Goal: Task Accomplishment & Management: Complete application form

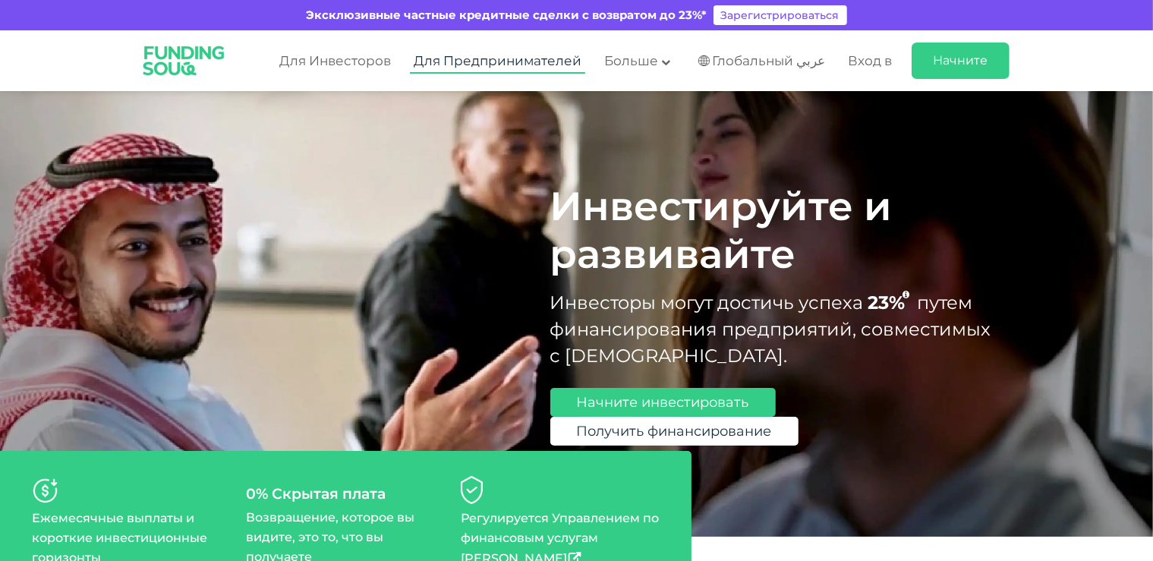
click at [453, 53] on link "Для Предпринимателей" at bounding box center [497, 61] width 175 height 25
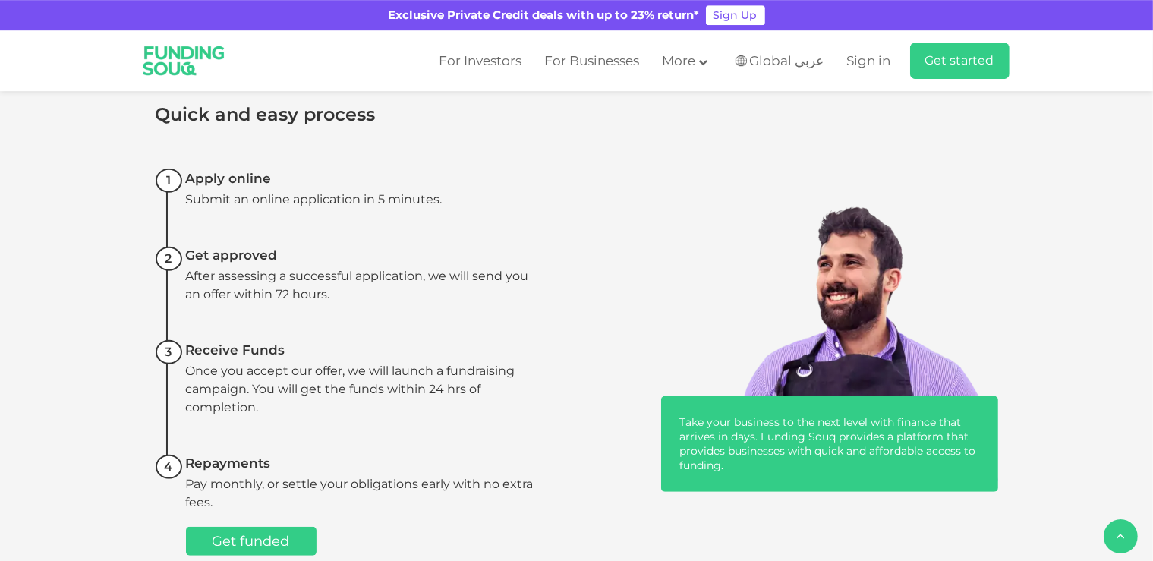
scroll to position [881, 0]
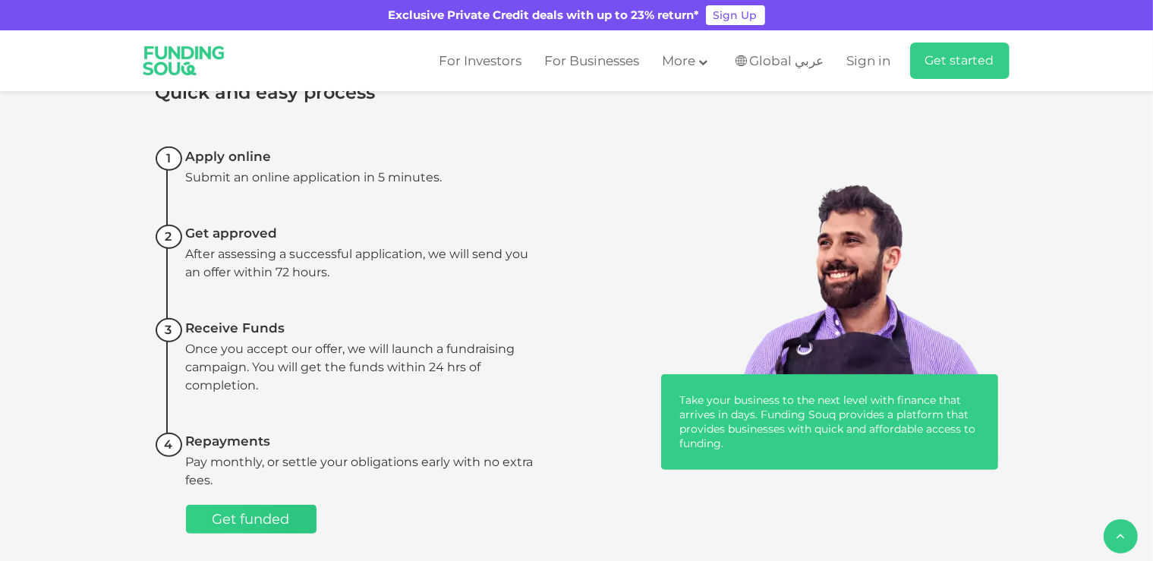
click at [298, 505] on link "Get funded" at bounding box center [251, 519] width 131 height 29
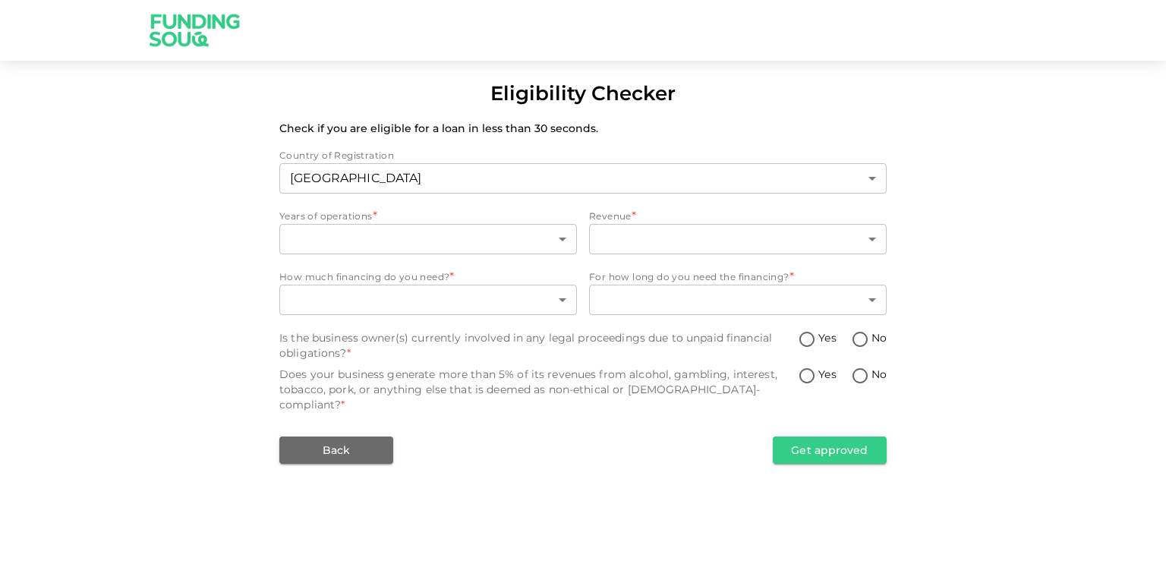
click at [610, 220] on span "Revenue" at bounding box center [610, 215] width 43 height 11
click at [371, 240] on body "Eligibility Checker Check if you are eligible for a loan in less than 30 second…" at bounding box center [583, 280] width 1166 height 561
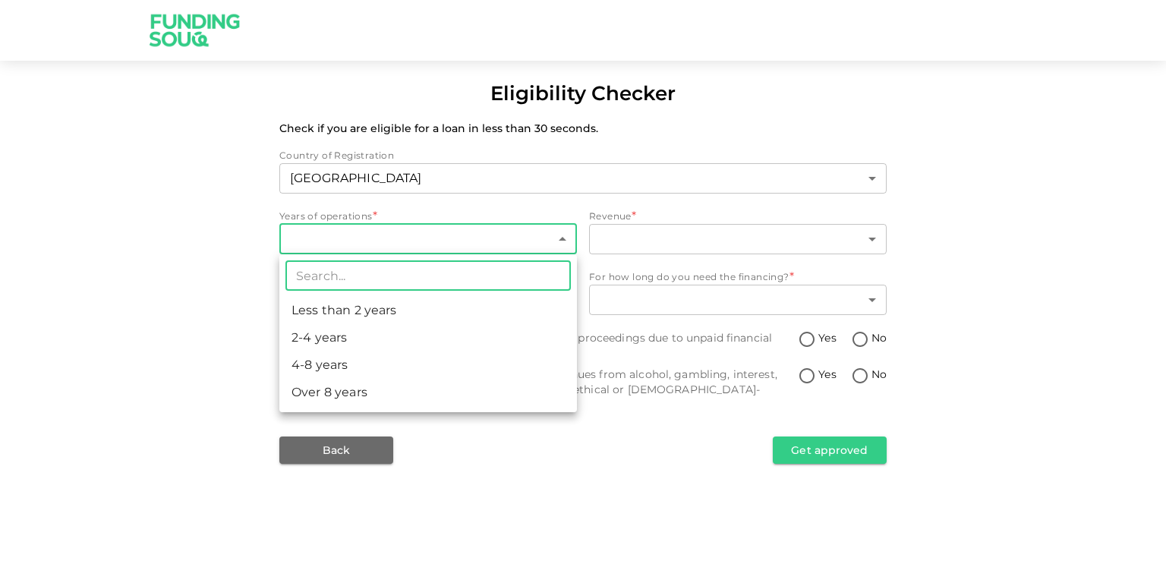
click at [358, 337] on li "2-4 years" at bounding box center [428, 337] width 298 height 27
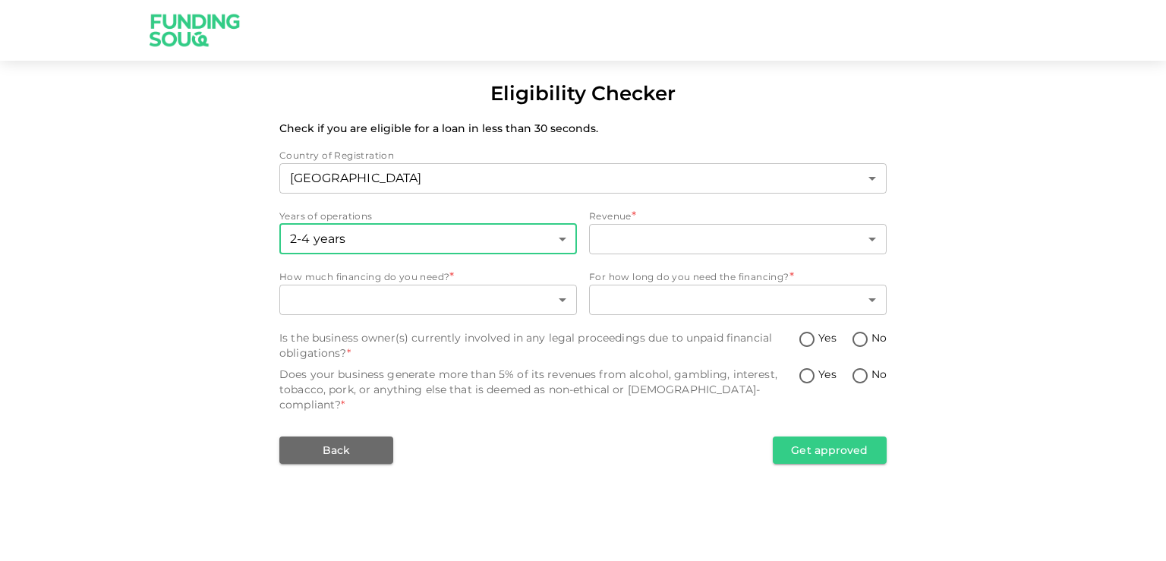
type input "2"
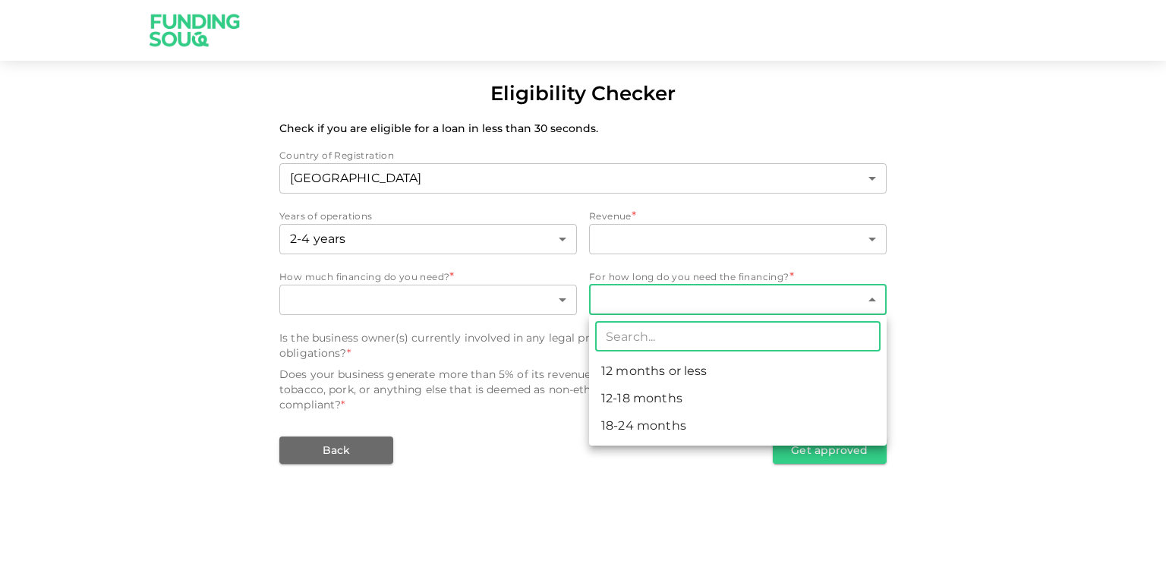
click at [681, 304] on body "Eligibility Checker Check if you are eligible for a loan in less than 30 second…" at bounding box center [583, 280] width 1166 height 561
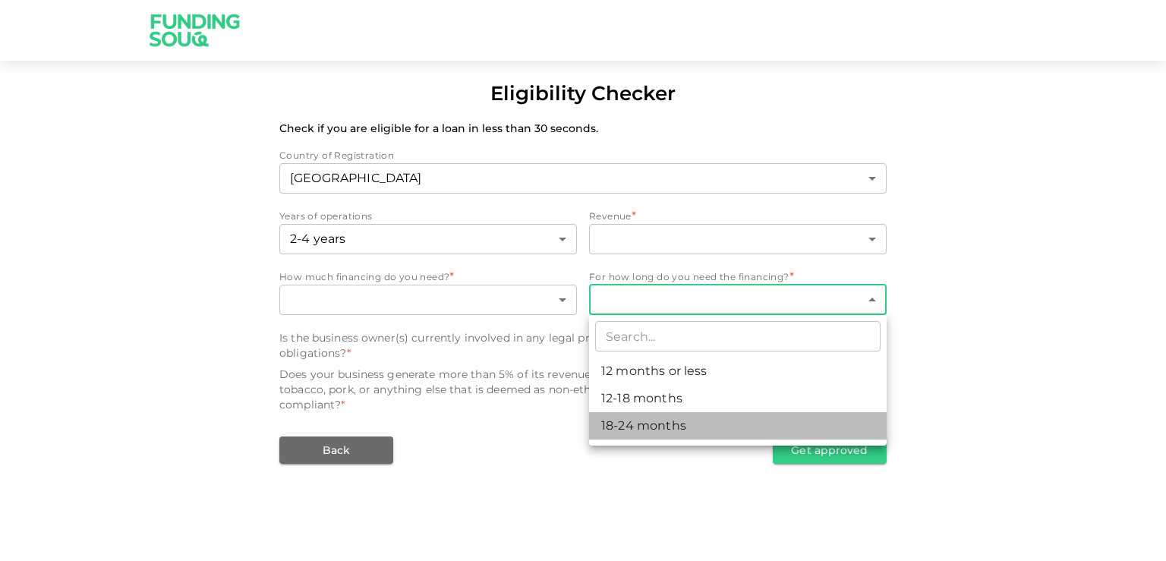
click at [697, 434] on li "18-24 months" at bounding box center [738, 425] width 298 height 27
type input "3"
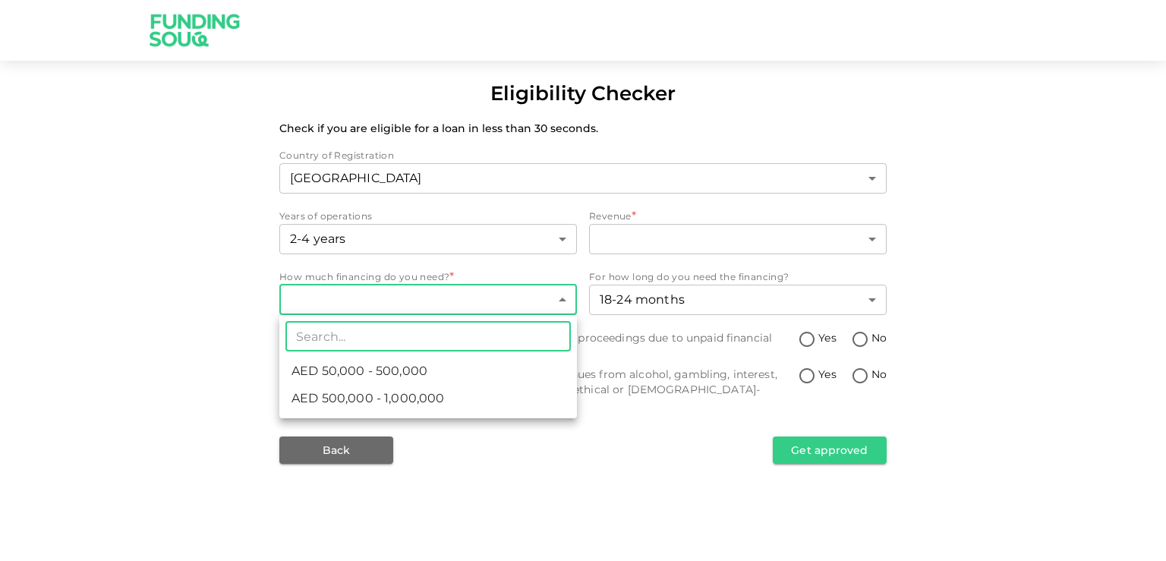
click at [411, 298] on body "Eligibility Checker Check if you are eligible for a loan in less than 30 second…" at bounding box center [583, 280] width 1166 height 561
click at [417, 398] on span "AED 500,000 - 1,000,000" at bounding box center [367, 398] width 153 height 18
type input "2"
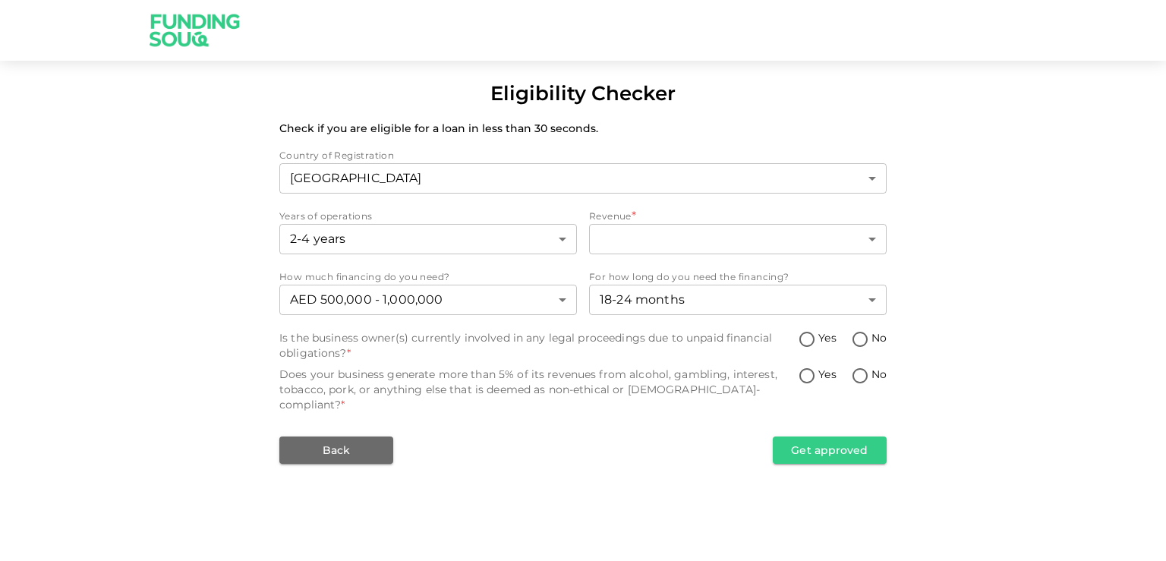
click at [160, 310] on div "Eligibility Checker Check if you are eligible for a loan in less than 30 second…" at bounding box center [583, 271] width 1166 height 385
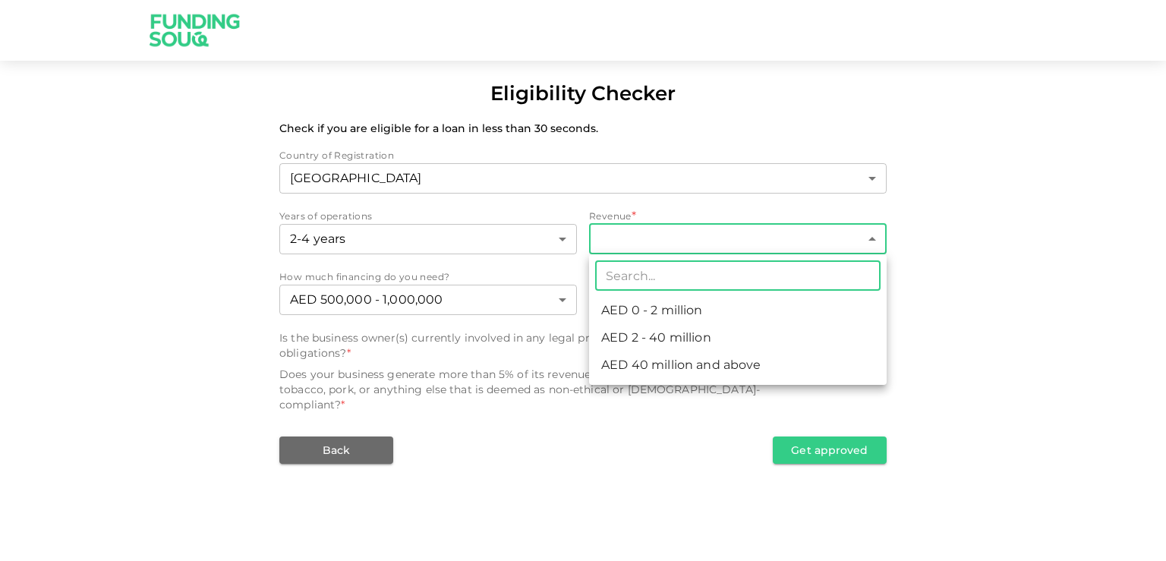
click at [656, 247] on body "Eligibility Checker Check if you are eligible for a loan in less than 30 second…" at bounding box center [583, 280] width 1166 height 561
click at [656, 247] on div at bounding box center [583, 280] width 1166 height 561
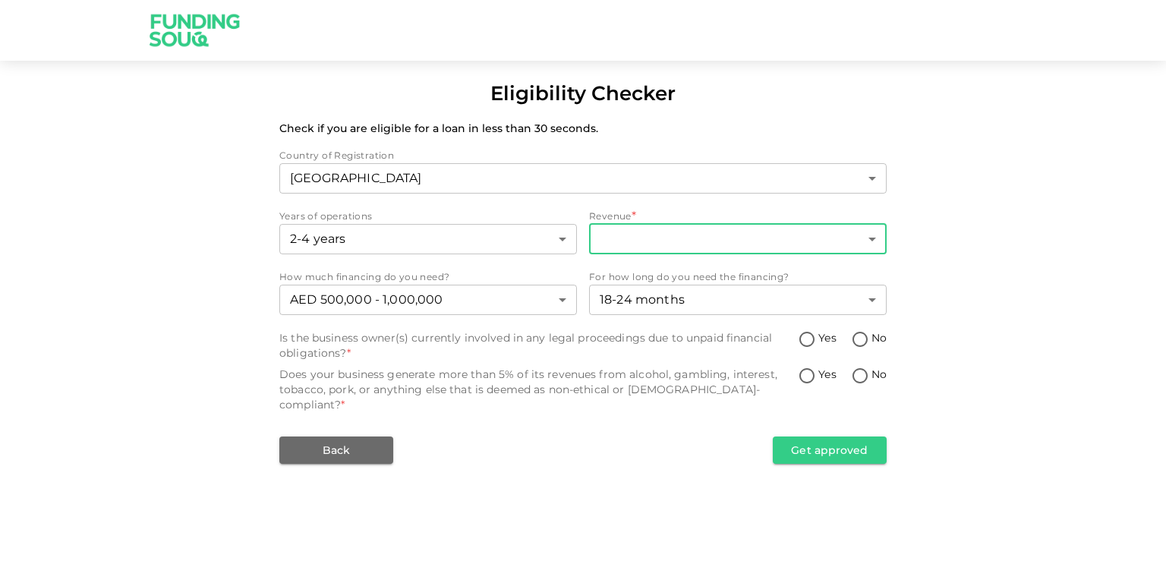
click at [651, 534] on div "Eligibility Checker Check if you are eligible for a loan in less than 30 second…" at bounding box center [583, 280] width 1166 height 561
click at [611, 216] on span "Revenue" at bounding box center [610, 215] width 43 height 11
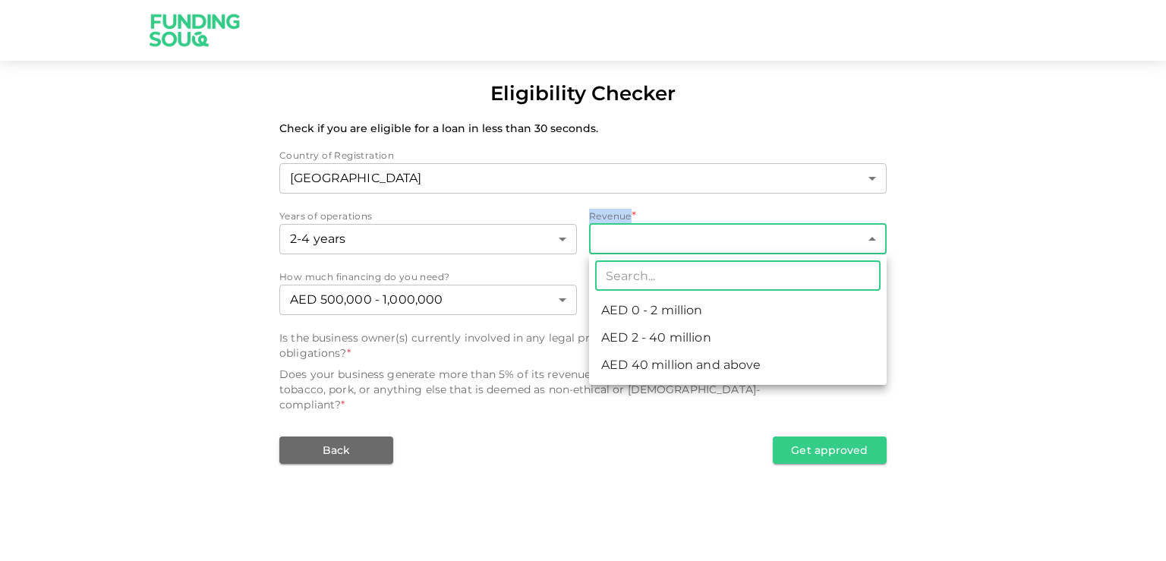
click at [818, 238] on body "Eligibility Checker Check if you are eligible for a loan in less than 30 second…" at bounding box center [583, 280] width 1166 height 561
click at [818, 238] on div at bounding box center [583, 280] width 1166 height 561
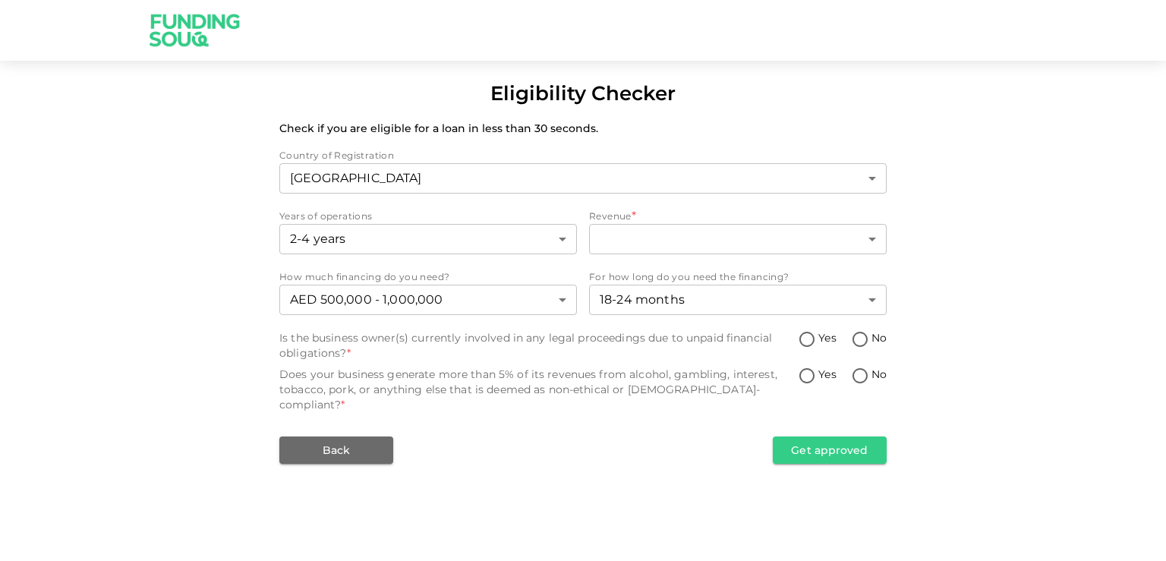
click at [505, 477] on div "Eligibility Checker Check if you are eligible for a loan in less than 30 second…" at bounding box center [583, 280] width 1166 height 561
click at [660, 246] on body "Eligibility Checker Check if you are eligible for a loan in less than 30 second…" at bounding box center [583, 280] width 1166 height 561
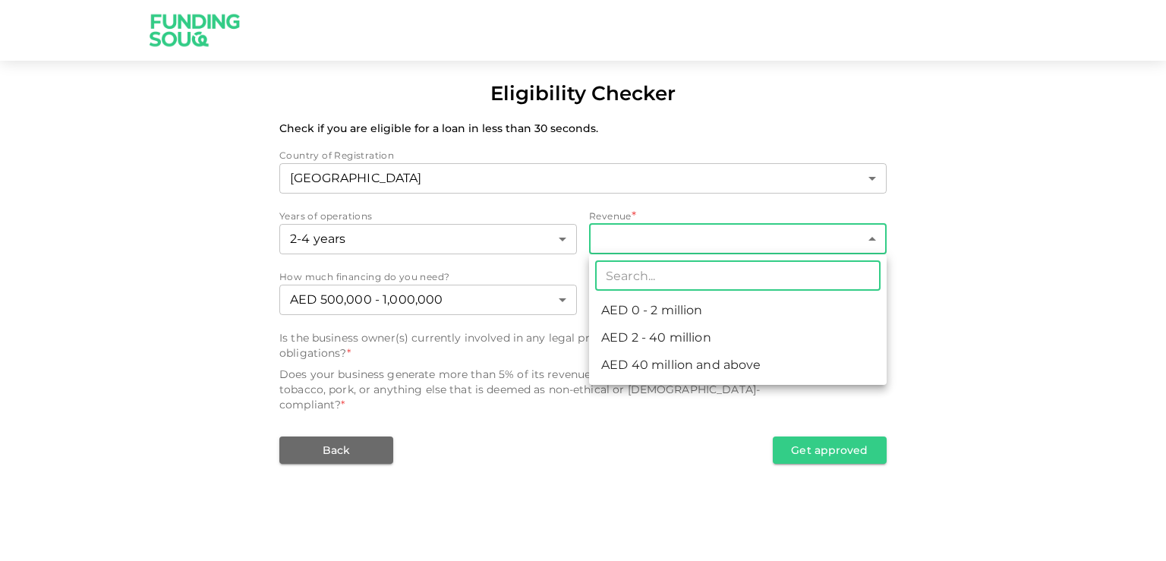
click at [672, 336] on li "AED 2 - 40 million" at bounding box center [738, 337] width 298 height 27
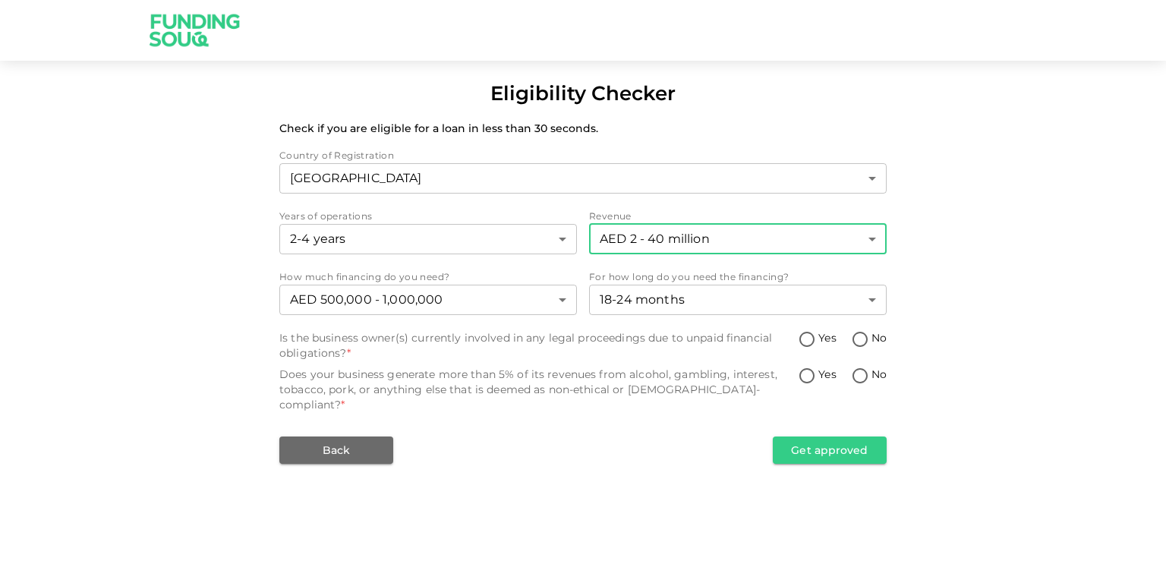
type input "2"
click at [858, 342] on input "No" at bounding box center [860, 340] width 23 height 20
radio input "true"
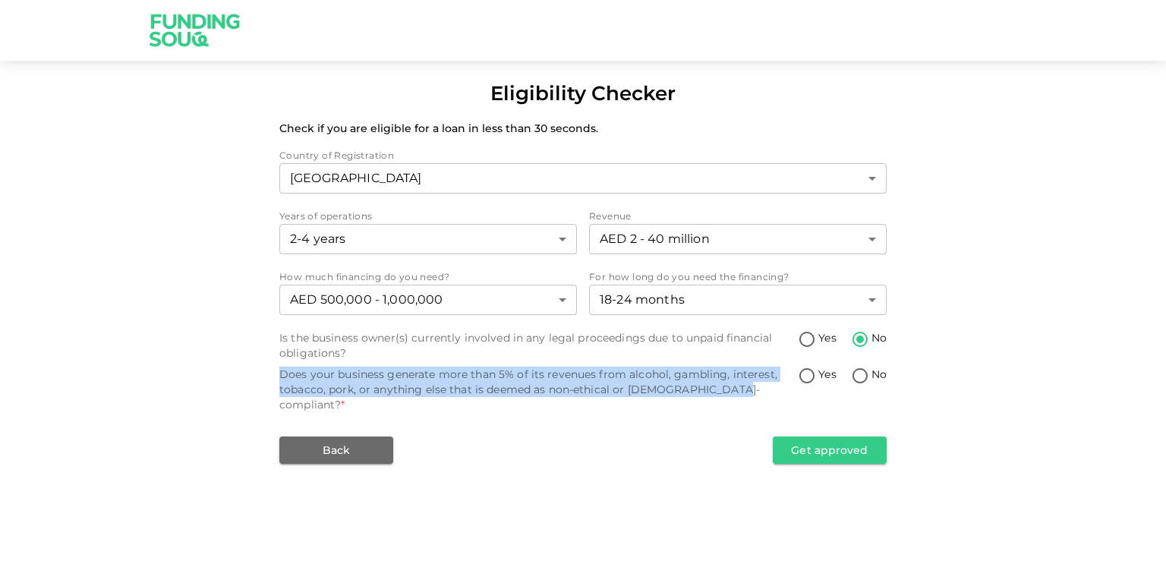
drag, startPoint x: 276, startPoint y: 373, endPoint x: 725, endPoint y: 392, distance: 448.9
click at [725, 392] on div "Eligibility Checker Check if you are eligible for a loan in less than 30 second…" at bounding box center [583, 271] width 1166 height 385
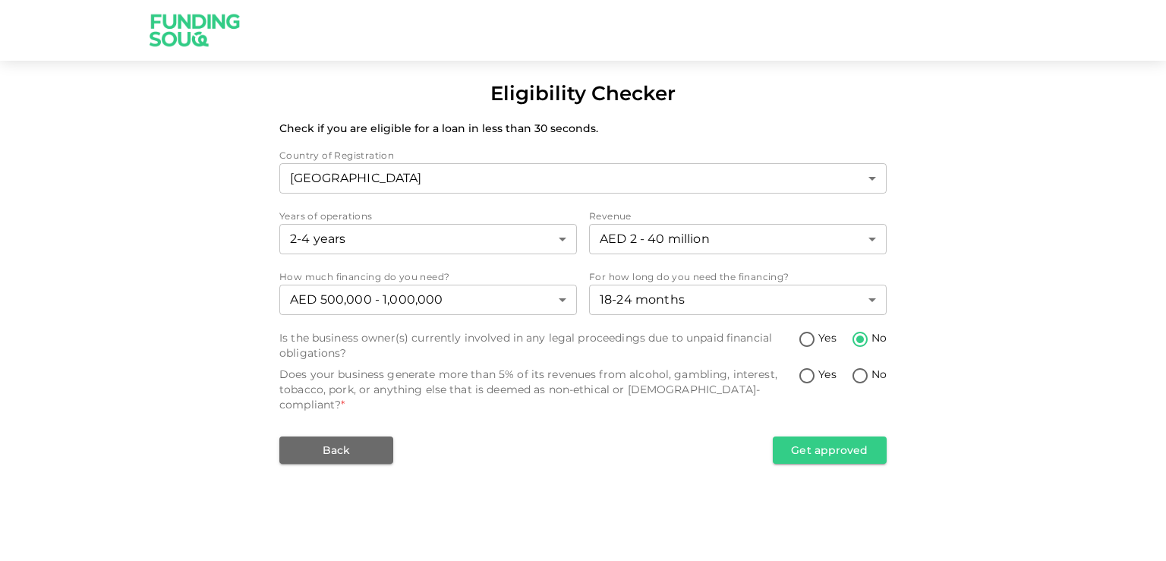
click at [719, 468] on div "Eligibility Checker Check if you are eligible for a loan in less than 30 second…" at bounding box center [583, 280] width 1166 height 561
click at [861, 375] on input "No" at bounding box center [860, 377] width 23 height 20
radio input "true"
click at [817, 440] on button "Get approved" at bounding box center [830, 449] width 114 height 27
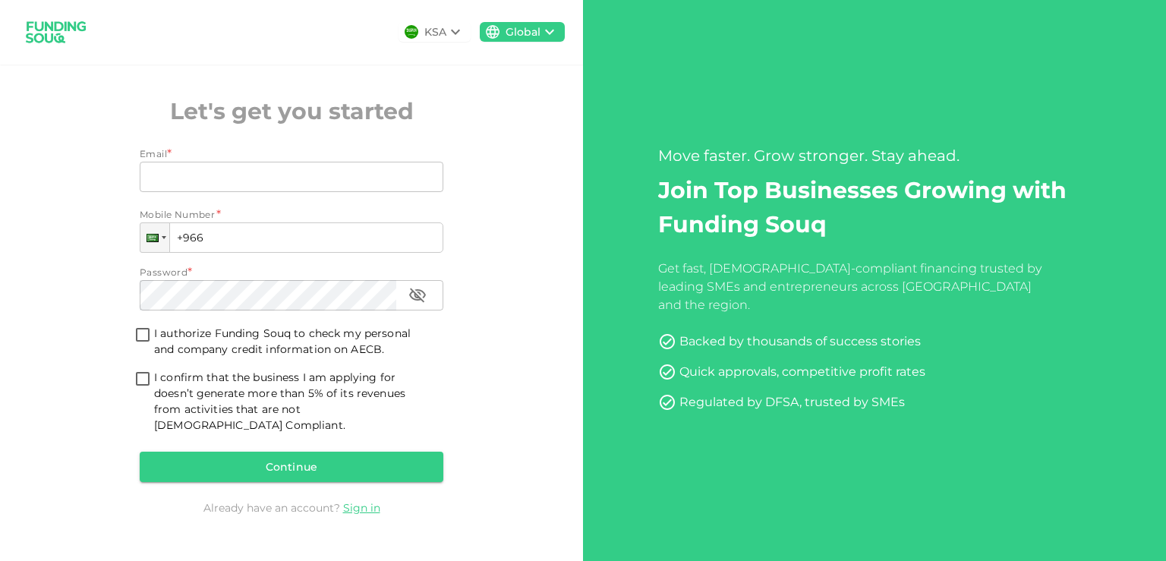
click at [450, 29] on icon at bounding box center [455, 32] width 18 height 18
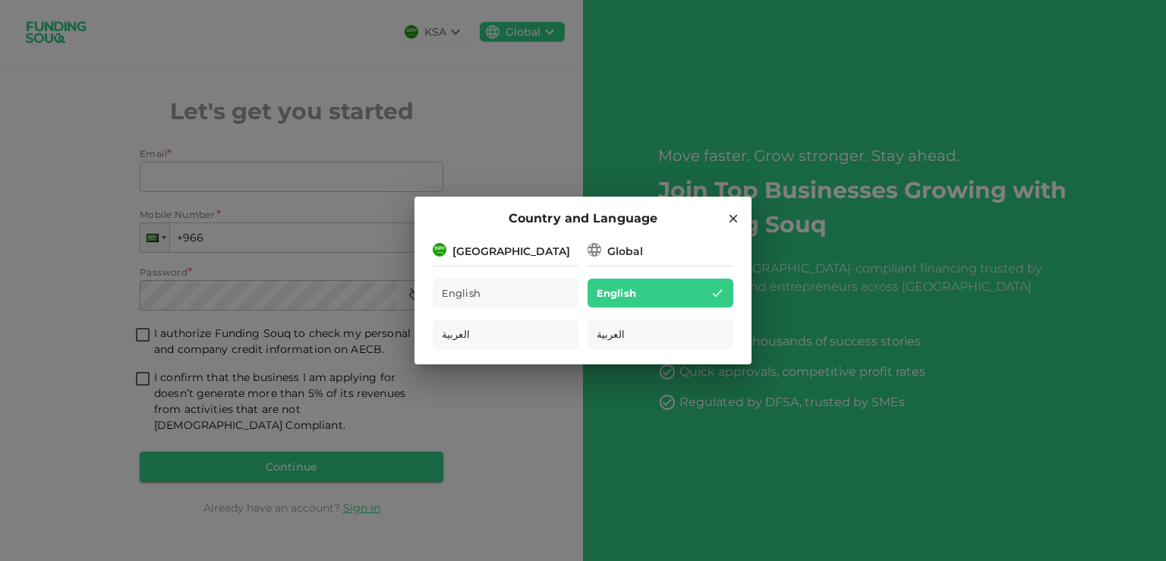
click at [730, 219] on icon at bounding box center [733, 219] width 14 height 14
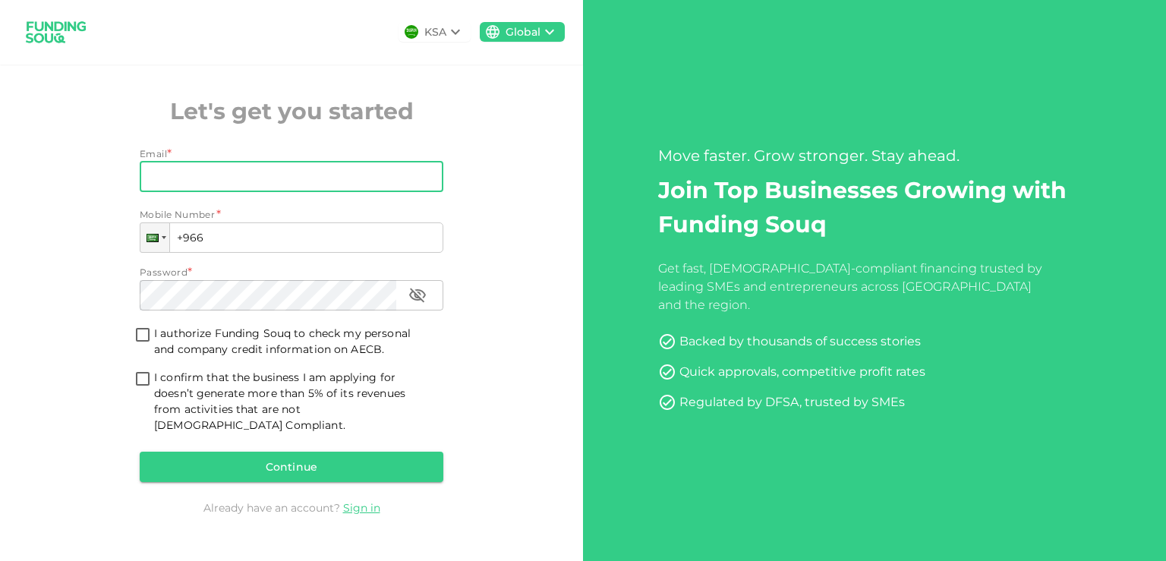
click at [189, 183] on input "Email" at bounding box center [283, 177] width 287 height 30
click at [513, 269] on div "KSA Global Let's get you started Email * Email Email Mobile Number * Phone +966…" at bounding box center [291, 280] width 583 height 561
click at [247, 185] on input "Email" at bounding box center [283, 177] width 287 height 30
paste input "[EMAIL_ADDRESS][DOMAIN_NAME]"
type input "[EMAIL_ADDRESS][DOMAIN_NAME]"
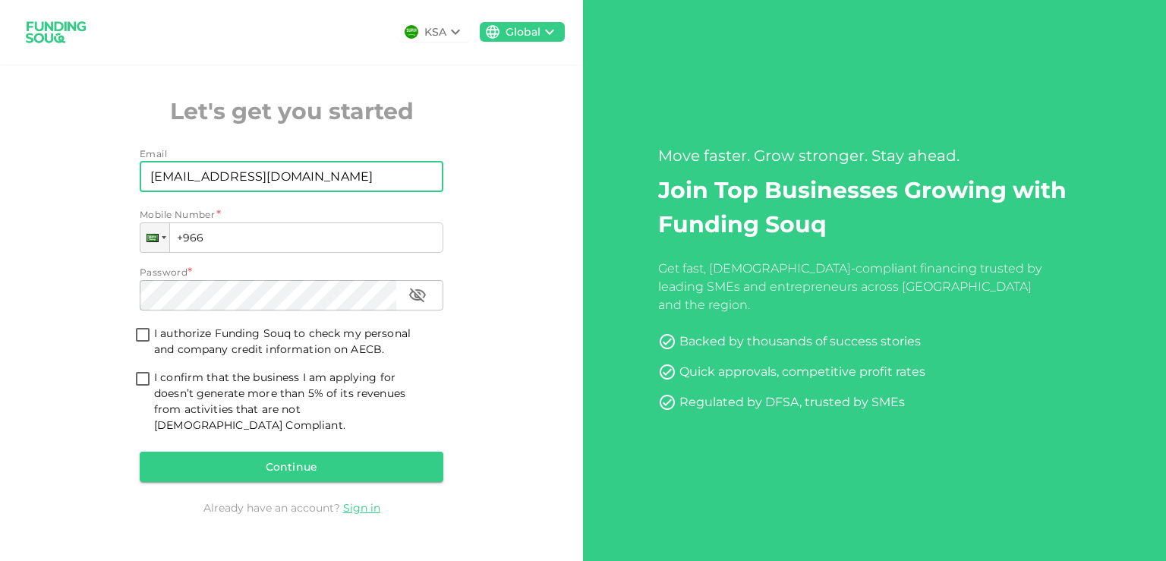
click at [488, 211] on div "KSA Global Let's get you started Email Email [EMAIL_ADDRESS][DOMAIN_NAME] Email…" at bounding box center [291, 280] width 583 height 561
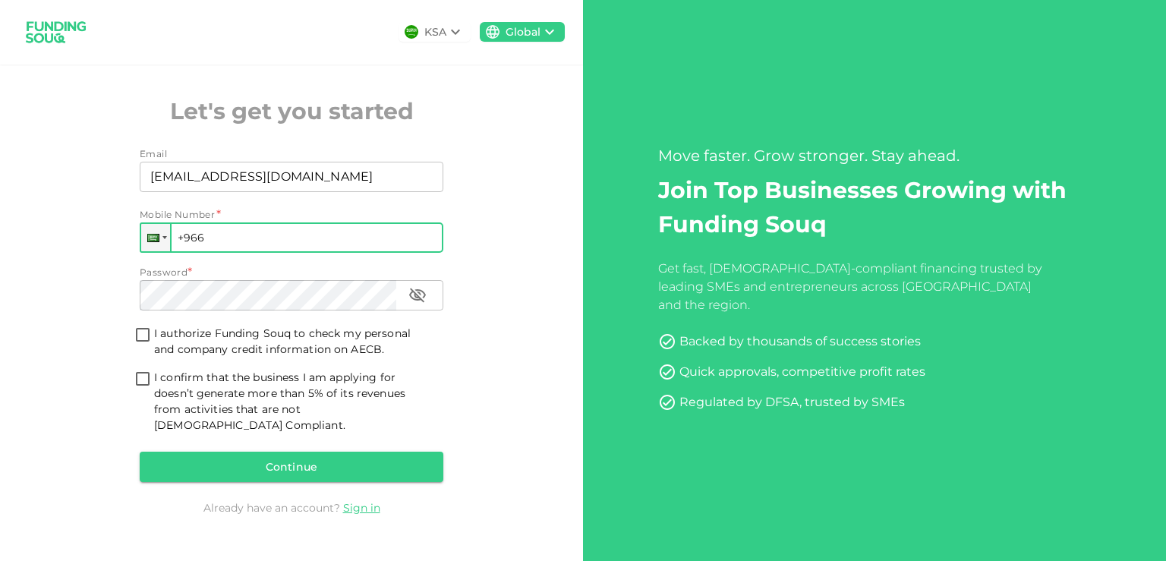
click at [242, 248] on input "+966" at bounding box center [292, 237] width 304 height 30
click at [164, 247] on div at bounding box center [155, 237] width 29 height 27
click at [540, 298] on div "KSA Global Let's get you started Email Email mt.zimabank@gmail.com Email Mobile…" at bounding box center [291, 280] width 583 height 561
click at [162, 248] on div at bounding box center [155, 237] width 29 height 27
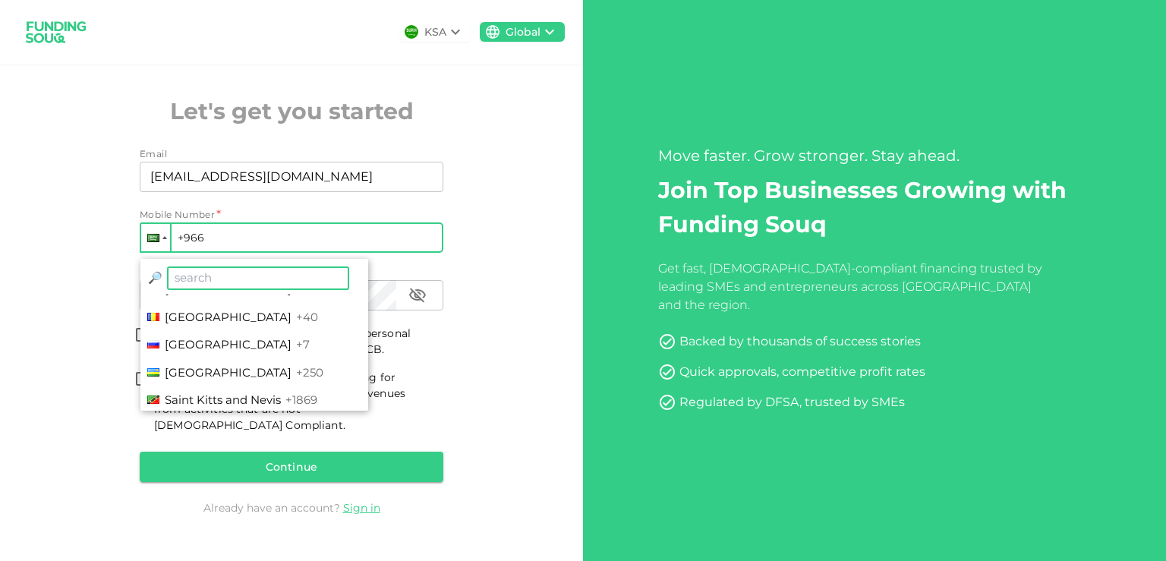
scroll to position [4356, 0]
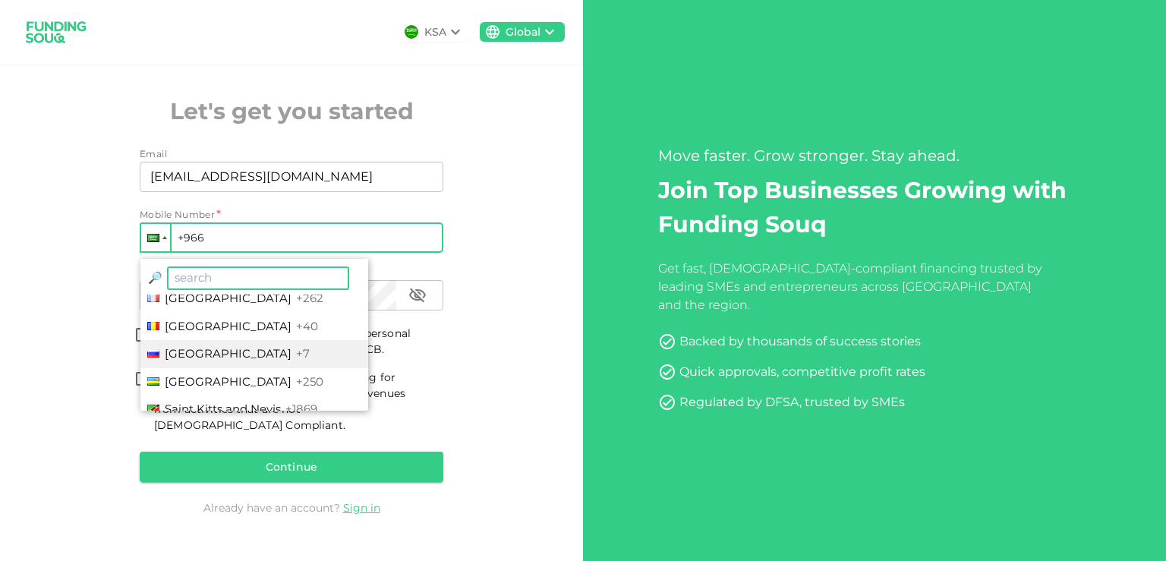
click at [195, 361] on span "Russia" at bounding box center [228, 353] width 127 height 14
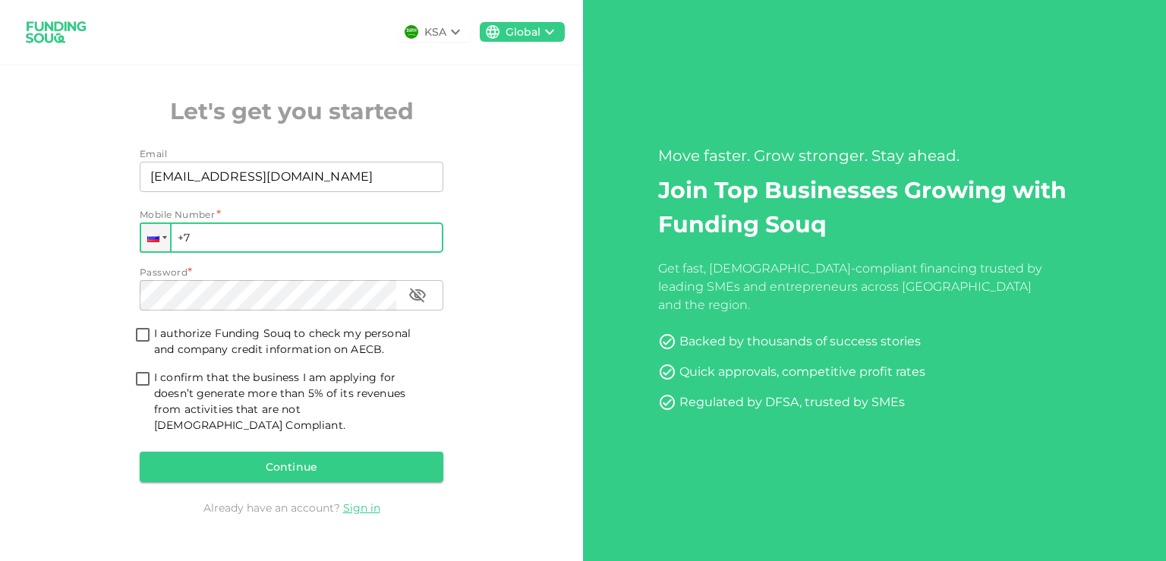
click at [236, 247] on input "+7" at bounding box center [292, 237] width 304 height 30
type input "+7 (917) 309-18-04"
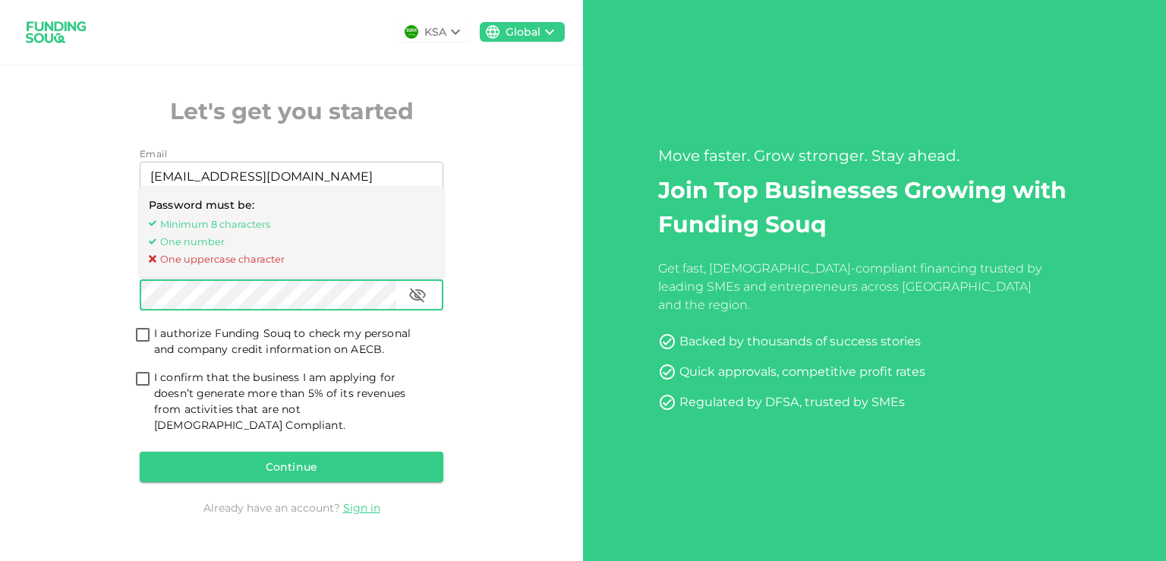
click at [417, 297] on icon "button" at bounding box center [417, 295] width 17 height 14
click at [507, 368] on div "KSA Global Let's get you started Email Email mt.zimabank@gmail.com Email Mobile…" at bounding box center [291, 280] width 583 height 561
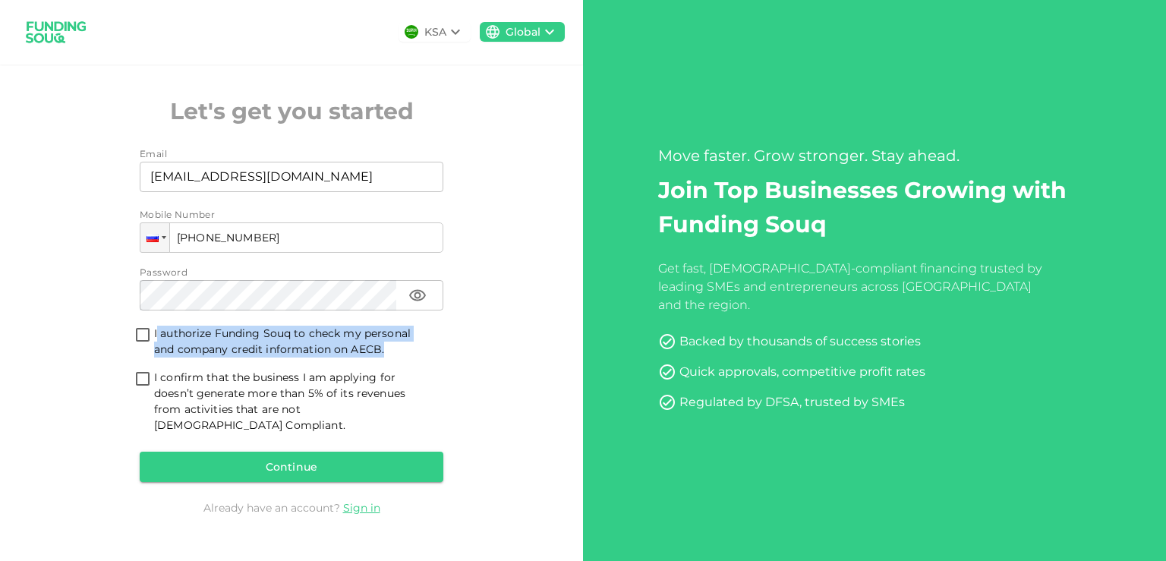
drag, startPoint x: 405, startPoint y: 356, endPoint x: 156, endPoint y: 343, distance: 249.3
click at [156, 343] on span "I authorize Funding Souq to check my personal and company credit information on…" at bounding box center [292, 342] width 277 height 32
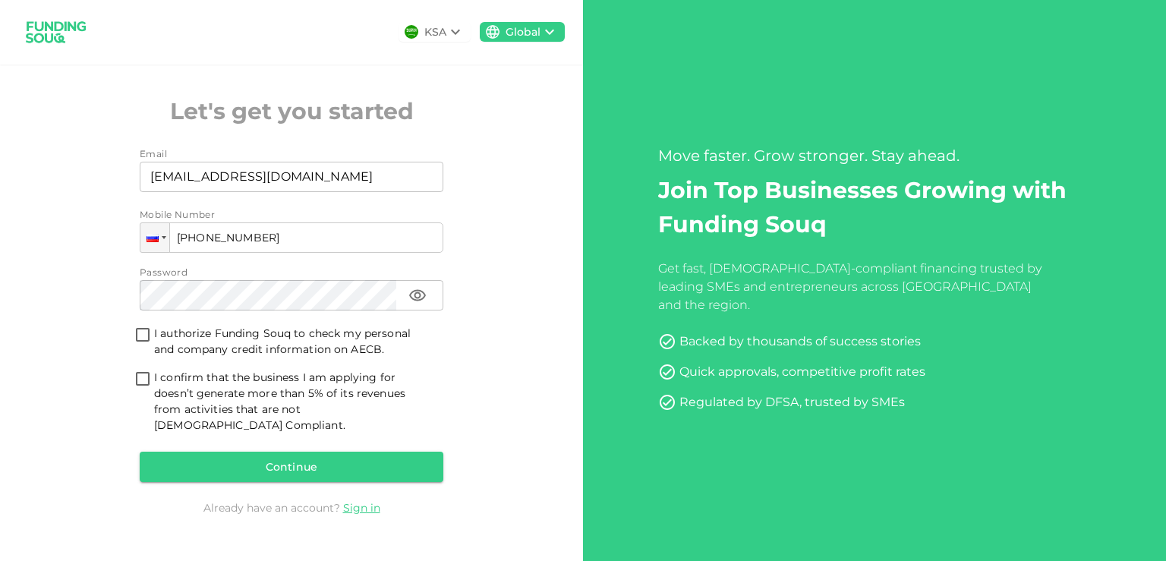
click at [140, 343] on input "I authorize Funding Souq to check my personal and company credit information on…" at bounding box center [142, 336] width 23 height 20
checkbox input "true"
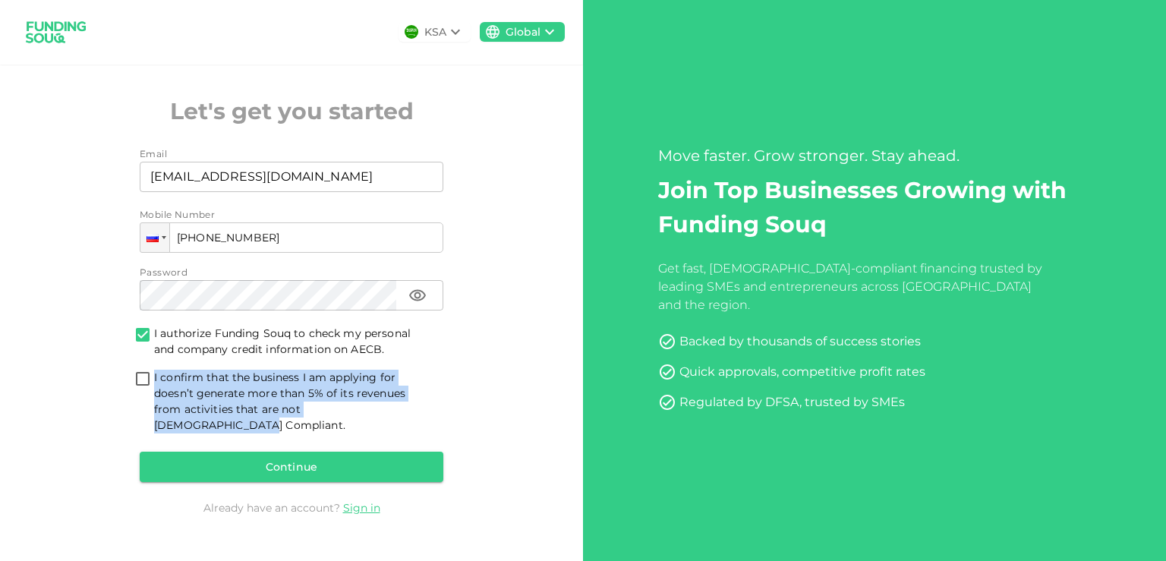
drag, startPoint x: 361, startPoint y: 420, endPoint x: 153, endPoint y: 389, distance: 210.3
click at [153, 389] on label "I confirm that the business I am applying for doesn’t generate more than 5% of …" at bounding box center [281, 402] width 300 height 64
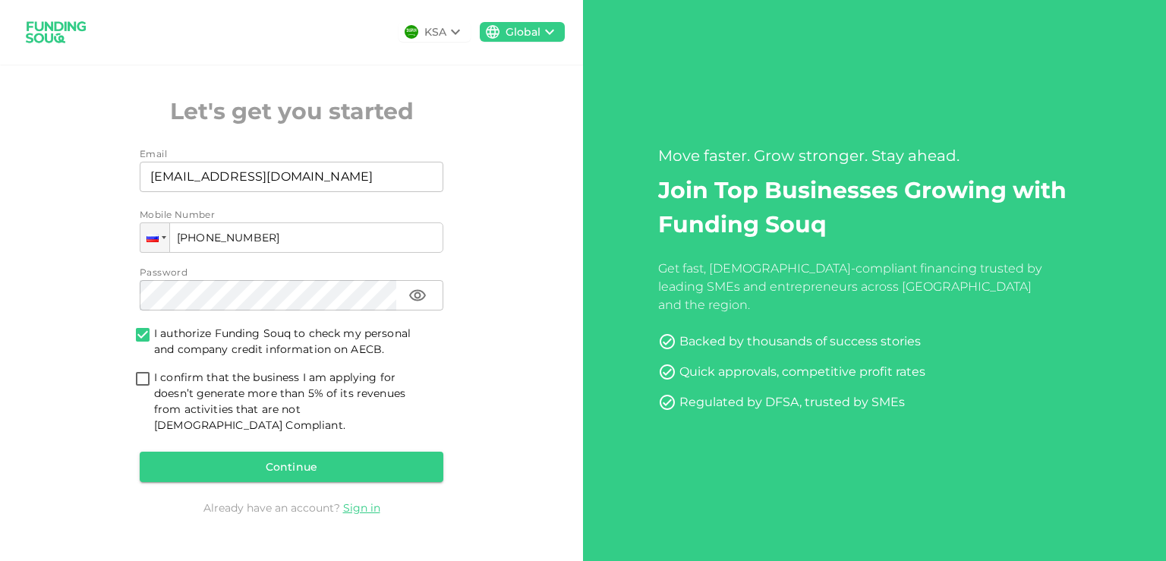
click at [143, 384] on input "I confirm that the business I am applying for doesn’t generate more than 5% of …" at bounding box center [142, 380] width 23 height 20
click at [140, 390] on input "I confirm that the business I am applying for doesn’t generate more than 5% of …" at bounding box center [142, 380] width 23 height 20
checkbox input "false"
click at [146, 341] on input "I authorize Funding Souq to check my personal and company credit information on…" at bounding box center [142, 336] width 23 height 20
click at [142, 344] on input "I authorize Funding Souq to check my personal and company credit information on…" at bounding box center [142, 336] width 23 height 20
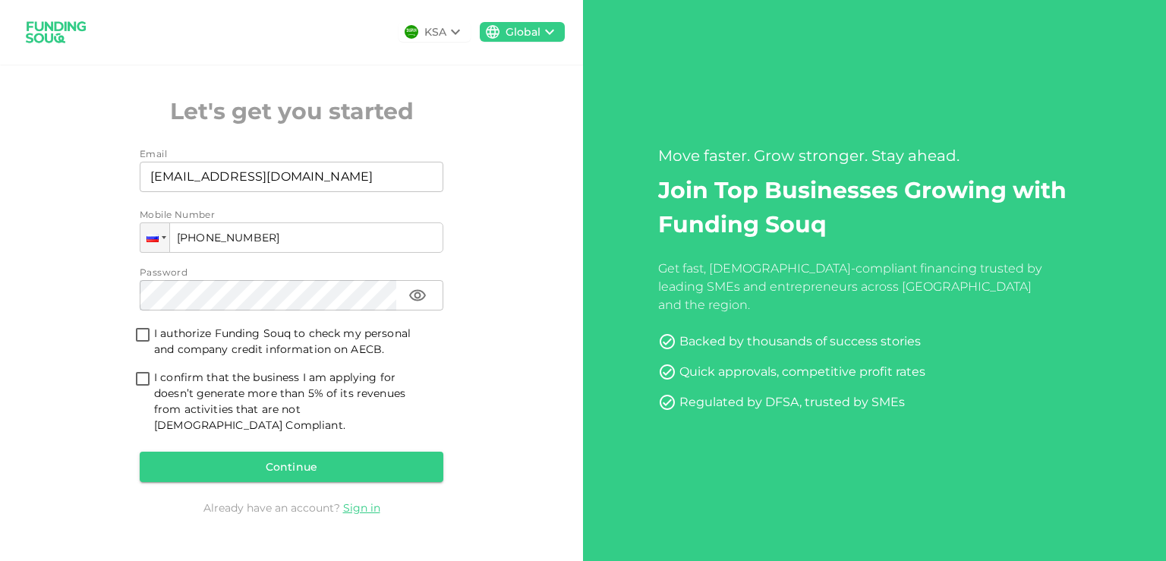
checkbox input "true"
click at [140, 387] on input "I confirm that the business I am applying for doesn’t generate more than 5% of …" at bounding box center [142, 380] width 23 height 20
checkbox input "true"
click at [262, 460] on button "Continue" at bounding box center [292, 467] width 304 height 30
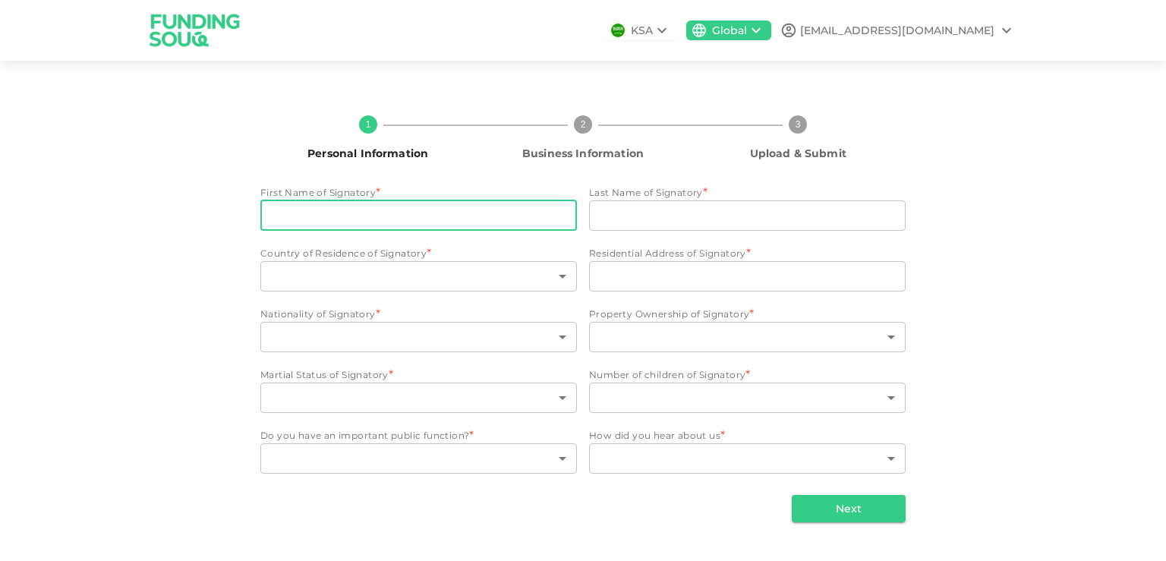
click at [306, 214] on input "First Name of Signatory" at bounding box center [418, 215] width 316 height 30
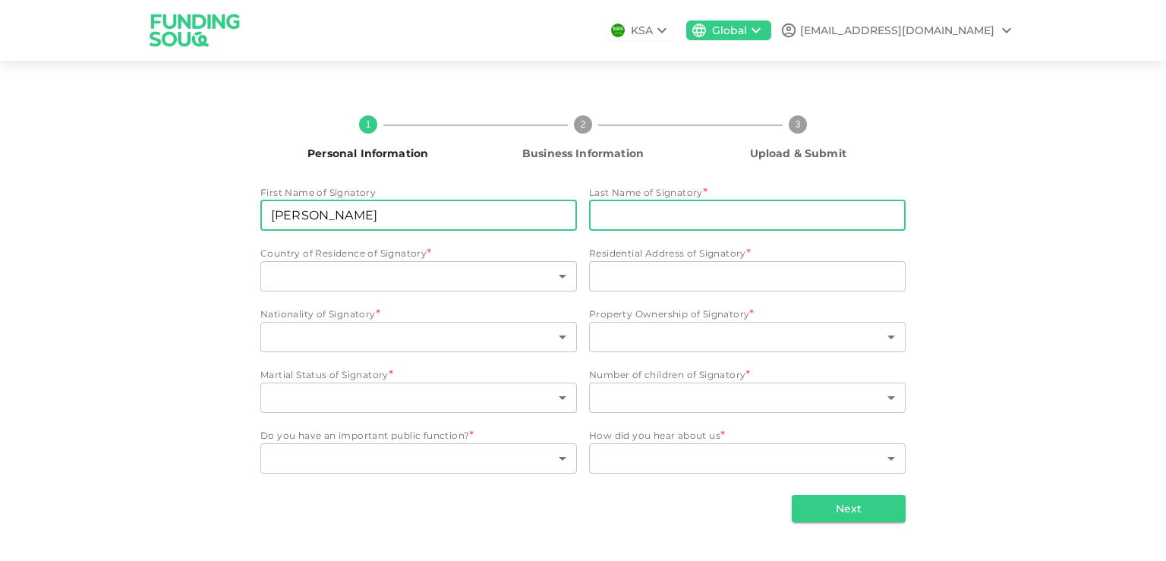
type input "Nikolai"
click at [639, 206] on input "Last Name of Signatory" at bounding box center [747, 215] width 316 height 30
paste input "Kazachenko"
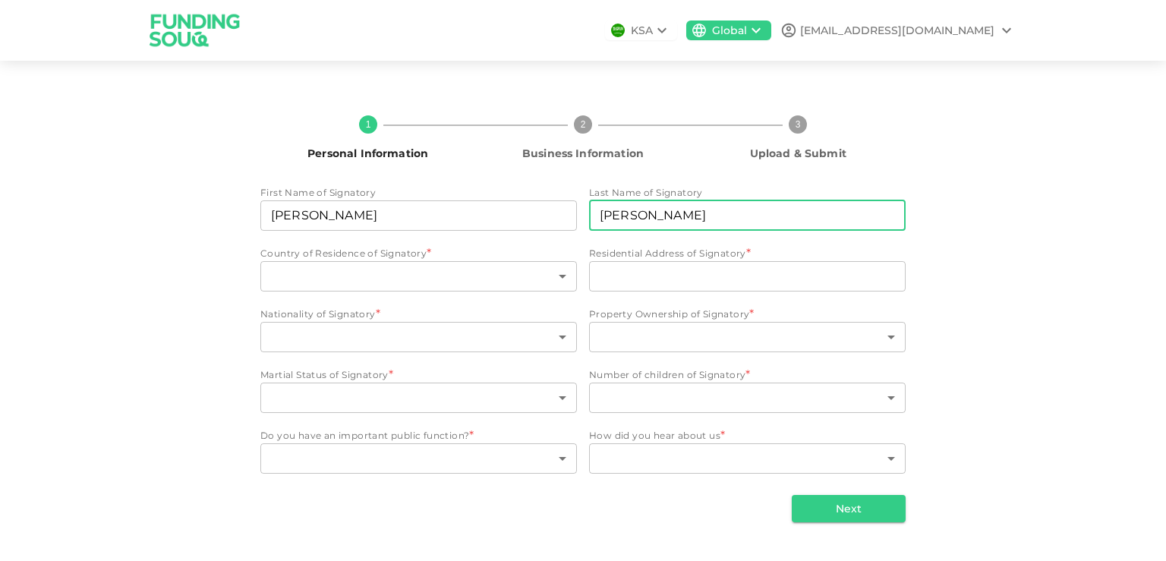
type input "Kazachenko"
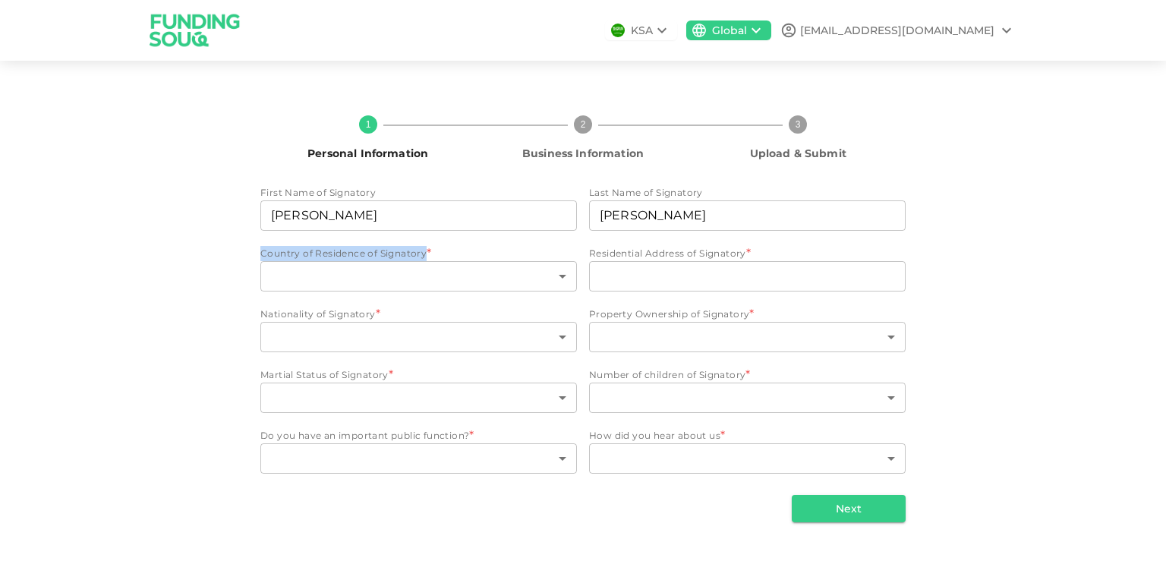
drag, startPoint x: 263, startPoint y: 250, endPoint x: 425, endPoint y: 248, distance: 162.4
click at [425, 248] on span "Country of Residence of Signatory *" at bounding box center [343, 253] width 166 height 15
click at [124, 391] on div "1 Personal Information 2 Business Information 3 Upload & Submit First Name of S…" at bounding box center [583, 313] width 1166 height 468
drag, startPoint x: 590, startPoint y: 253, endPoint x: 682, endPoint y: 246, distance: 92.8
click at [682, 246] on span "Residential Address of Signatory *" at bounding box center [667, 253] width 157 height 15
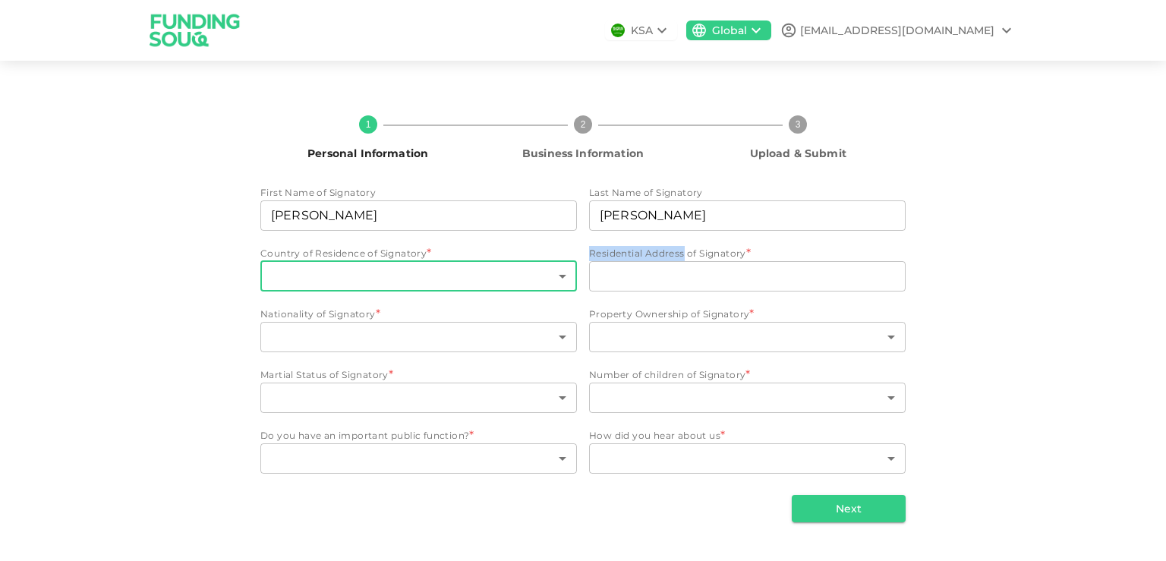
click at [260, 278] on body "KSA Global mt.zimabank@gmail.com 1 Personal Information 2 Business Information …" at bounding box center [583, 280] width 1166 height 561
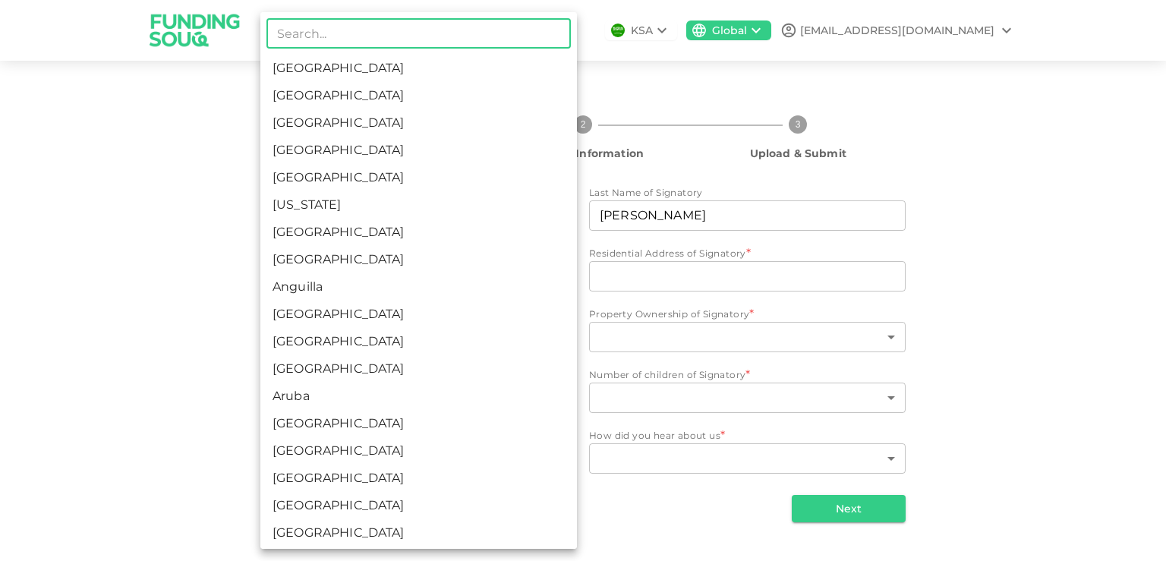
click at [360, 94] on li "United Arab Emirates" at bounding box center [418, 95] width 316 height 27
type input "2"
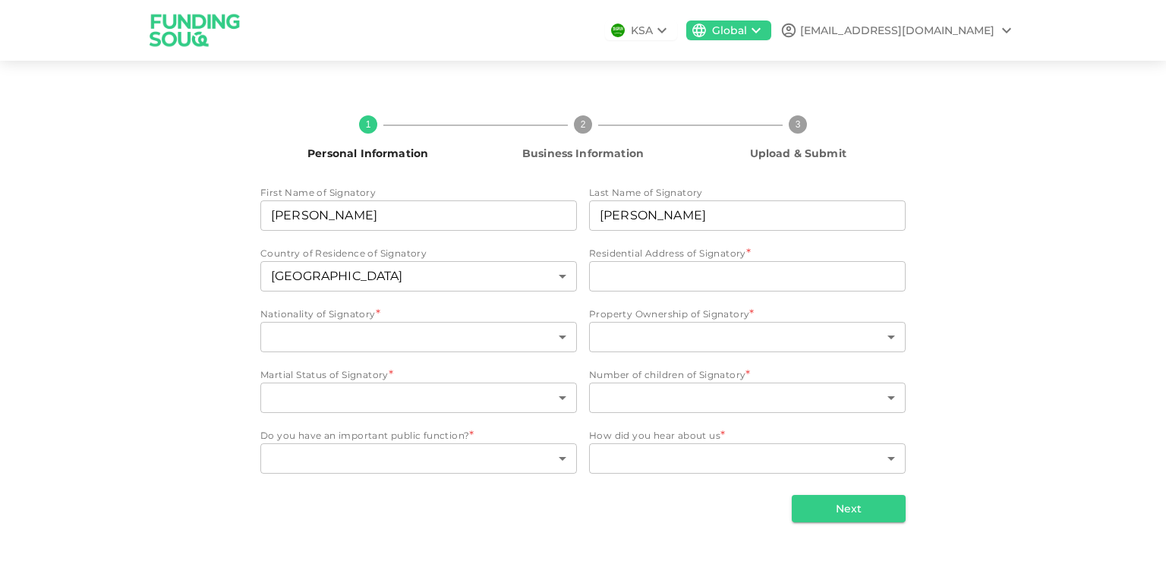
click at [142, 358] on div "1 Personal Information 2 Business Information 3 Upload & Submit First Name of S…" at bounding box center [583, 313] width 1166 height 468
click at [625, 275] on input "Residential Address of Signatory" at bounding box center [747, 276] width 316 height 30
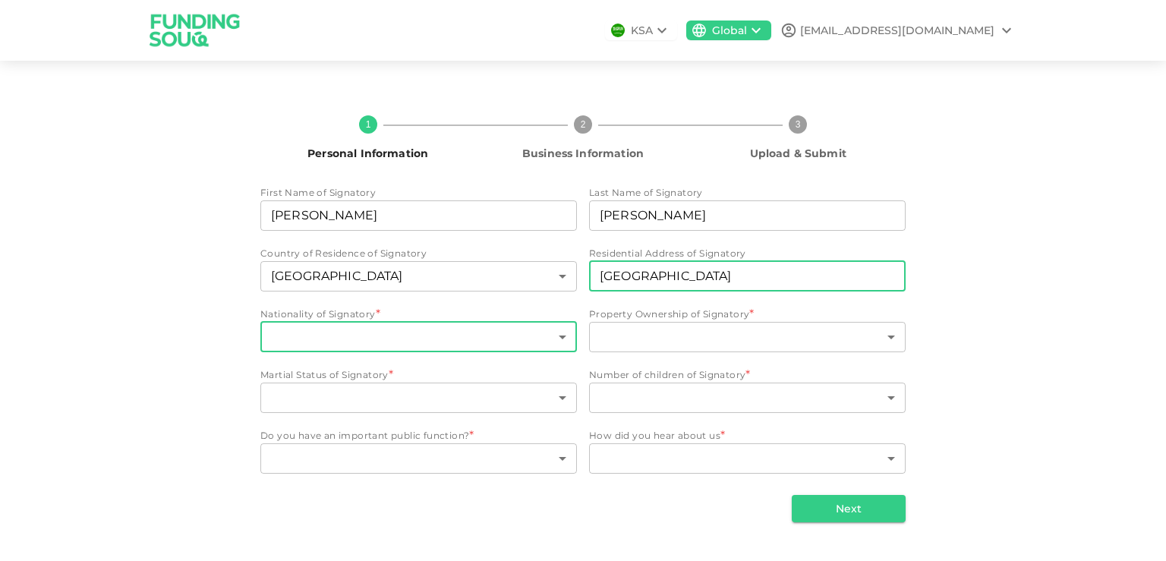
type input "[GEOGRAPHIC_DATA]"
click at [316, 340] on body "KSA Global mt.zimabank@gmail.com 1 Personal Information 2 Business Information …" at bounding box center [583, 280] width 1166 height 561
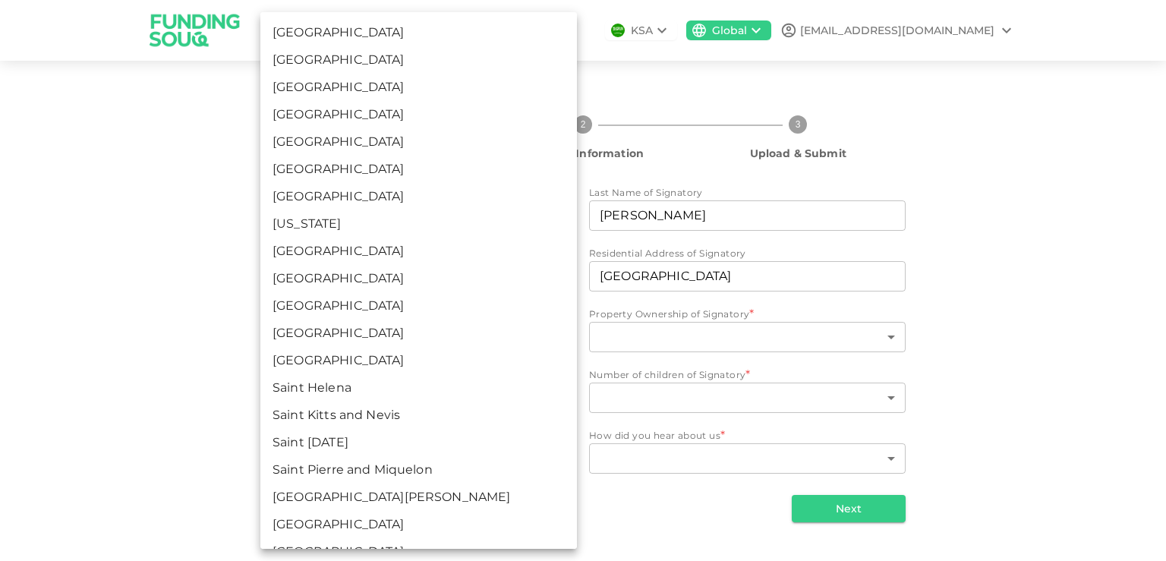
scroll to position [4284, 0]
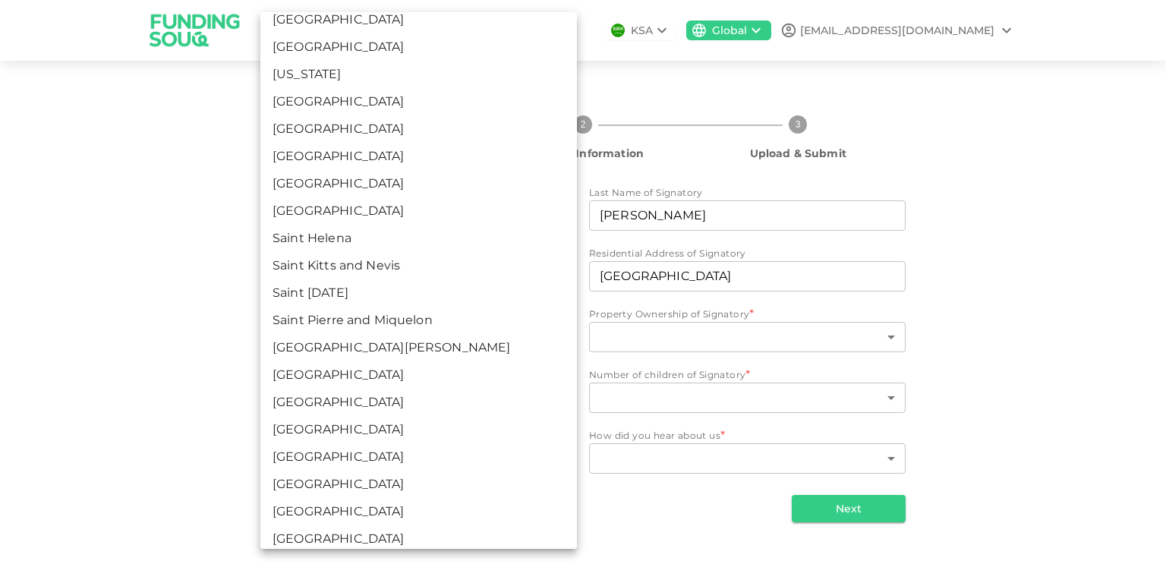
click at [347, 156] on li "Russia" at bounding box center [418, 156] width 316 height 27
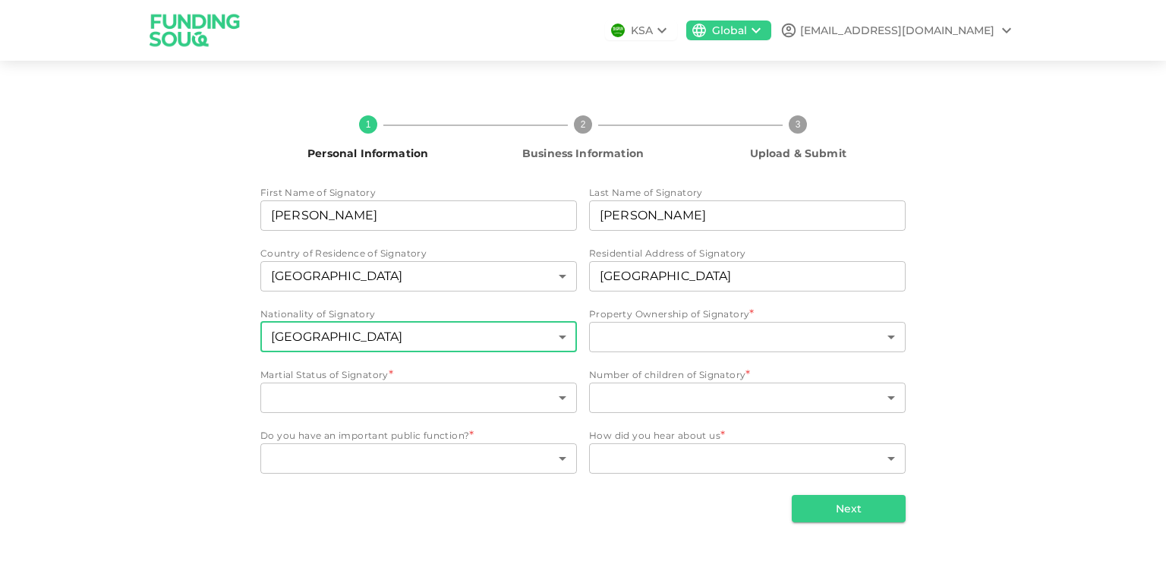
type input "161"
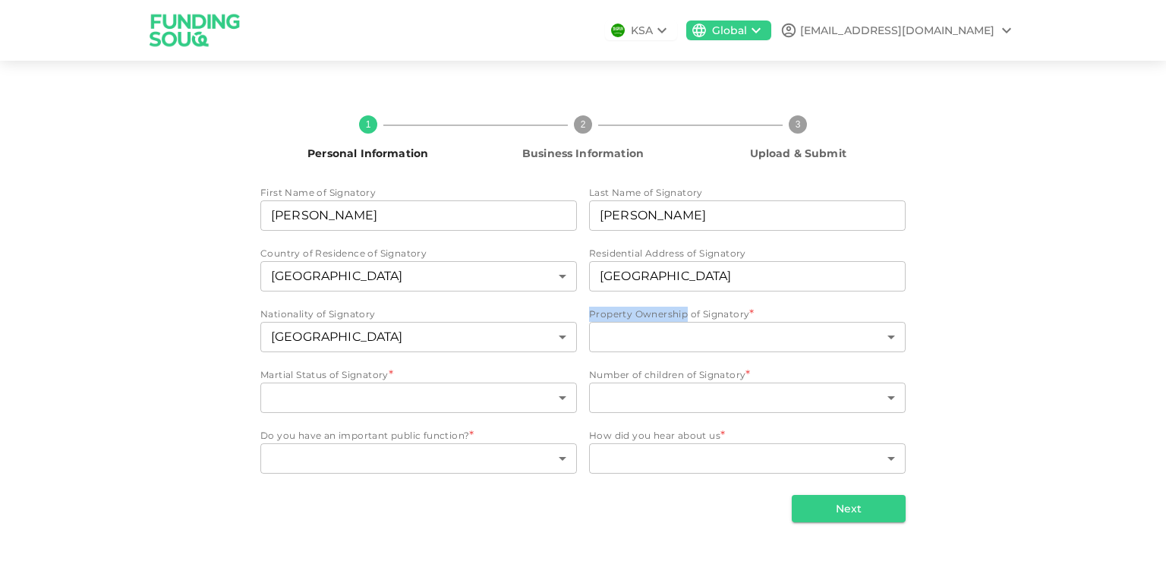
drag, startPoint x: 583, startPoint y: 311, endPoint x: 684, endPoint y: 311, distance: 100.9
click at [684, 311] on div "First Name of Signatory First Name of Signatory Nikolai First Name of Signatory…" at bounding box center [582, 330] width 645 height 291
click at [1067, 304] on div "1 Personal Information 2 Business Information 3 Upload & Submit First Name of S…" at bounding box center [583, 313] width 1166 height 468
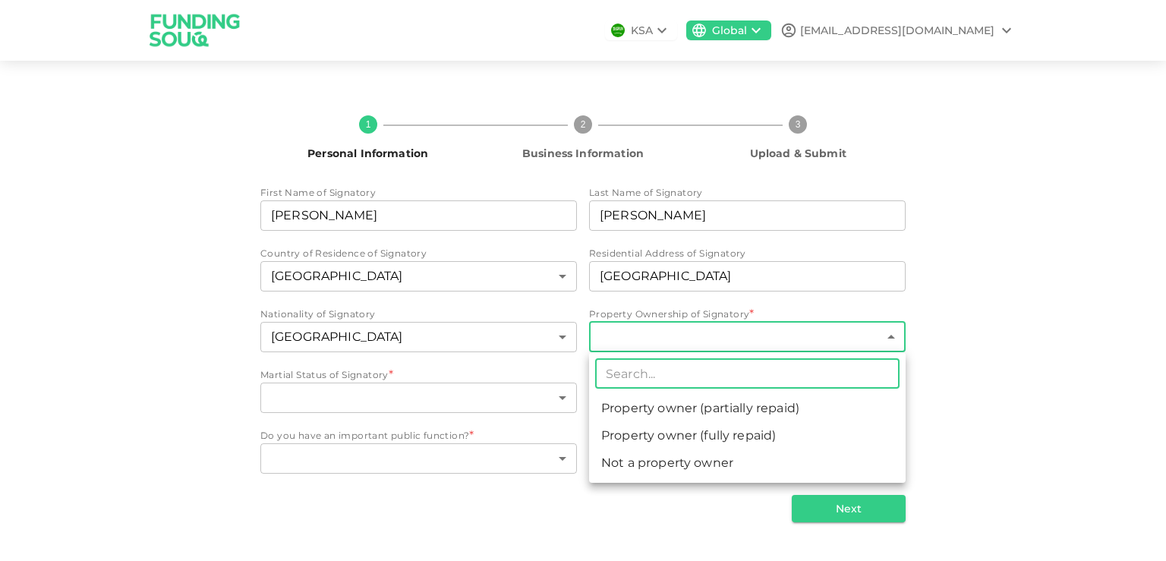
click at [875, 335] on body "KSA Global mt.zimabank@gmail.com 1 Personal Information 2 Business Information …" at bounding box center [583, 280] width 1166 height 561
click at [844, 463] on li "Not a property owner" at bounding box center [747, 462] width 316 height 27
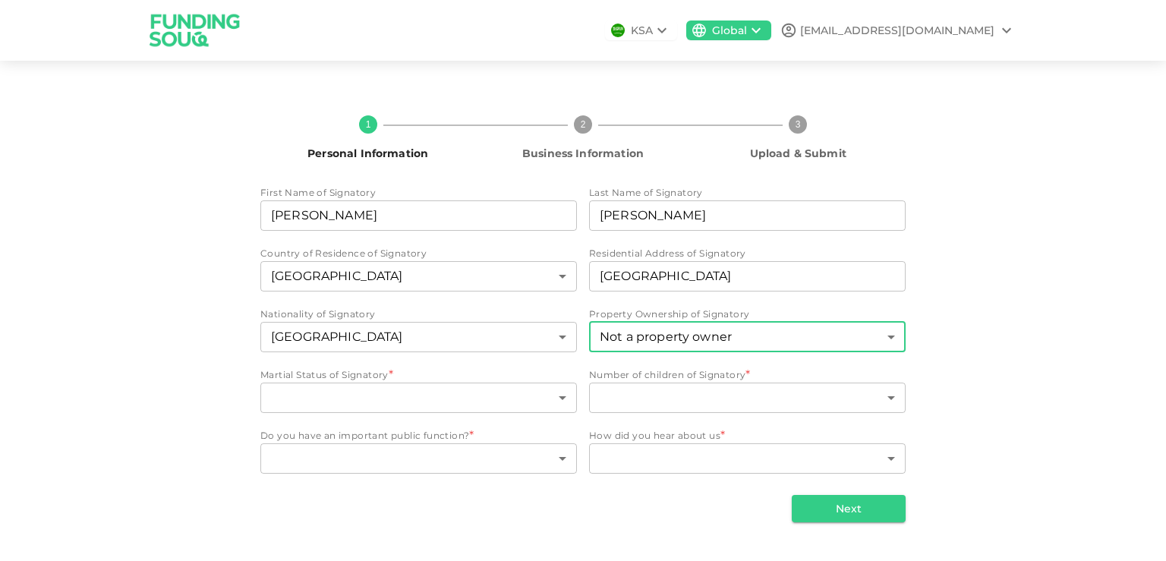
type input "3"
click at [304, 407] on body "KSA Global mt.zimabank@gmail.com 1 Personal Information 2 Business Information …" at bounding box center [583, 280] width 1166 height 561
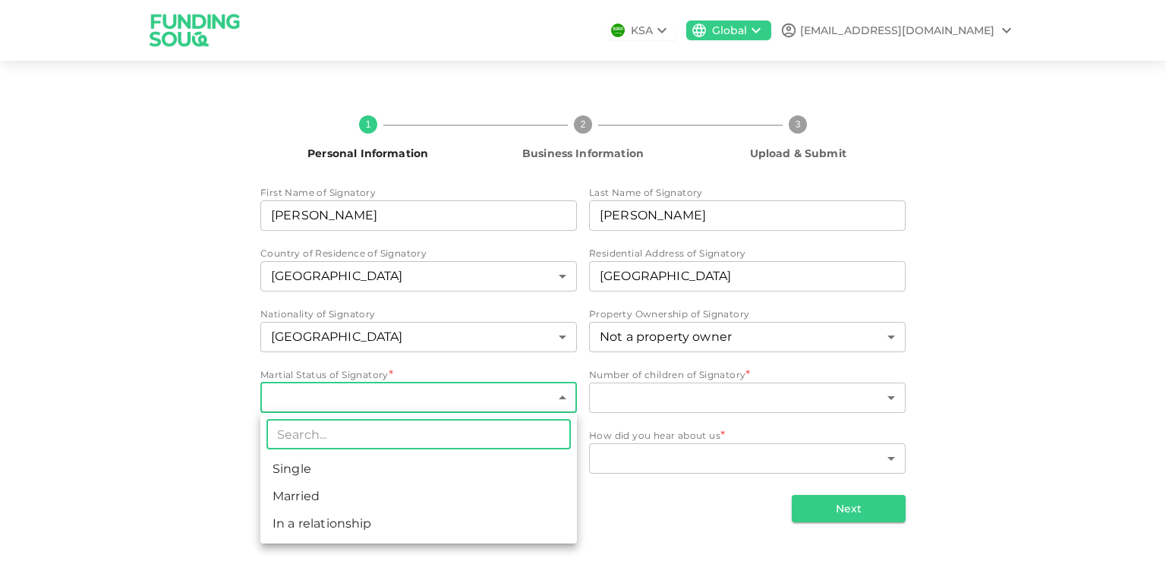
click at [313, 501] on li "Married" at bounding box center [418, 496] width 316 height 27
type input "2"
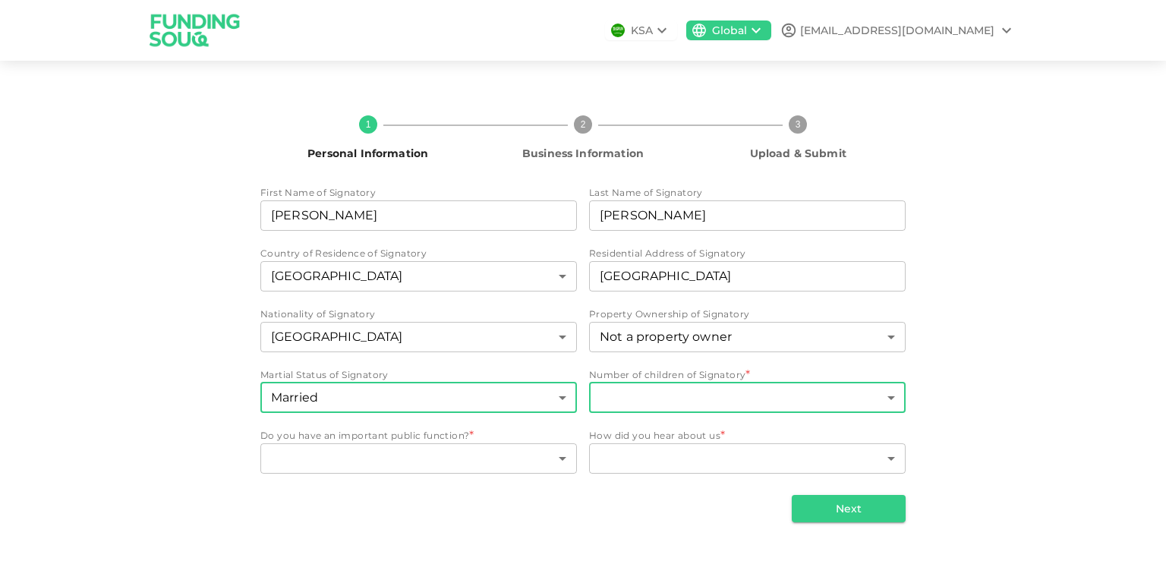
click at [669, 402] on body "KSA Global mt.zimabank@gmail.com 1 Personal Information 2 Business Information …" at bounding box center [583, 280] width 1166 height 561
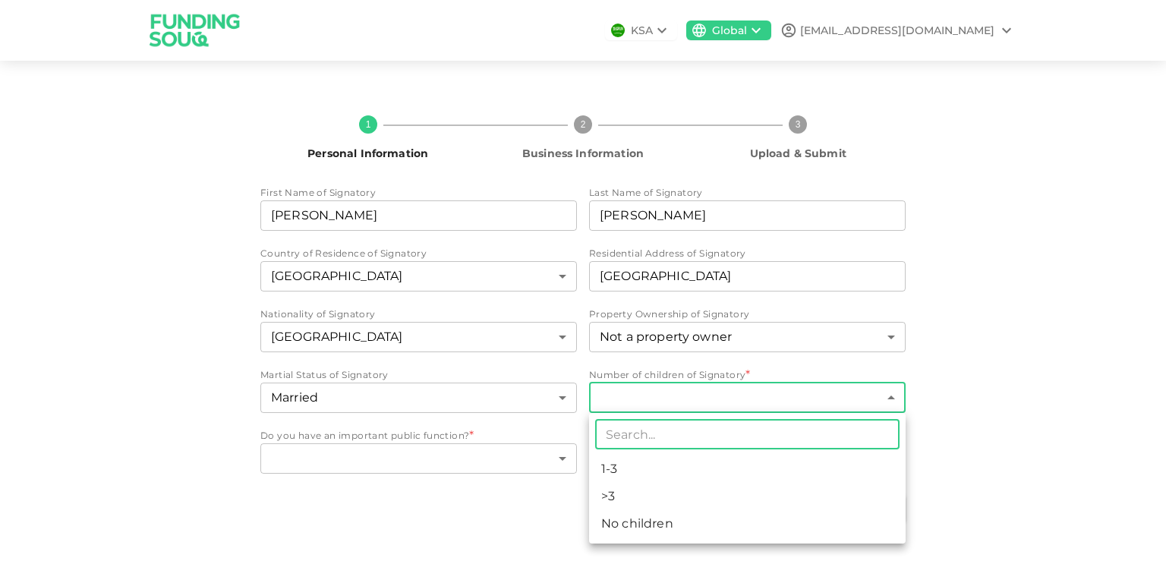
click at [660, 523] on li "No children" at bounding box center [747, 523] width 316 height 27
type input "3"
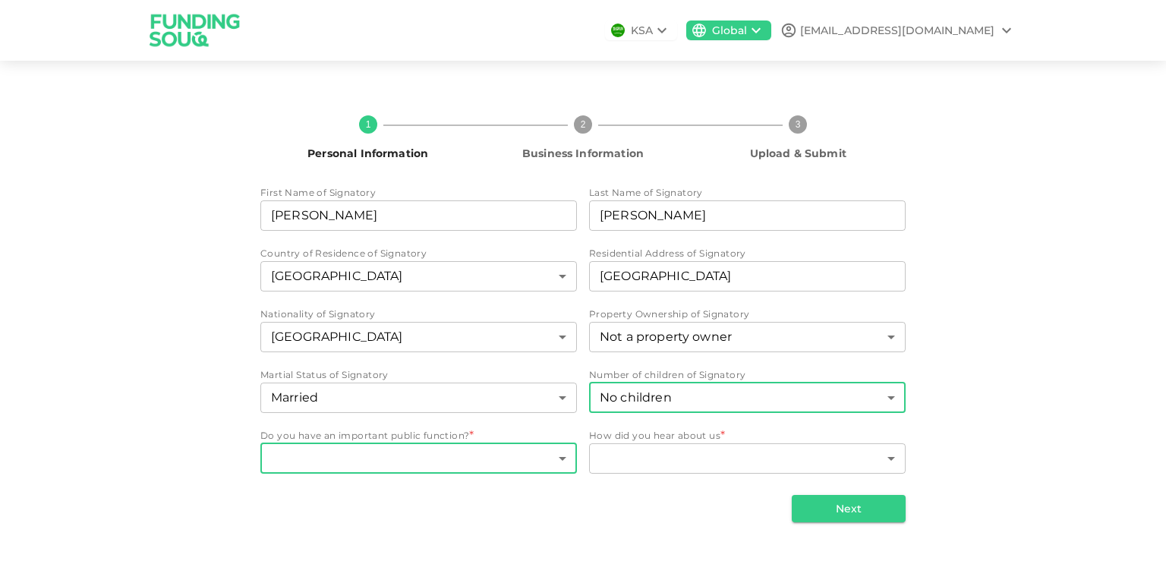
click at [393, 464] on body "KSA Global mt.zimabank@gmail.com 1 Personal Information 2 Business Information …" at bounding box center [583, 280] width 1166 height 561
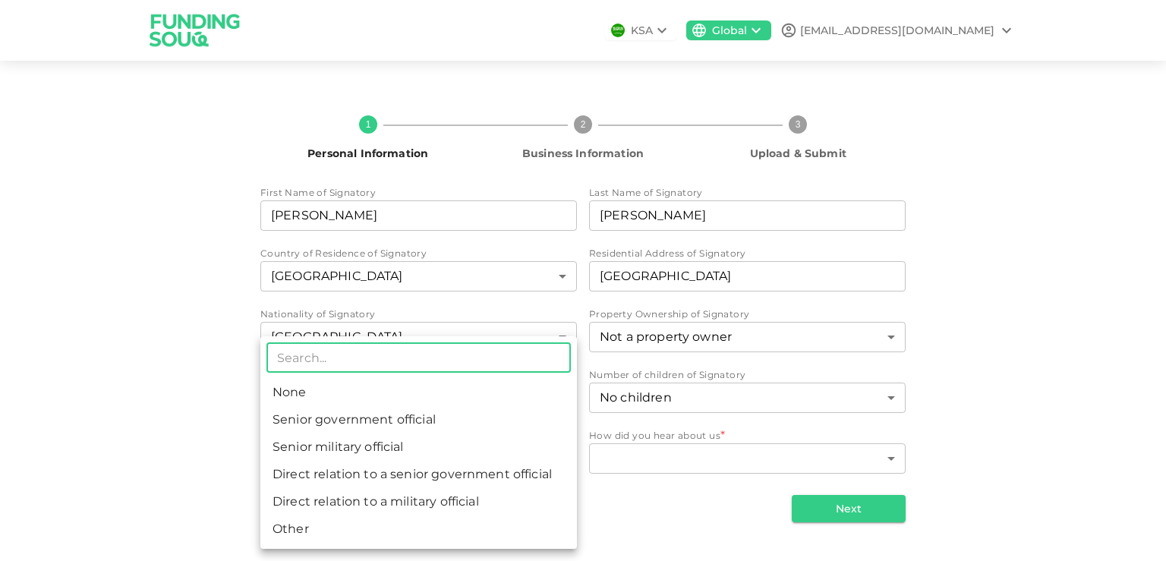
click at [323, 384] on li "None" at bounding box center [418, 392] width 316 height 27
type input "1"
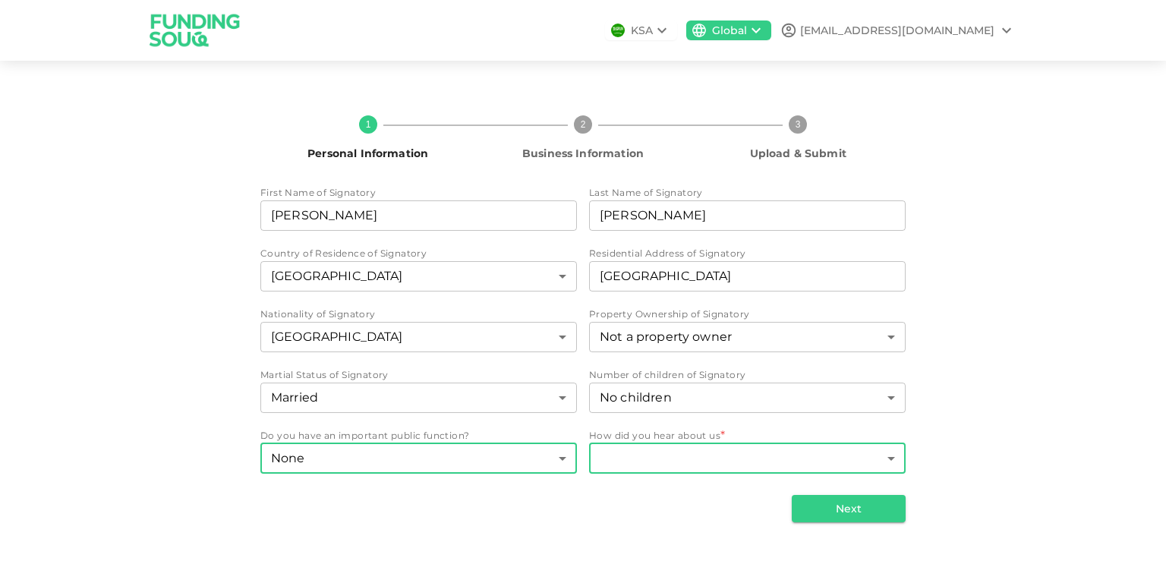
click at [663, 462] on body "KSA Global mt.zimabank@gmail.com 1 Personal Information 2 Business Information …" at bounding box center [583, 280] width 1166 height 561
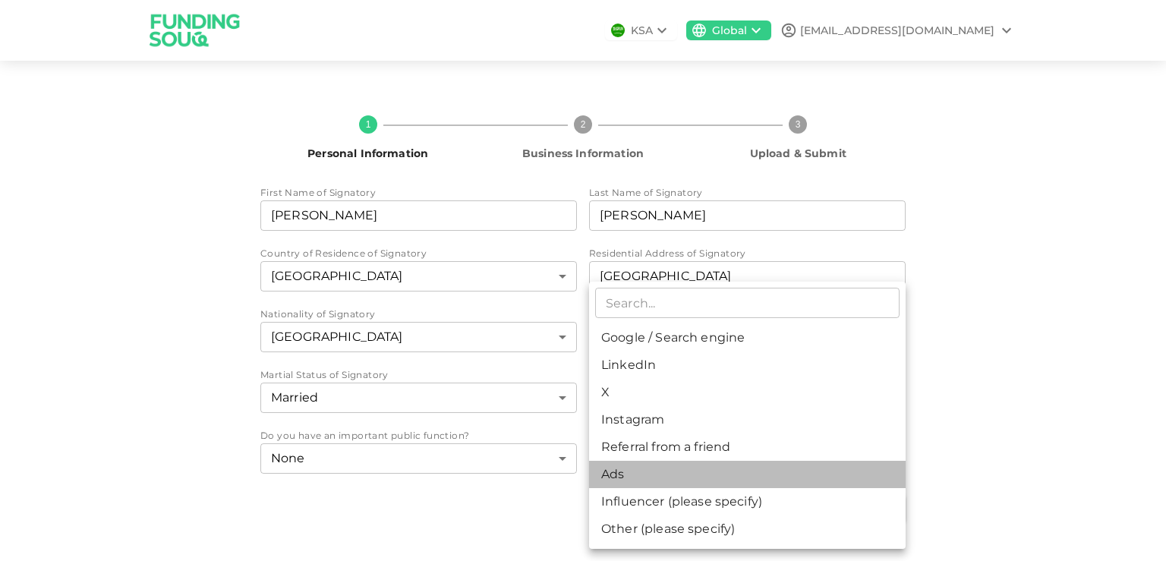
click at [665, 481] on li "Ads" at bounding box center [747, 474] width 316 height 27
type input "11"
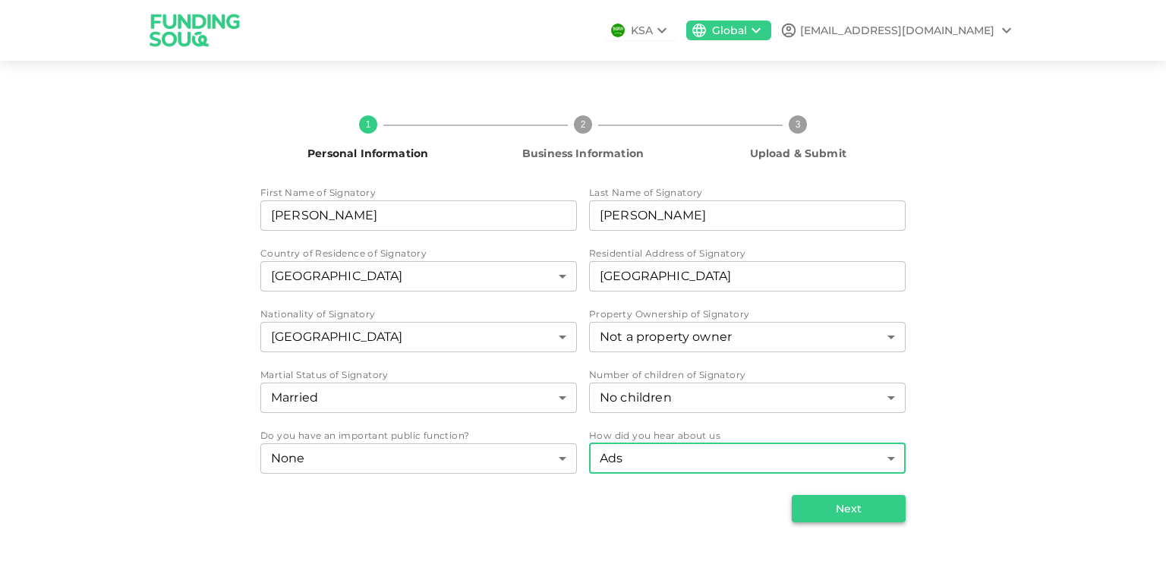
click at [878, 507] on button "Next" at bounding box center [849, 508] width 114 height 27
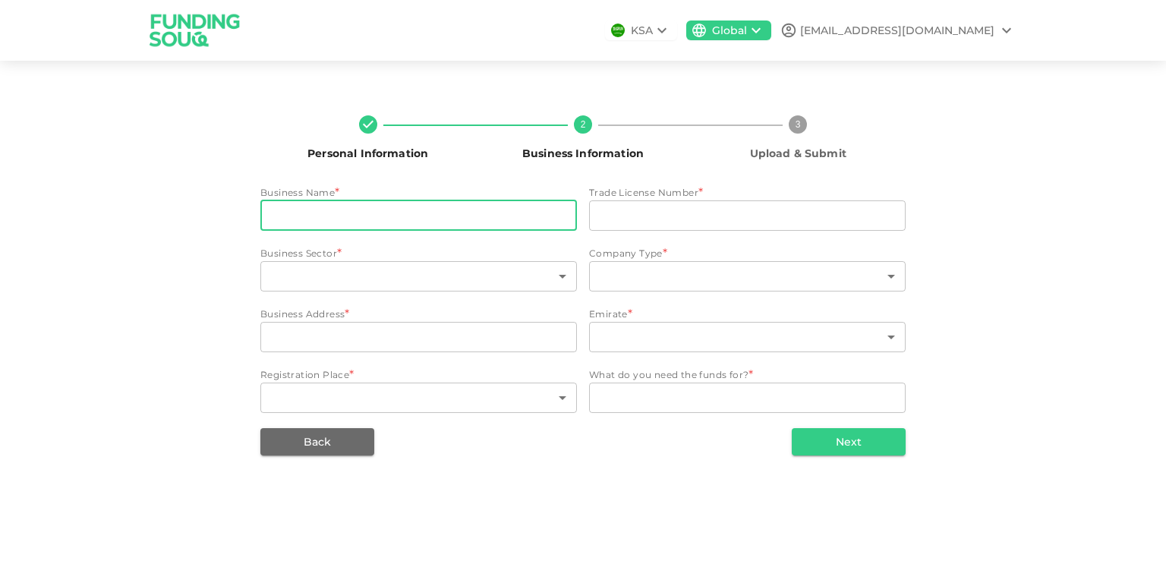
click at [442, 225] on input "businessName" at bounding box center [418, 215] width 316 height 30
paste input "FINTEH SOFTWARE DESIGN L.L.C"
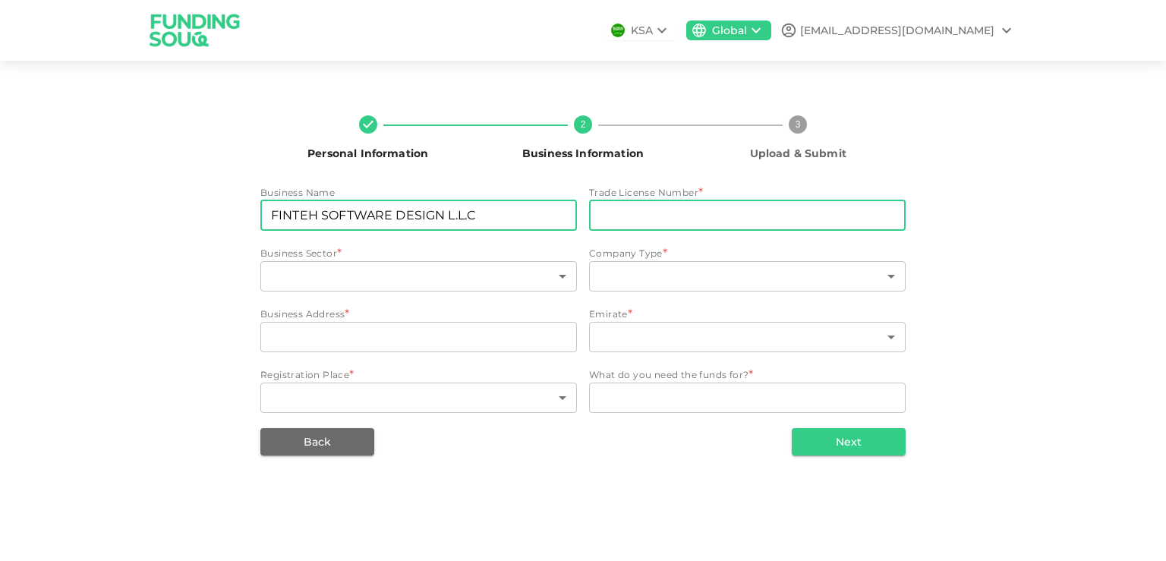
type input "FINTEH SOFTWARE DESIGN L.L.C"
click at [661, 216] on input "tradeLicenseNumber" at bounding box center [747, 215] width 316 height 30
paste input "1053844"
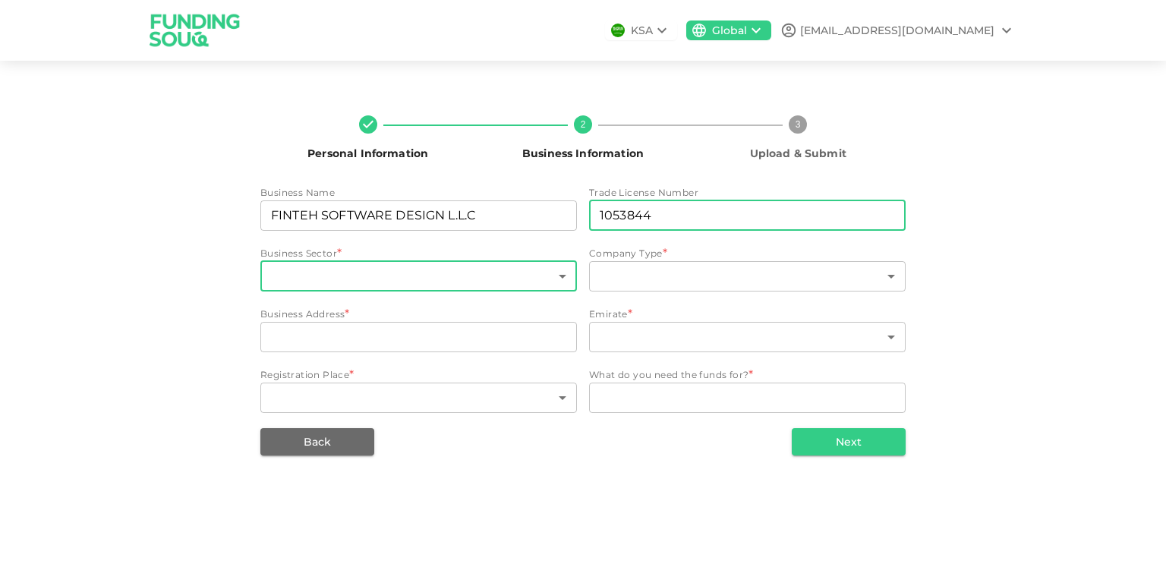
type input "1053844"
click at [461, 272] on body "KSA Global mt.zimabank@gmail.com Personal Information 2 Business Information 3 …" at bounding box center [583, 280] width 1166 height 561
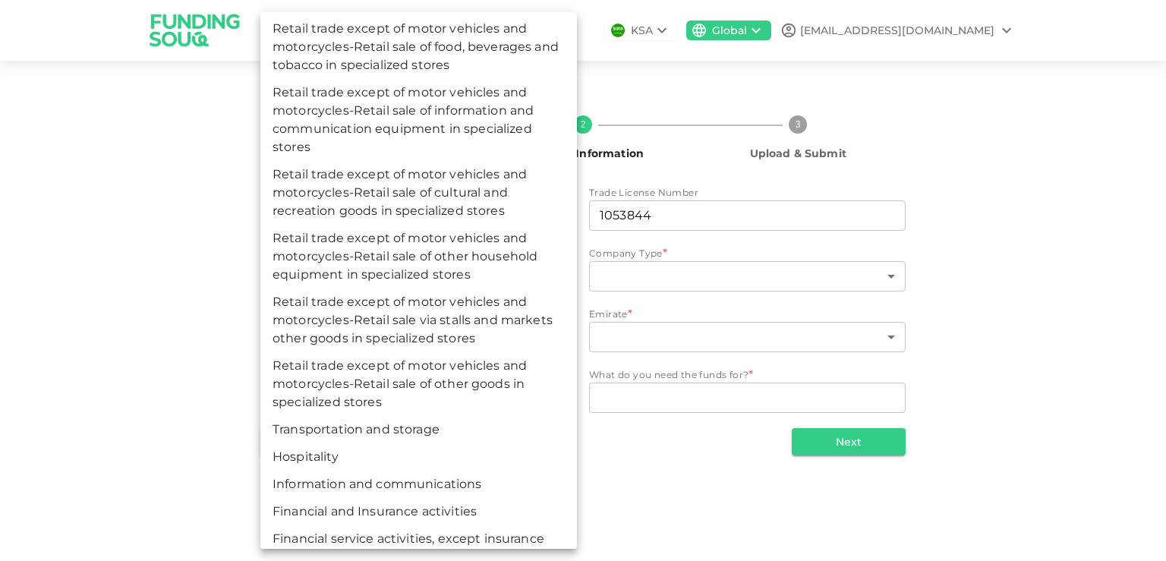
scroll to position [7662, 0]
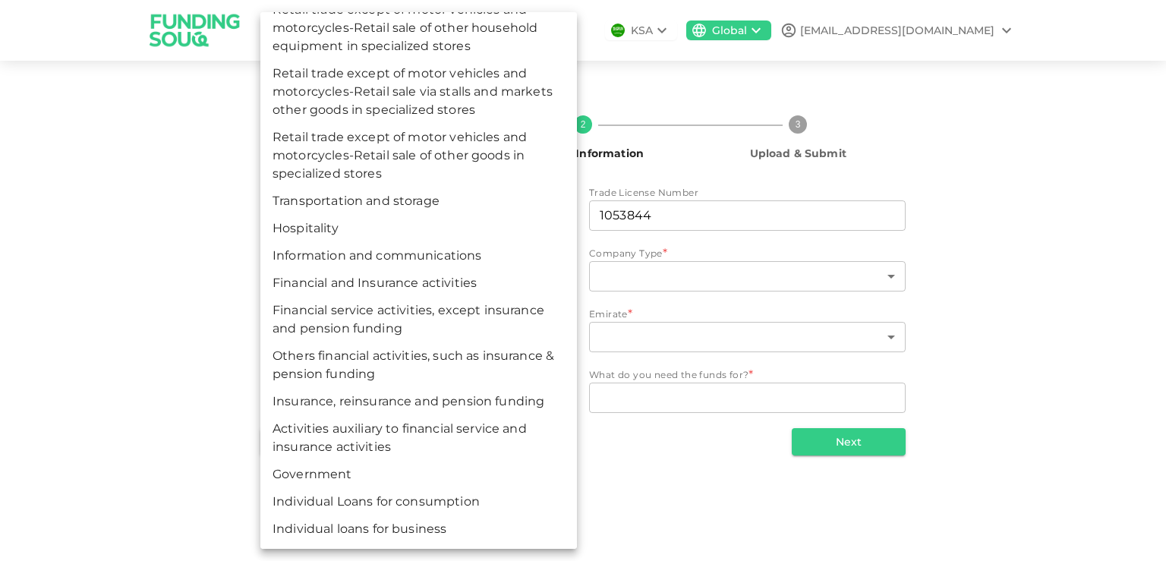
click at [137, 379] on div at bounding box center [583, 280] width 1166 height 561
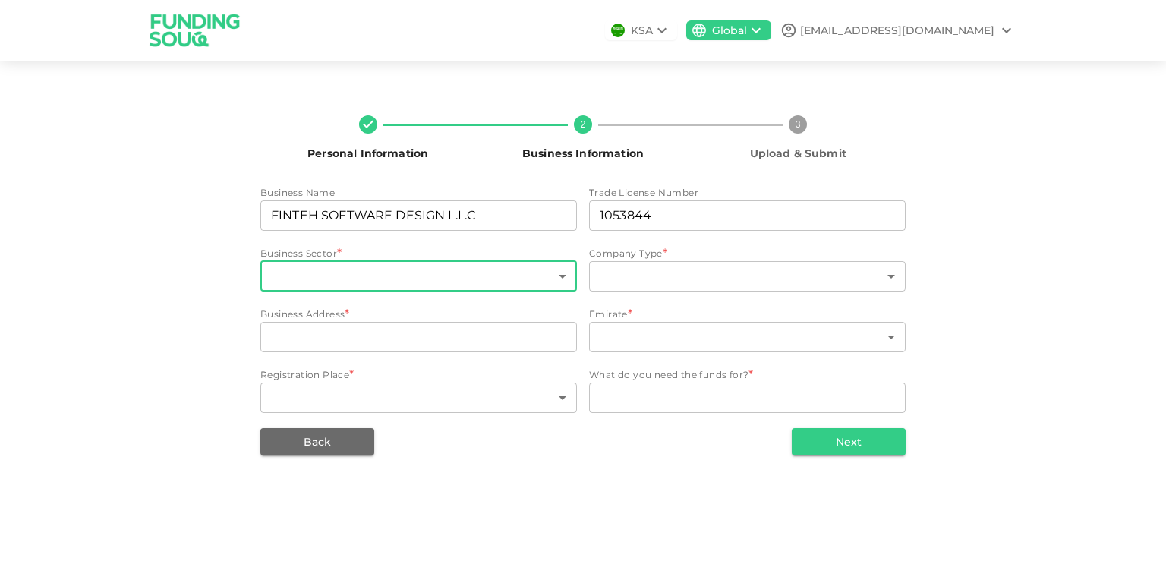
click at [378, 284] on body "KSA Global mt.zimabank@gmail.com Personal Information 2 Business Information 3 …" at bounding box center [583, 280] width 1166 height 561
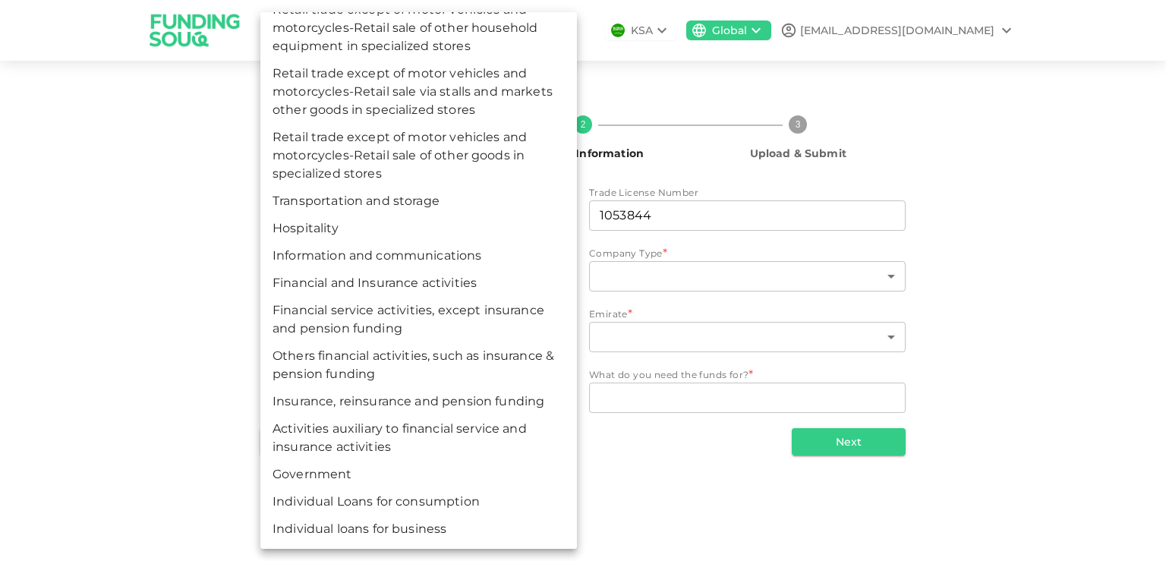
click at [443, 258] on li "Information and communications" at bounding box center [418, 255] width 316 height 27
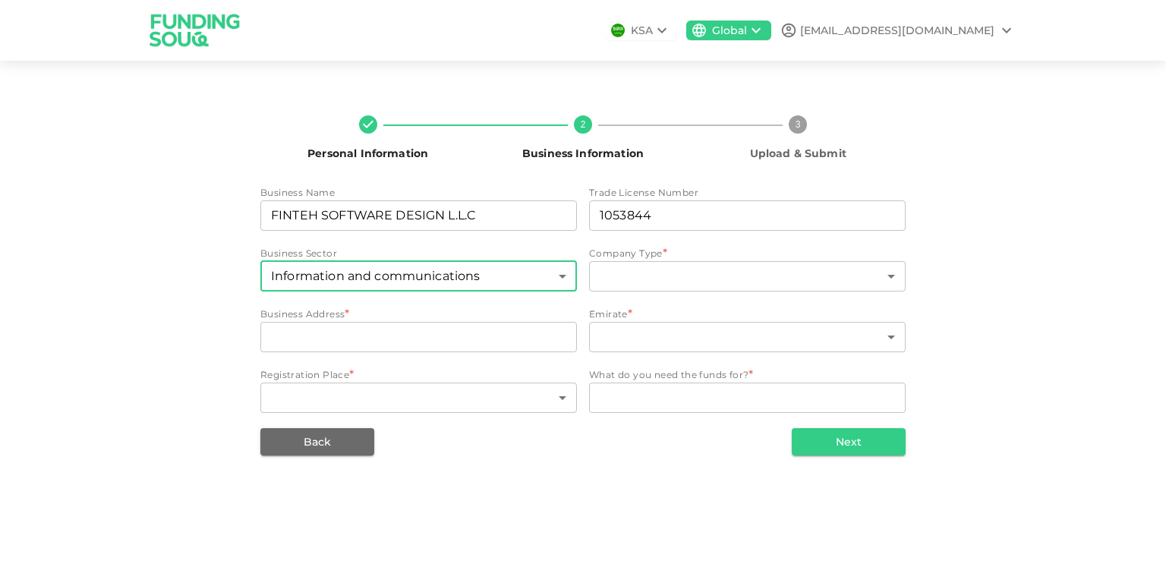
type input "161"
click at [684, 281] on body "KSA Global mt.zimabank@gmail.com Personal Information 2 Business Information 3 …" at bounding box center [583, 280] width 1166 height 561
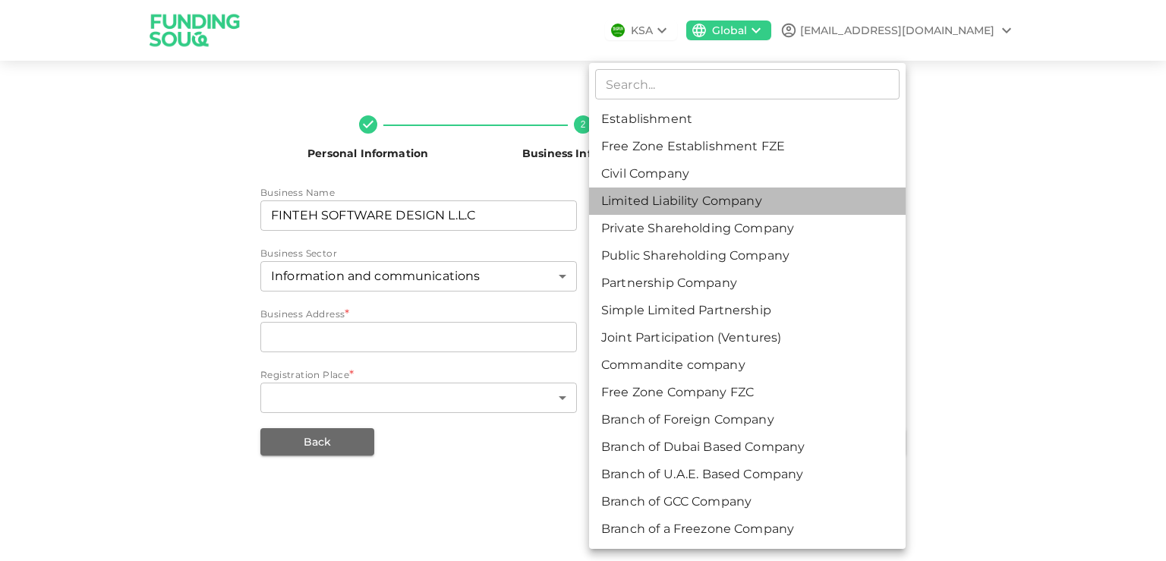
click at [660, 199] on li "Limited Liability Company" at bounding box center [747, 200] width 316 height 27
type input "4"
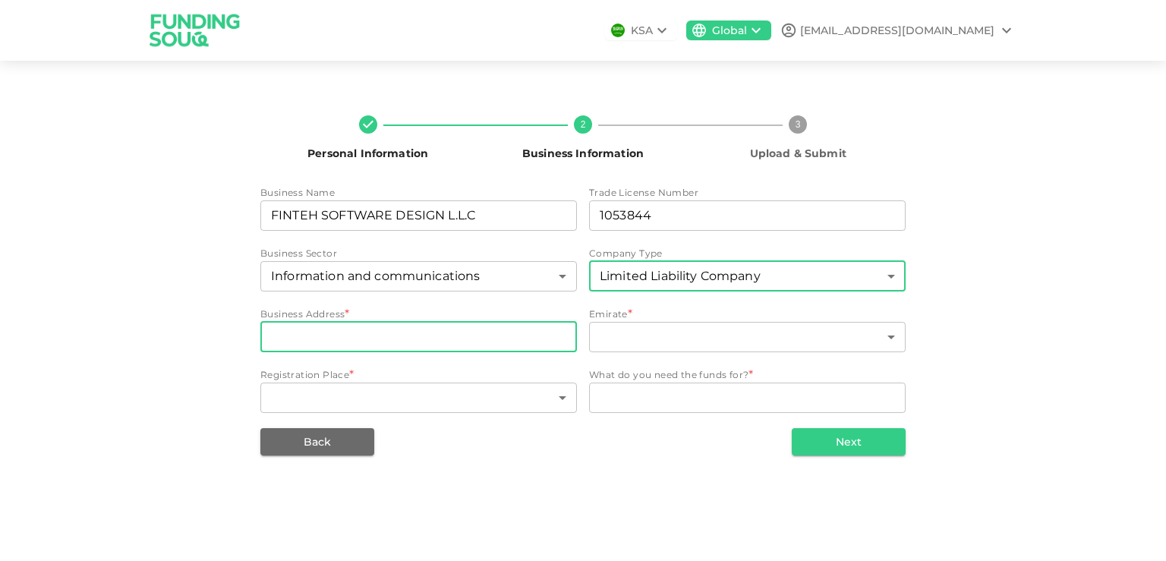
click at [456, 335] on input "businessAddress" at bounding box center [418, 337] width 316 height 30
paste input "UAE, Dubai, Business Bay, The Prime Tower, Office 2001-72"
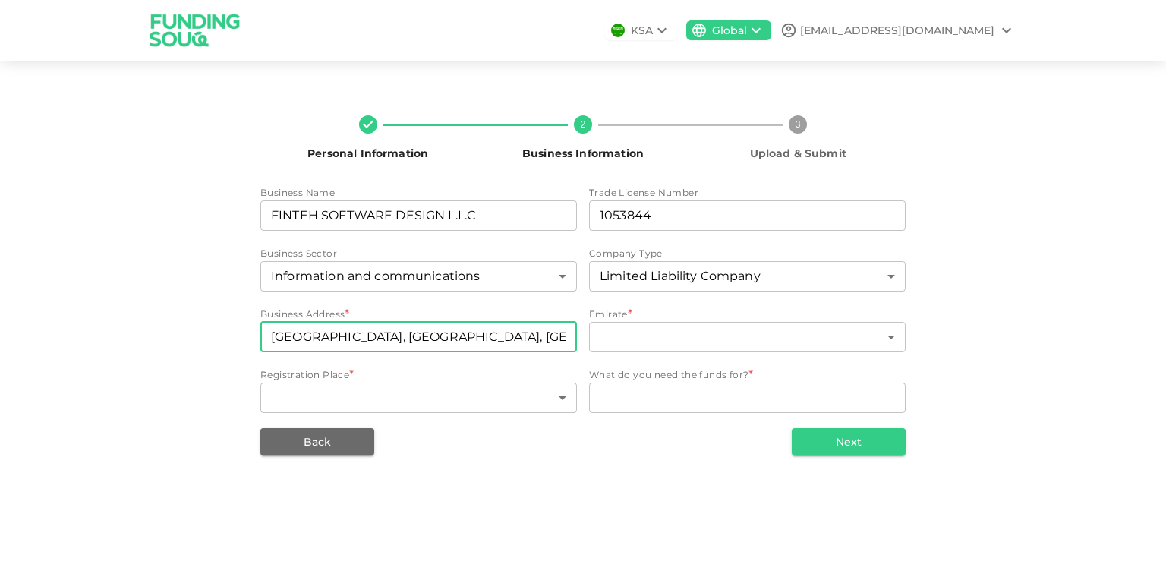
scroll to position [0, 64]
type input "UAE, Dubai, Business Bay, The Prime Tower, Office 2001-72"
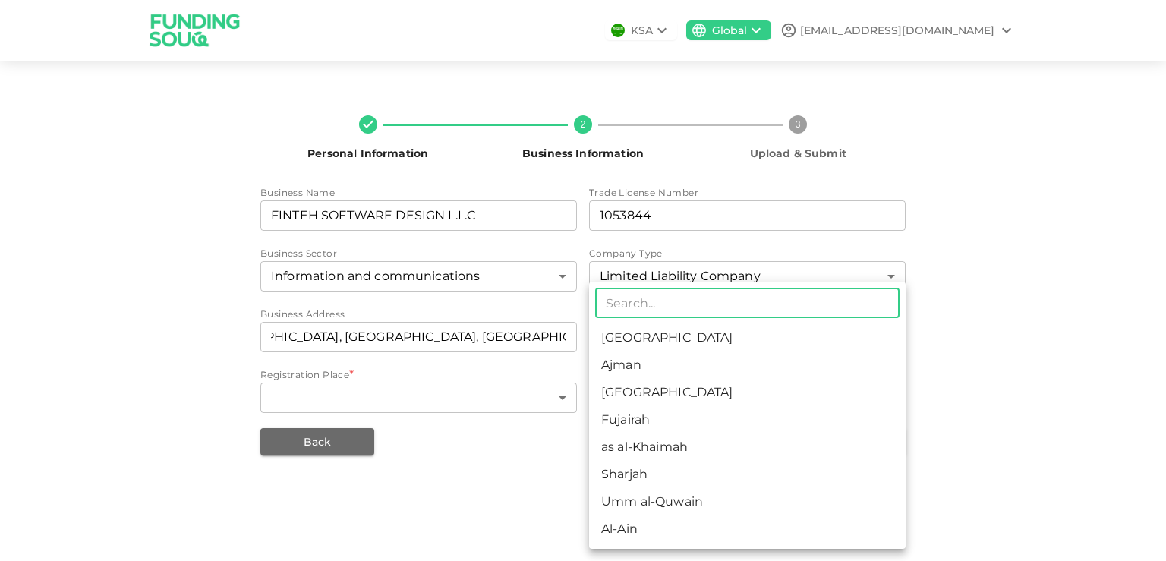
click at [624, 342] on body "KSA Global mt.zimabank@gmail.com Personal Information 2 Business Information 3 …" at bounding box center [583, 280] width 1166 height 561
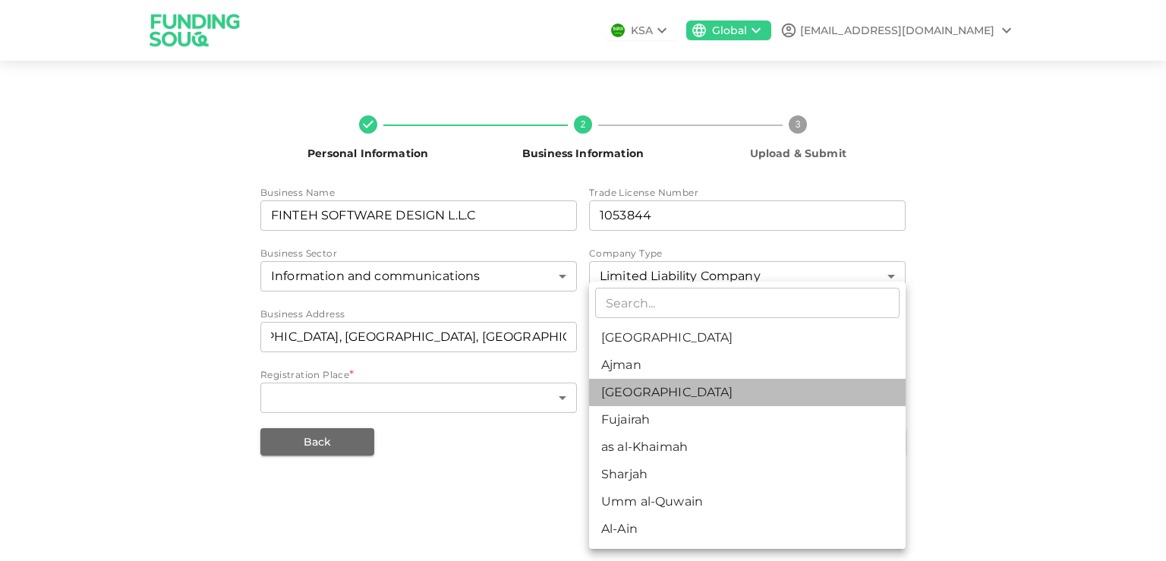
click at [633, 402] on li "[GEOGRAPHIC_DATA]" at bounding box center [747, 392] width 316 height 27
type input "3"
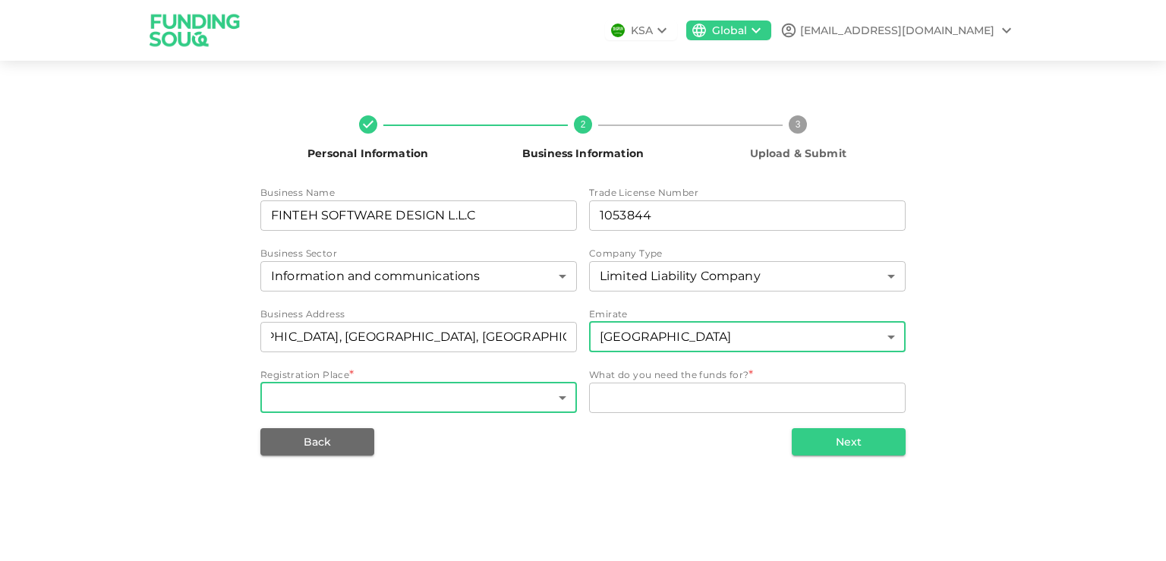
click at [439, 398] on body "KSA Global mt.zimabank@gmail.com Personal Information 2 Business Information 3 …" at bounding box center [583, 280] width 1166 height 561
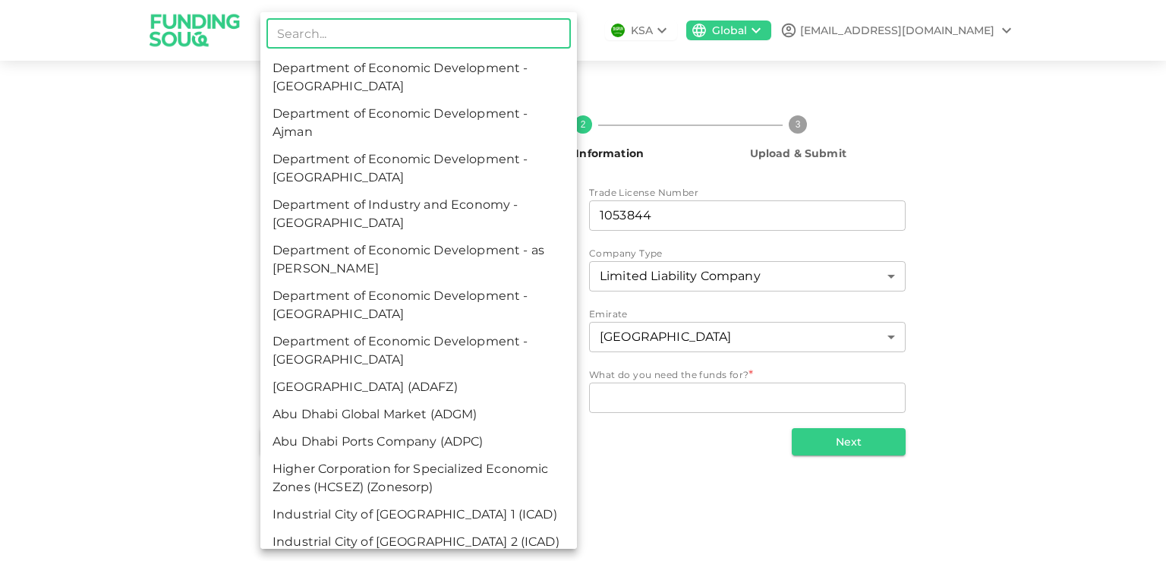
click at [690, 439] on div at bounding box center [583, 280] width 1166 height 561
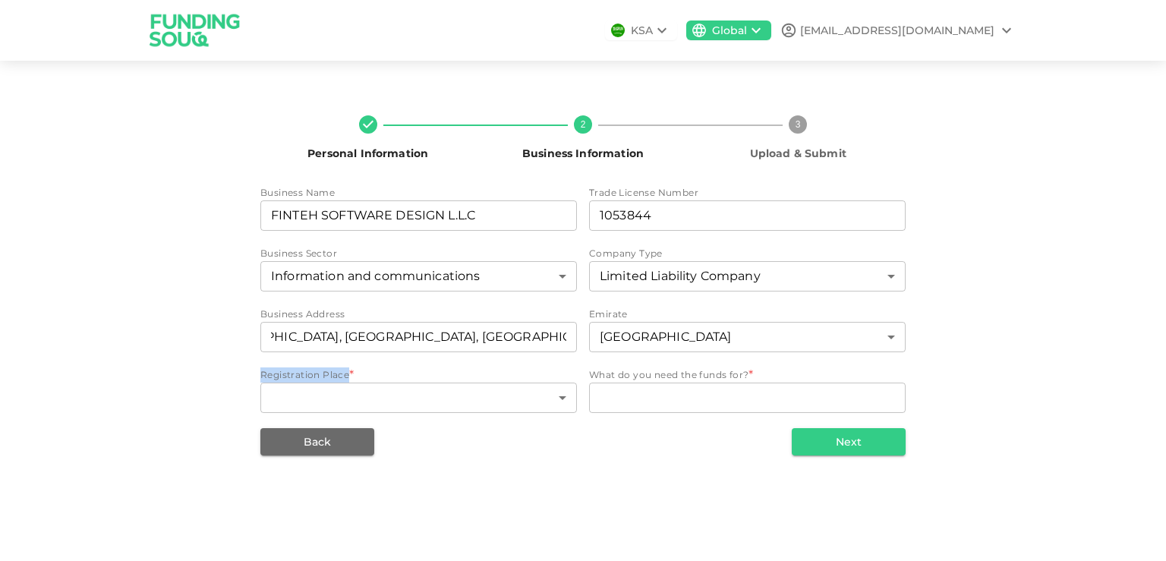
drag, startPoint x: 258, startPoint y: 373, endPoint x: 348, endPoint y: 373, distance: 90.3
click at [348, 373] on div "Personal Information 2 Business Information 3 Upload & Submit Business Name bus…" at bounding box center [582, 279] width 865 height 352
click at [384, 401] on body "KSA Global mt.zimabank@gmail.com Personal Information 2 Business Information 3 …" at bounding box center [583, 280] width 1166 height 561
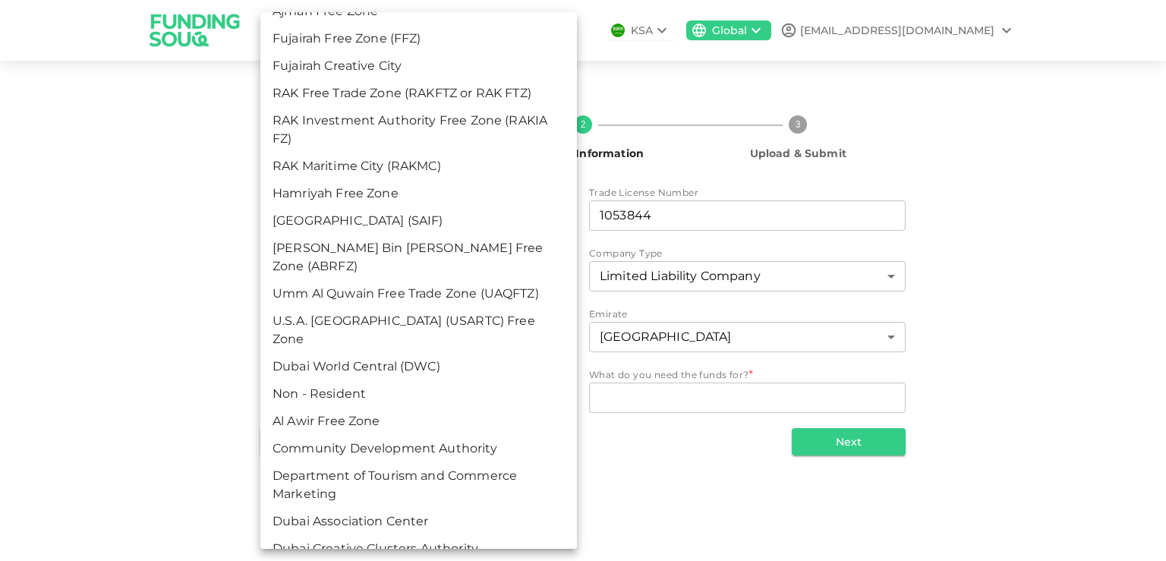
scroll to position [1749, 0]
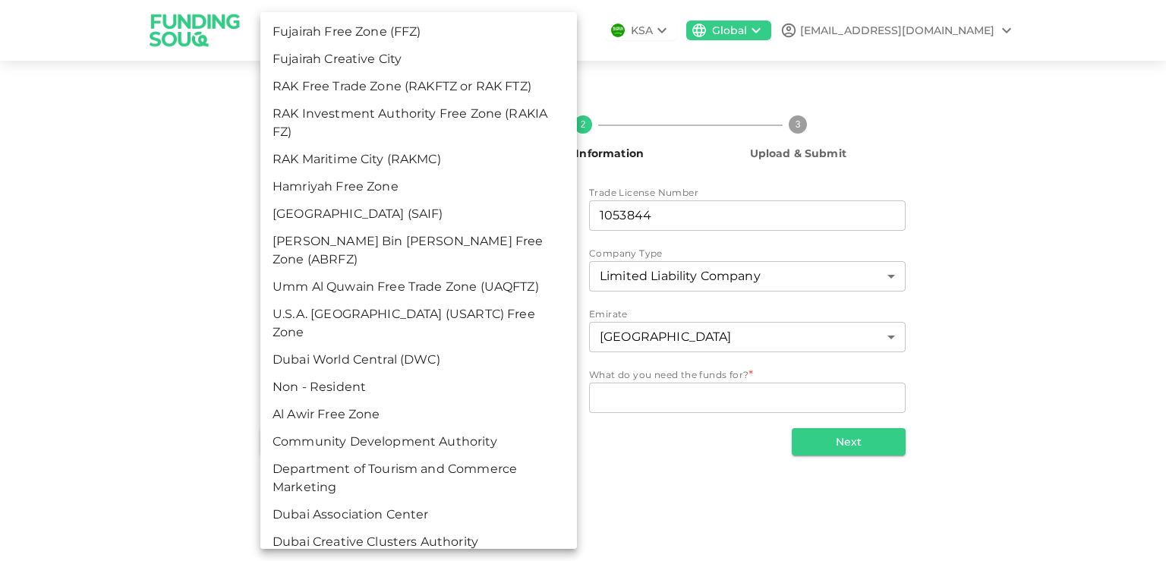
click at [694, 469] on div at bounding box center [583, 280] width 1166 height 561
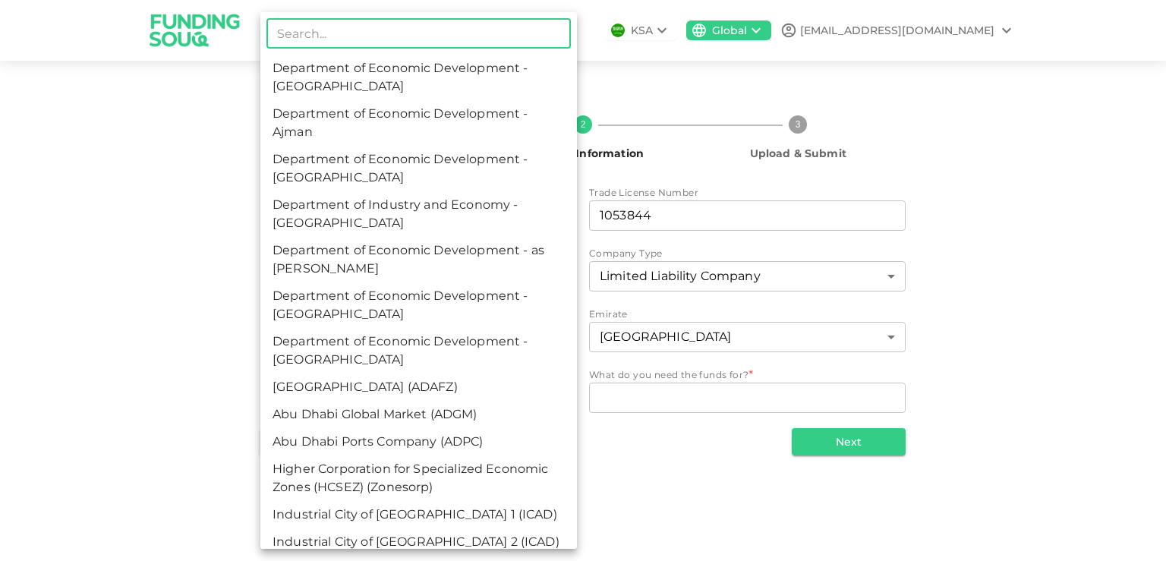
click at [490, 391] on body "KSA Global mt.zimabank@gmail.com Personal Information 2 Business Information 3 …" at bounding box center [583, 280] width 1166 height 561
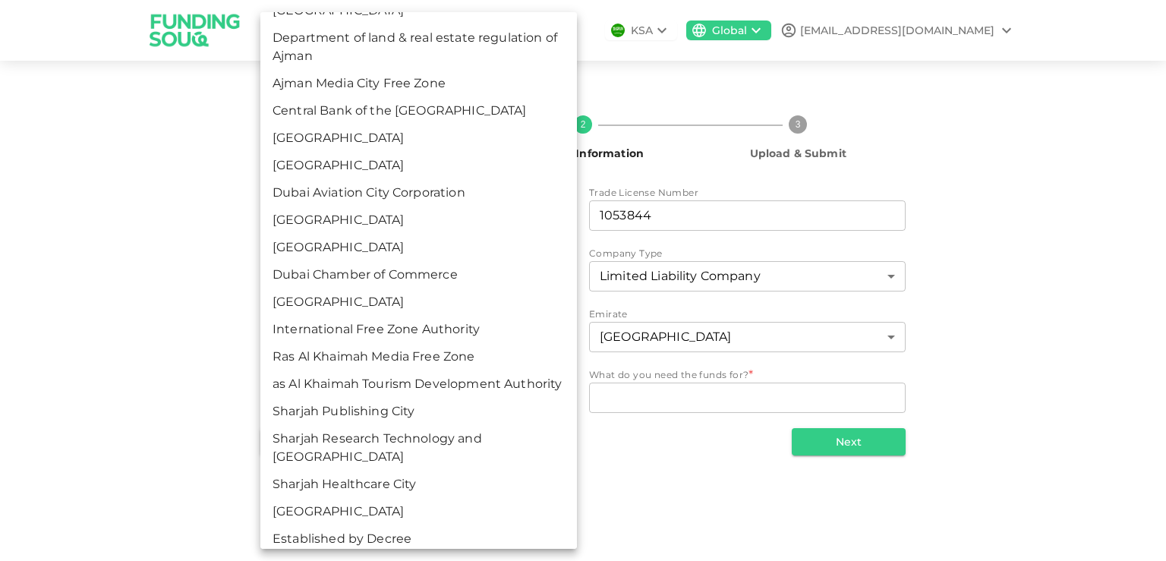
scroll to position [2735, 0]
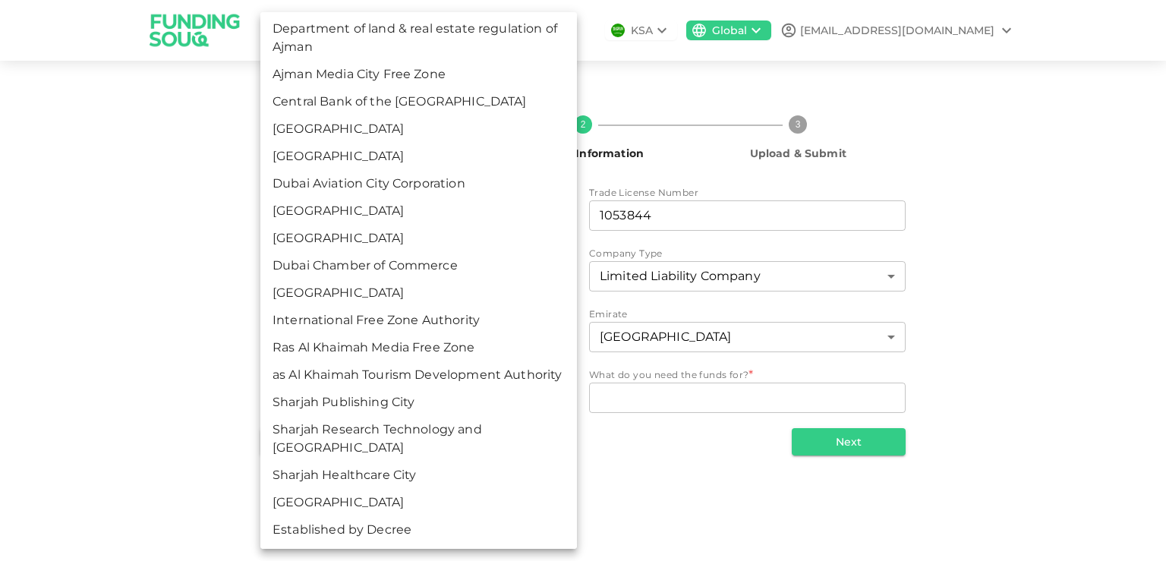
click at [624, 528] on div at bounding box center [583, 280] width 1166 height 561
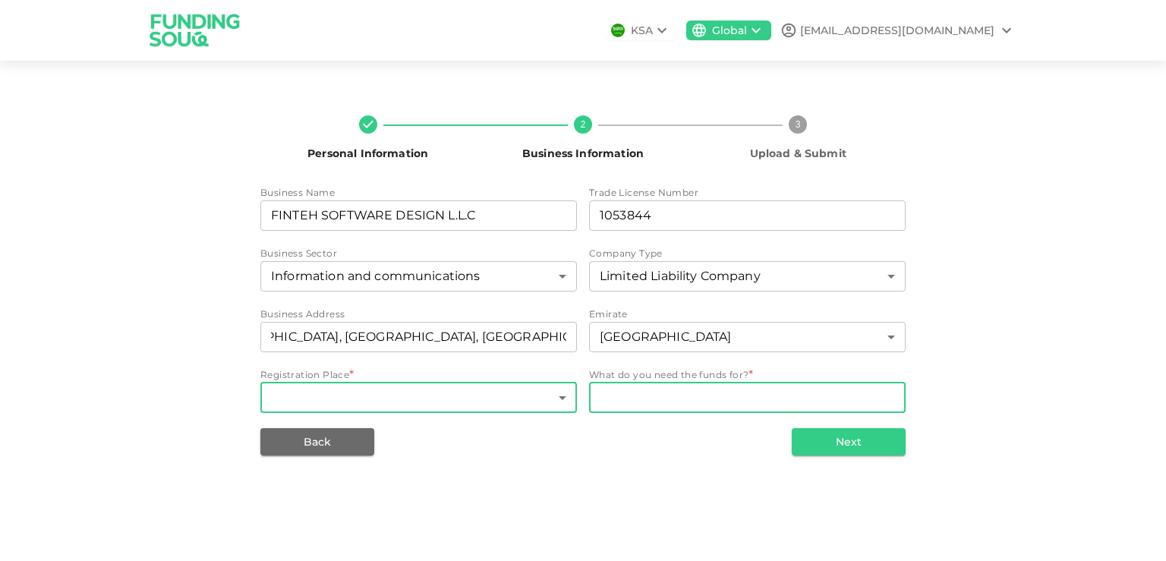
click at [638, 397] on textarea "WhatDoYouNeedFundsFor" at bounding box center [747, 397] width 295 height 17
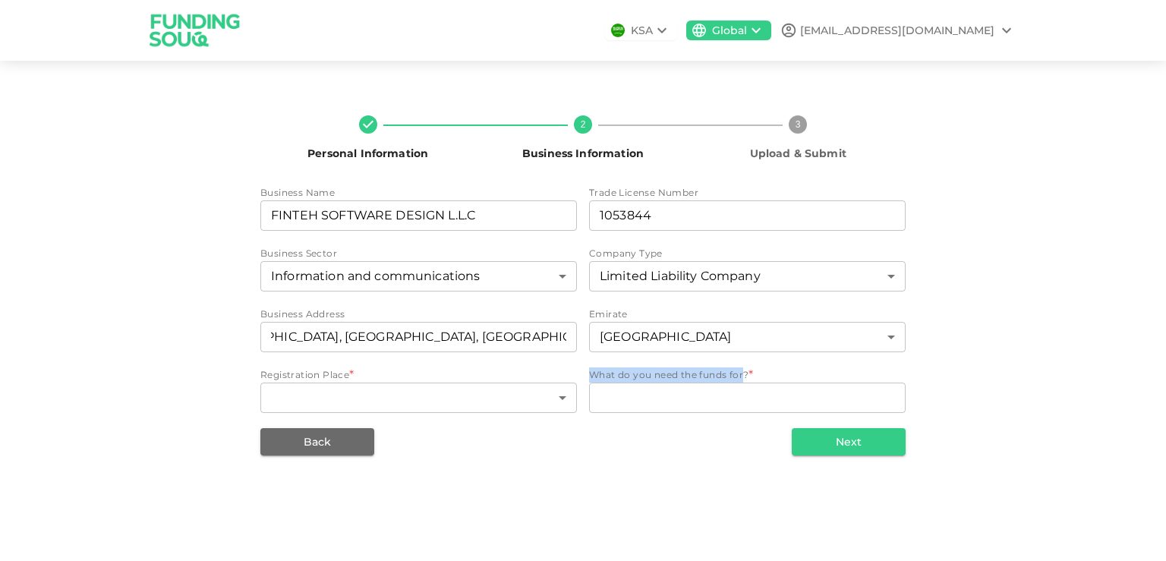
drag, startPoint x: 590, startPoint y: 375, endPoint x: 745, endPoint y: 376, distance: 155.6
click at [745, 376] on span "What do you need the funds for?" at bounding box center [668, 374] width 159 height 11
click at [654, 461] on div "Personal Information 2 Business Information 3 Upload & Submit Business Name bus…" at bounding box center [583, 279] width 1166 height 401
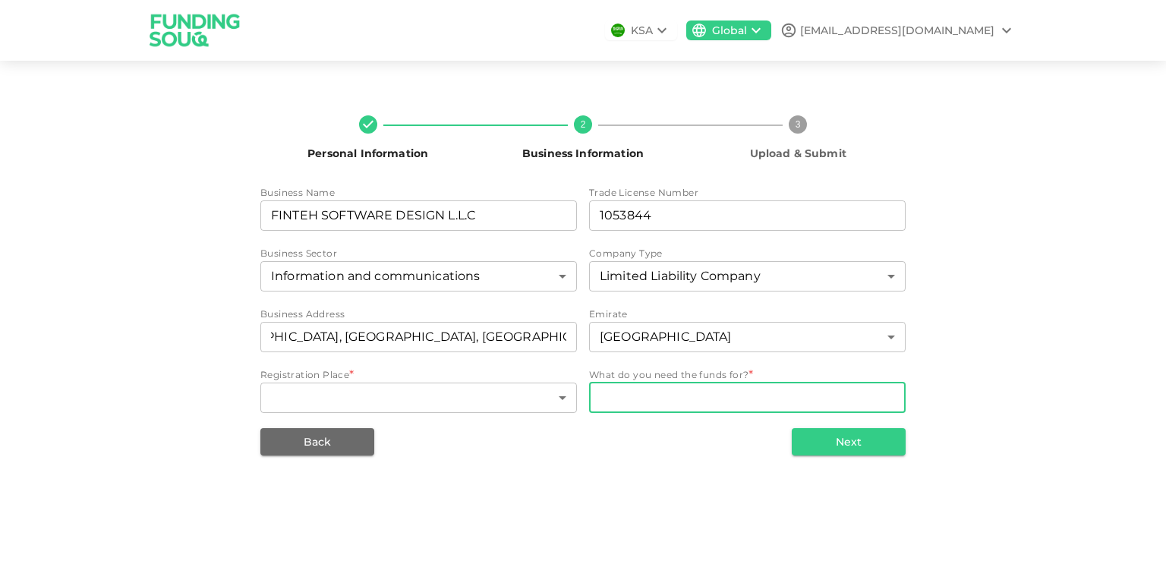
click at [630, 408] on div "x WhatDoYouNeedFundsFor" at bounding box center [747, 398] width 316 height 30
paste textarea "The purposes of the loan are working capital, marketing, increasing staff"
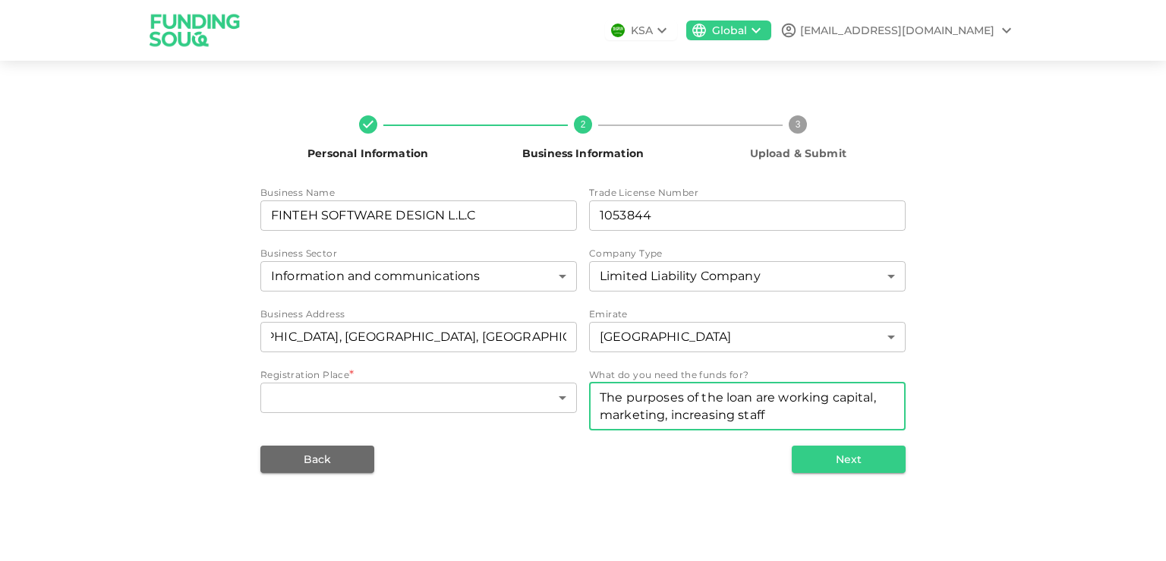
type textarea "The purposes of the loan are working capital, marketing, increasing staff"
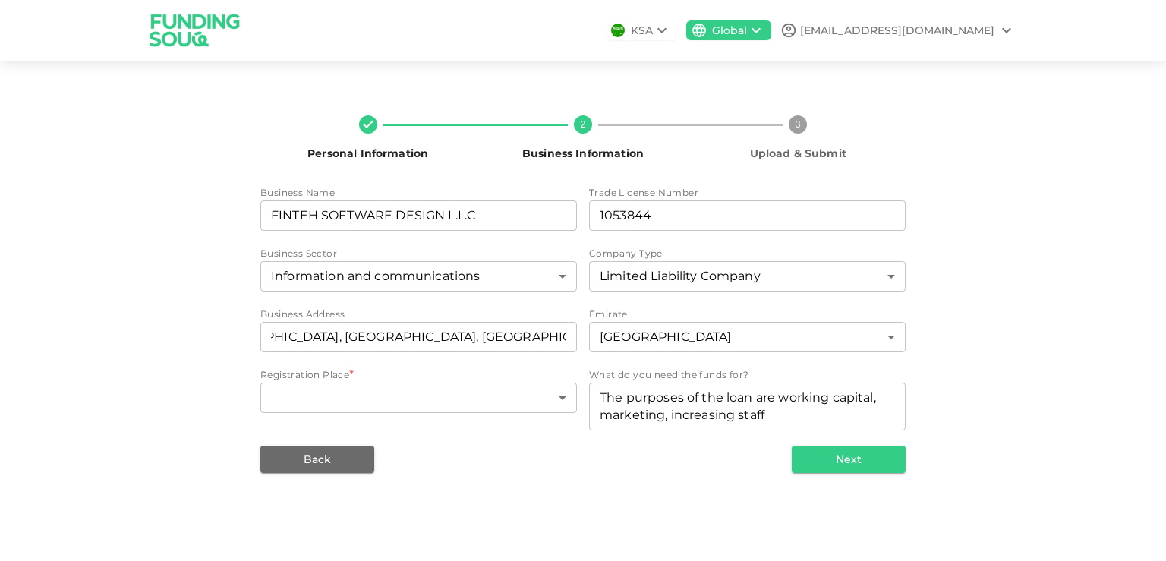
click at [625, 484] on div "Personal Information 2 Business Information 3 Upload & Submit Business Name bus…" at bounding box center [583, 288] width 1166 height 418
click at [671, 29] on icon at bounding box center [662, 30] width 18 height 18
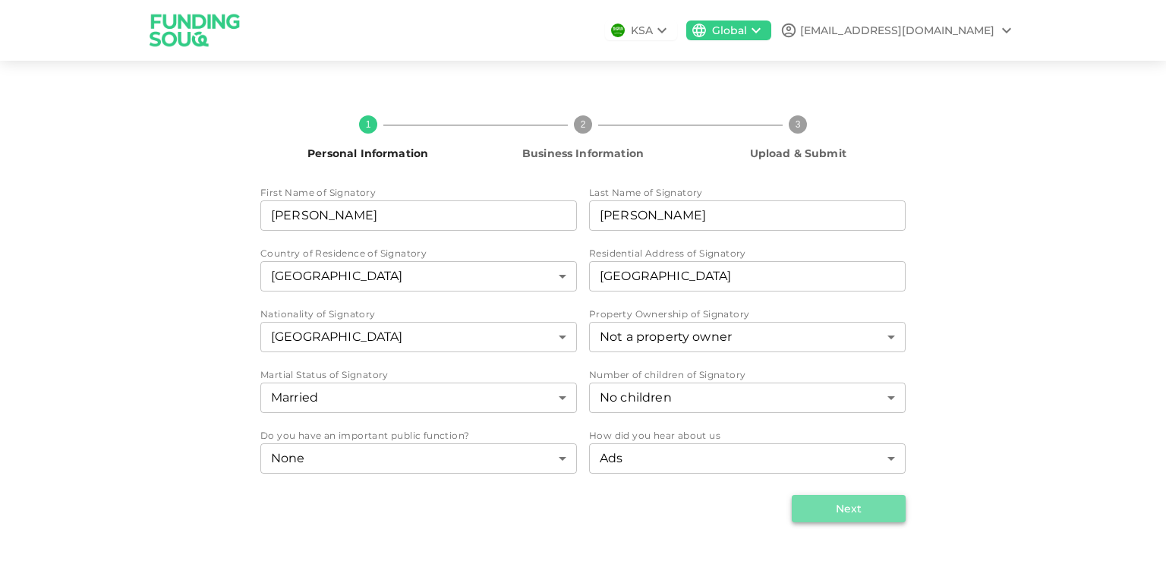
click at [845, 515] on button "Next" at bounding box center [849, 508] width 114 height 27
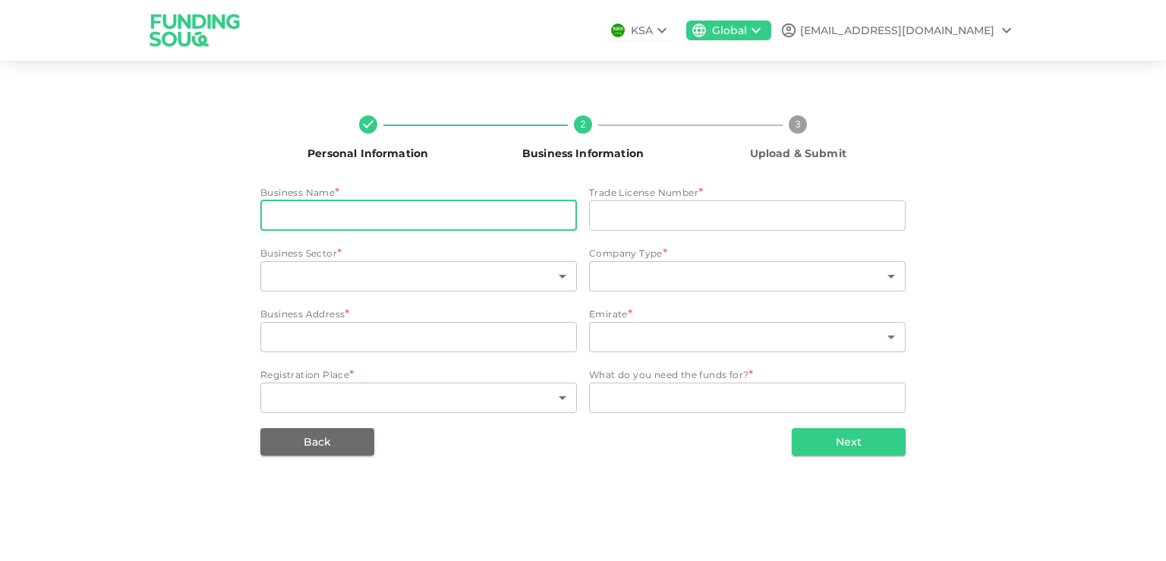
click at [508, 216] on input "businessName" at bounding box center [418, 215] width 316 height 30
click at [663, 229] on input "tradeLicenseNumber" at bounding box center [747, 215] width 316 height 30
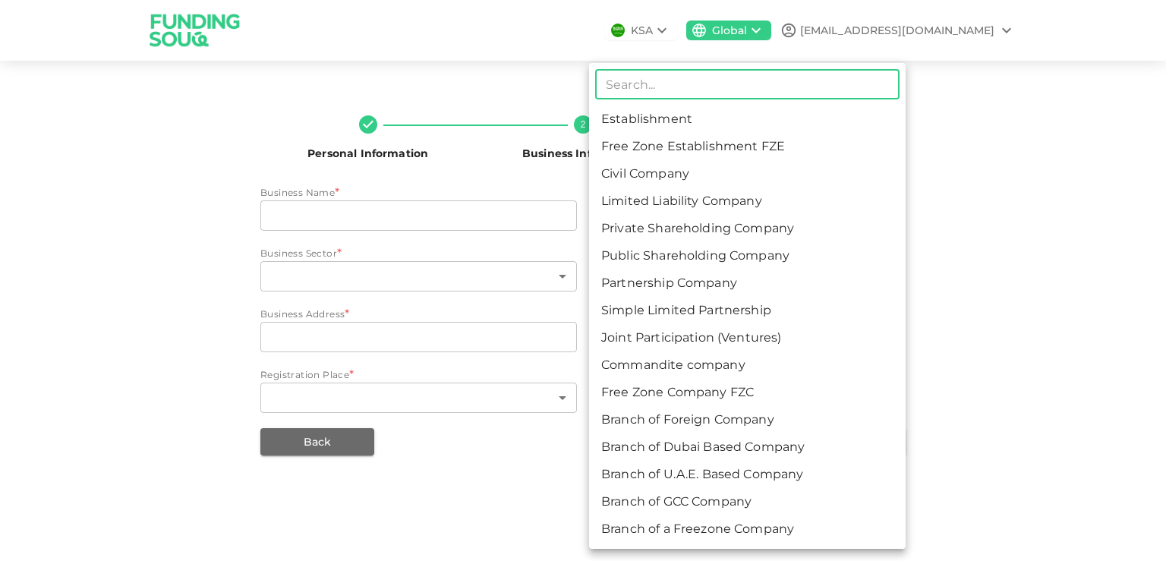
click at [653, 271] on body "KSA Global mt.zimabank@gmail.com Personal Information 2 Business Information 3 …" at bounding box center [583, 280] width 1166 height 561
click at [672, 195] on li "Limited Liability Company" at bounding box center [747, 200] width 316 height 27
type input "4"
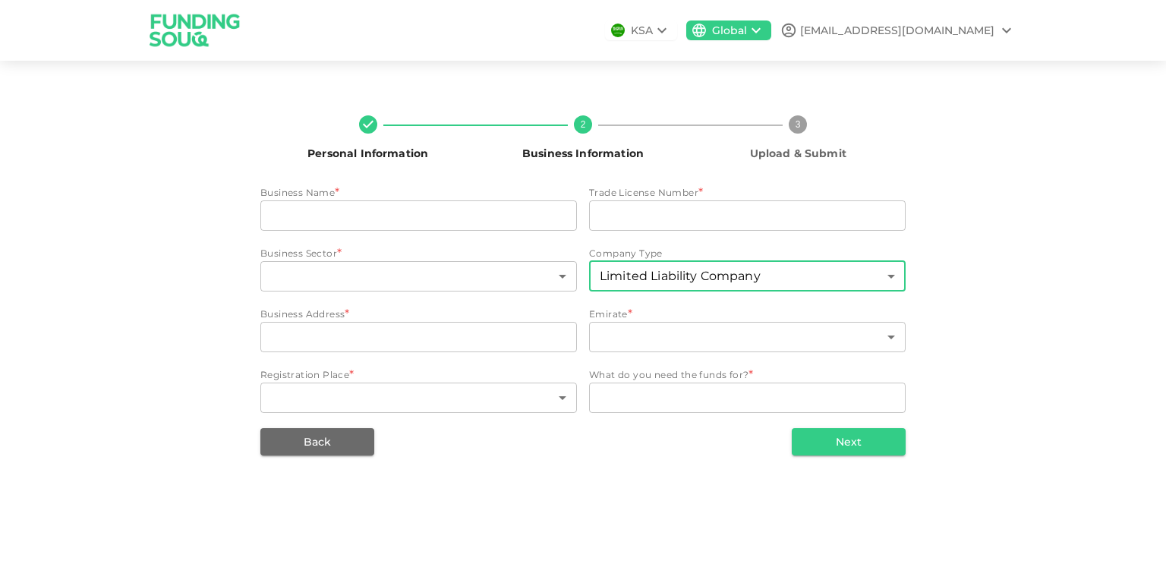
click at [454, 269] on body "KSA Global mt.zimabank@gmail.com Personal Information 2 Business Information 3 …" at bounding box center [583, 280] width 1166 height 561
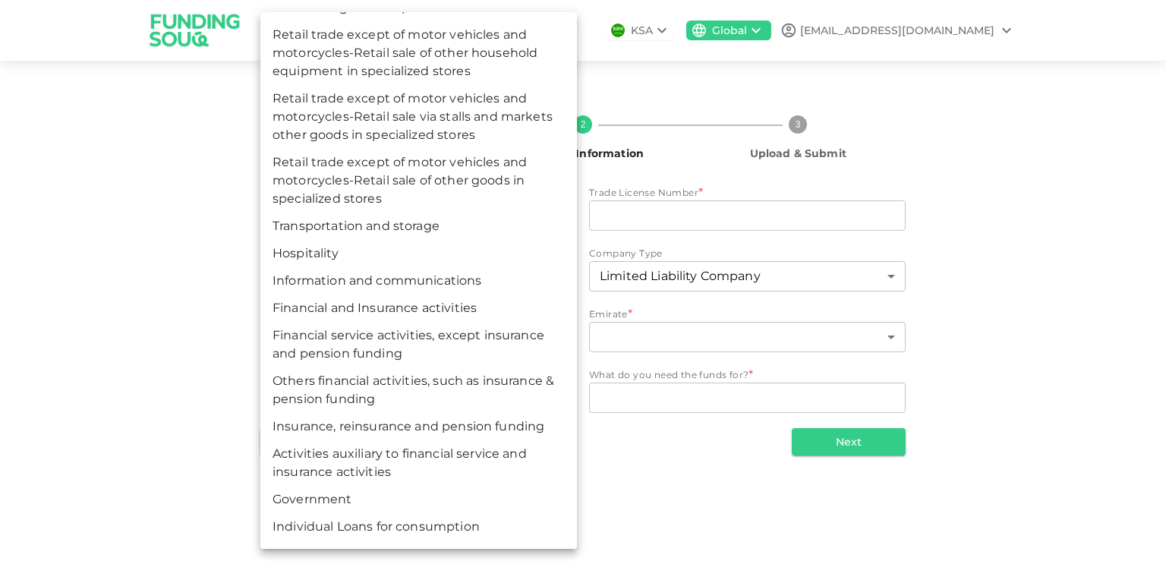
scroll to position [7662, 0]
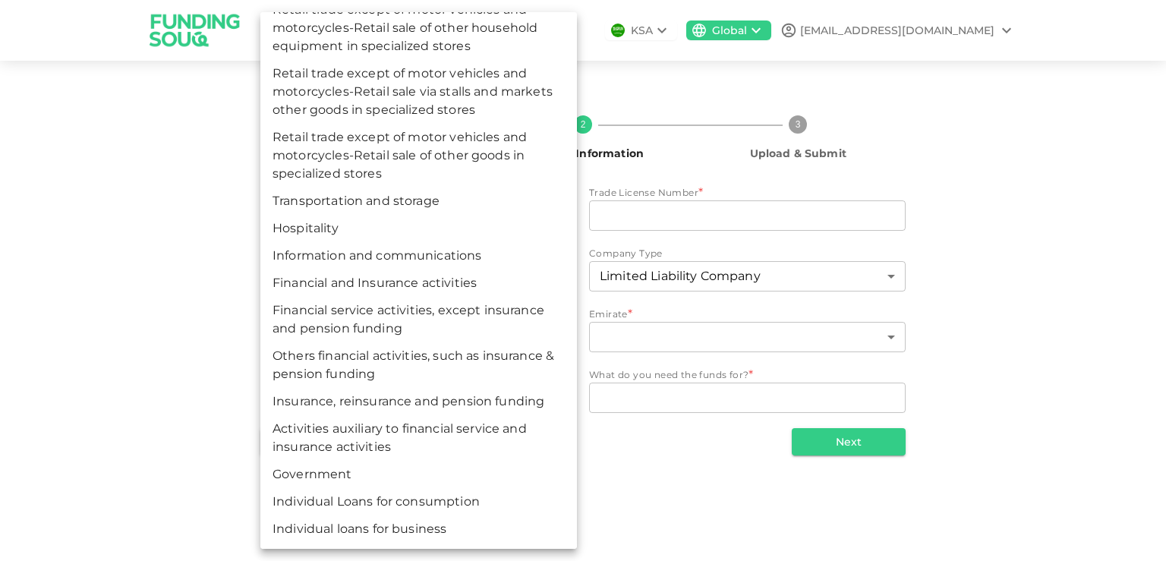
click at [430, 247] on li "Information and communications" at bounding box center [418, 255] width 316 height 27
type input "161"
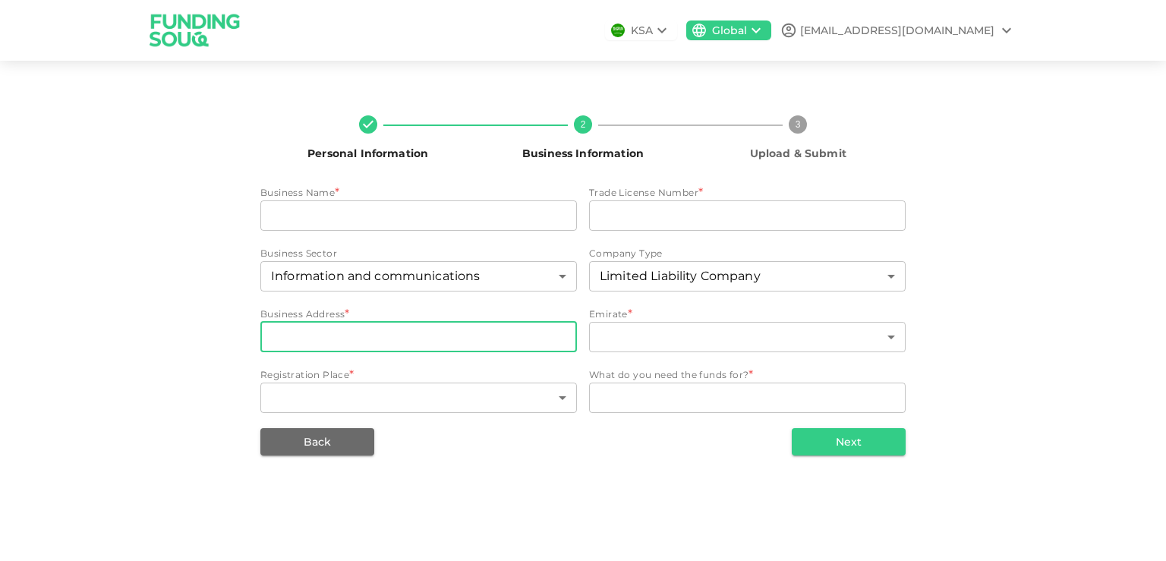
click at [427, 342] on input "businessAddress" at bounding box center [418, 337] width 316 height 30
click at [677, 29] on div "KSA" at bounding box center [641, 30] width 72 height 20
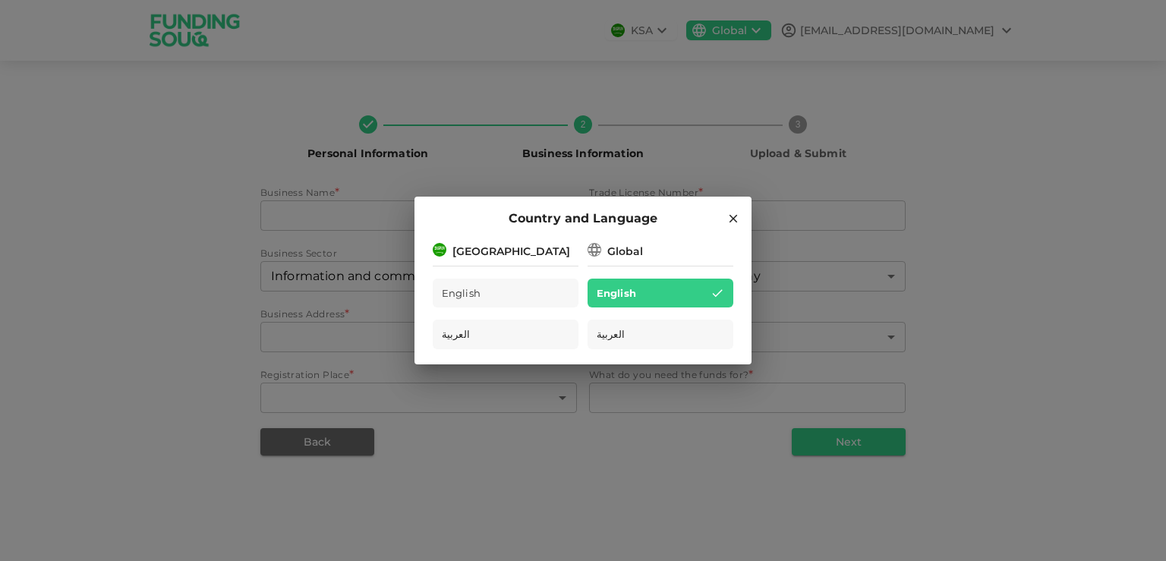
click at [515, 253] on div "Saudi Arabia" at bounding box center [511, 252] width 118 height 16
click at [540, 247] on div "Saudi Arabia" at bounding box center [506, 250] width 146 height 19
click at [733, 214] on icon at bounding box center [733, 219] width 14 height 14
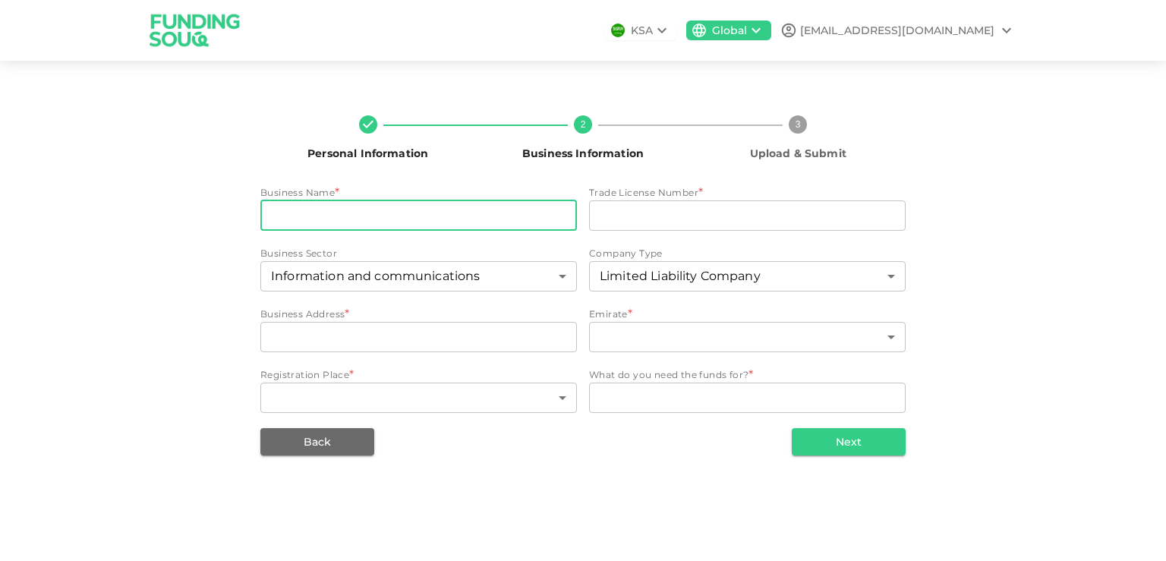
click at [337, 212] on input "businessName" at bounding box center [418, 215] width 316 height 30
paste input "Finteh Software Design LCC"
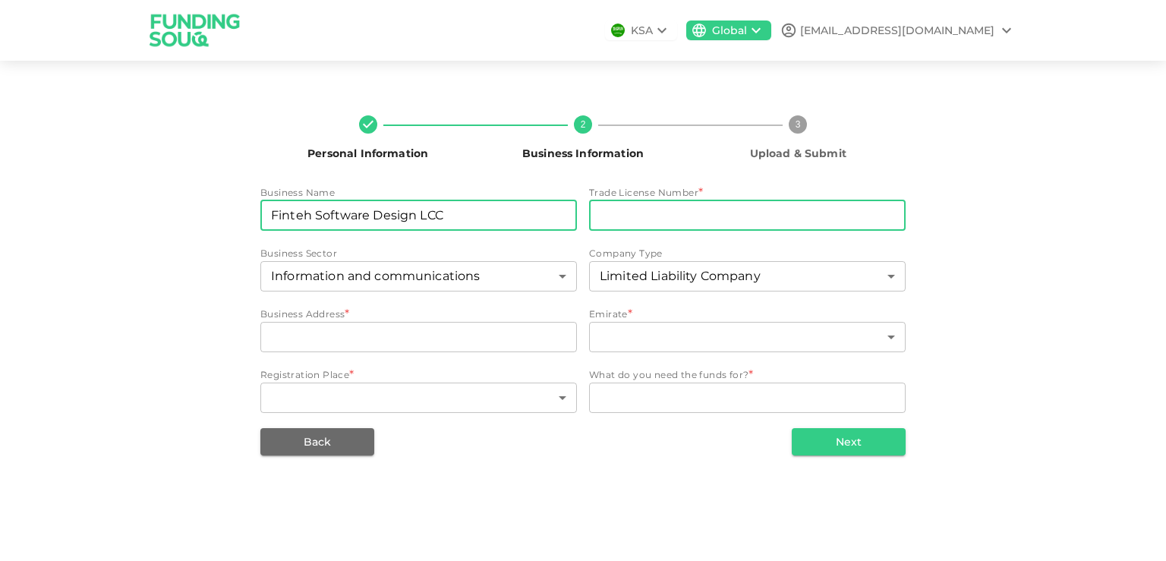
type input "Finteh Software Design LCC"
click at [616, 220] on input "tradeLicenseNumber" at bounding box center [747, 215] width 316 height 30
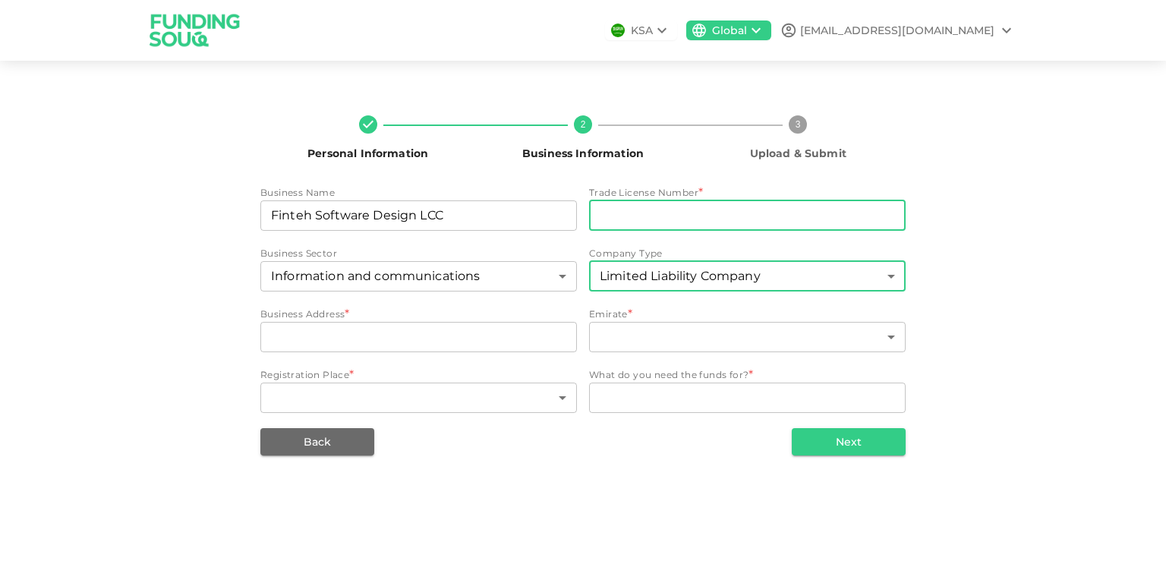
paste input "1053844"
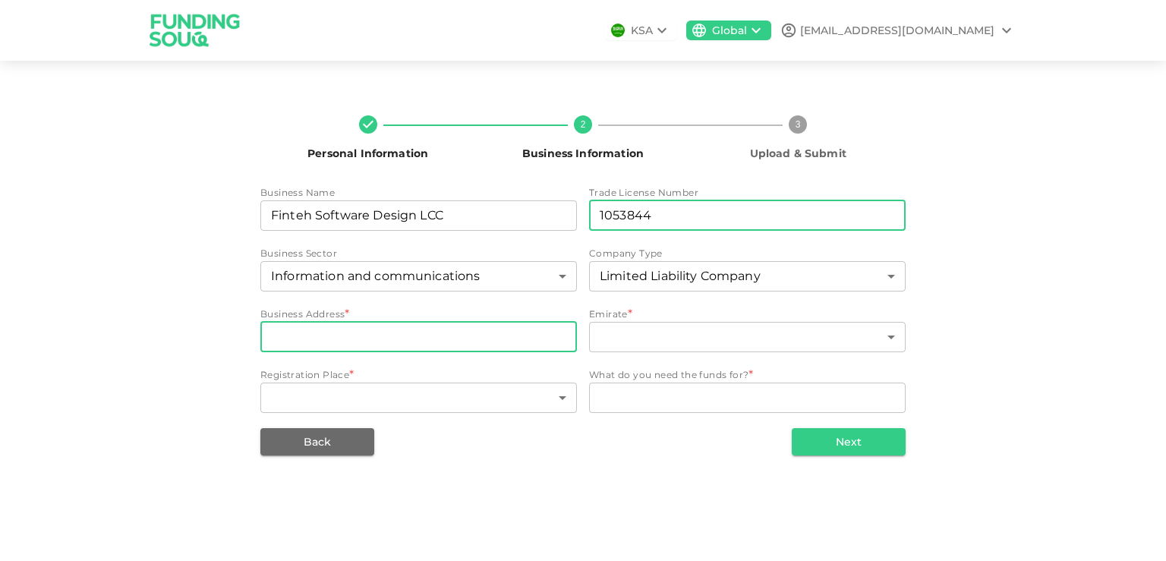
type input "1053844"
click at [463, 330] on input "businessAddress" at bounding box center [418, 337] width 316 height 30
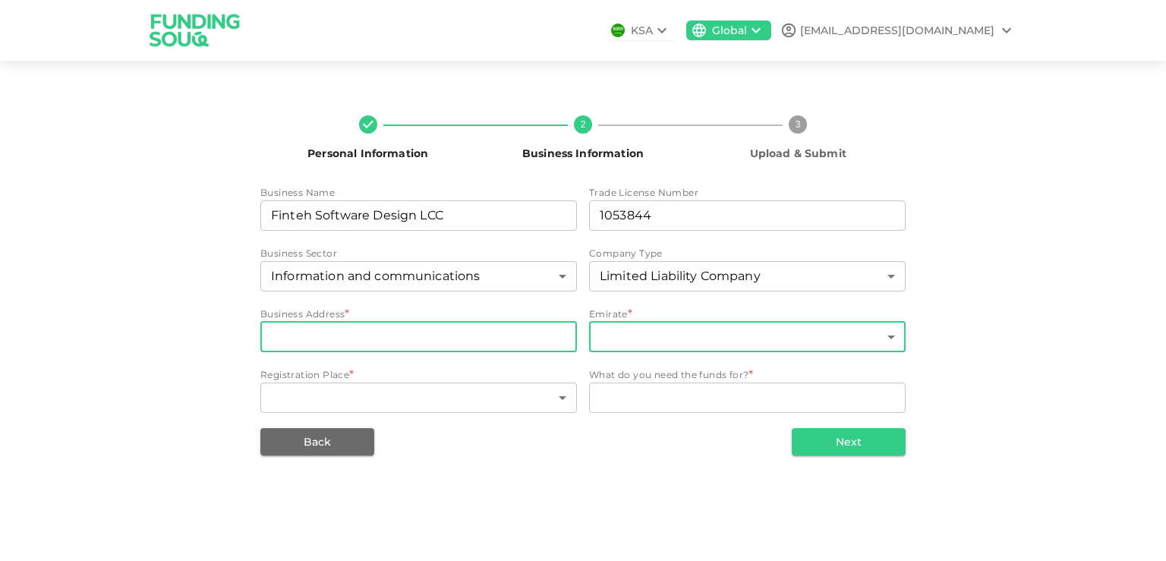
click at [647, 326] on body "KSA Global mt.zimabank@gmail.com Personal Information 2 Business Information 3 …" at bounding box center [583, 280] width 1166 height 561
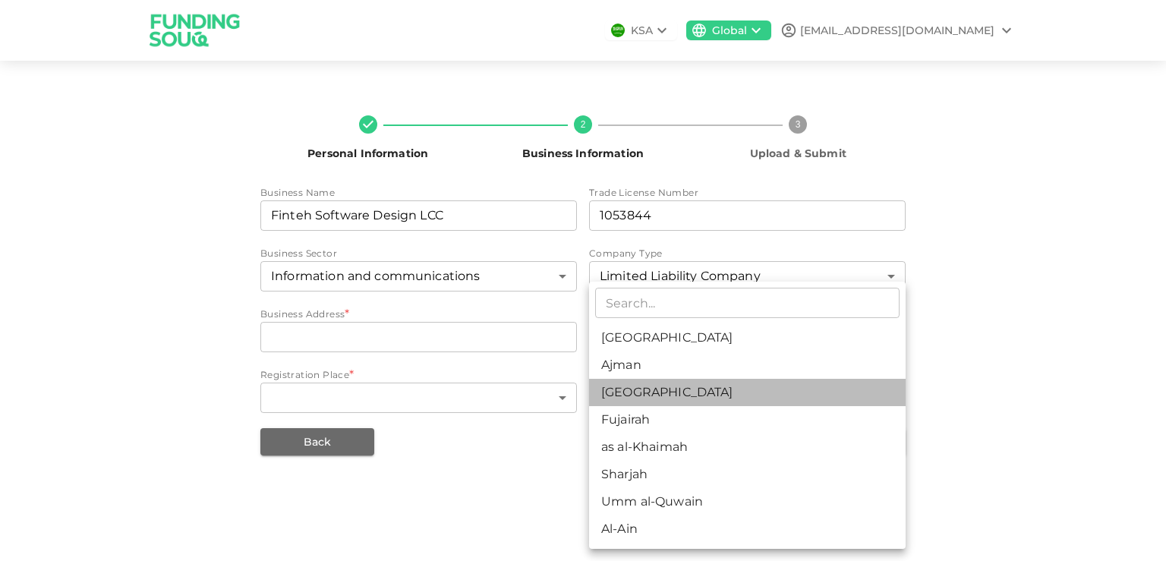
click at [644, 393] on li "[GEOGRAPHIC_DATA]" at bounding box center [747, 392] width 316 height 27
type input "3"
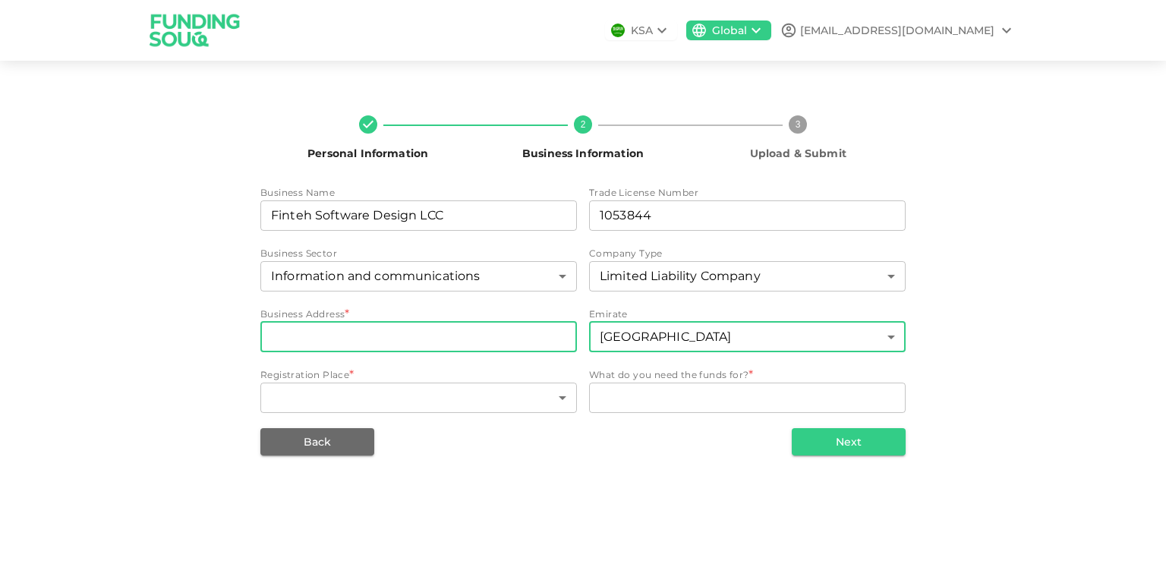
click at [427, 342] on input "businessAddress" at bounding box center [418, 337] width 316 height 30
paste input "Business Bay, [GEOGRAPHIC_DATA], Office 2001-72"
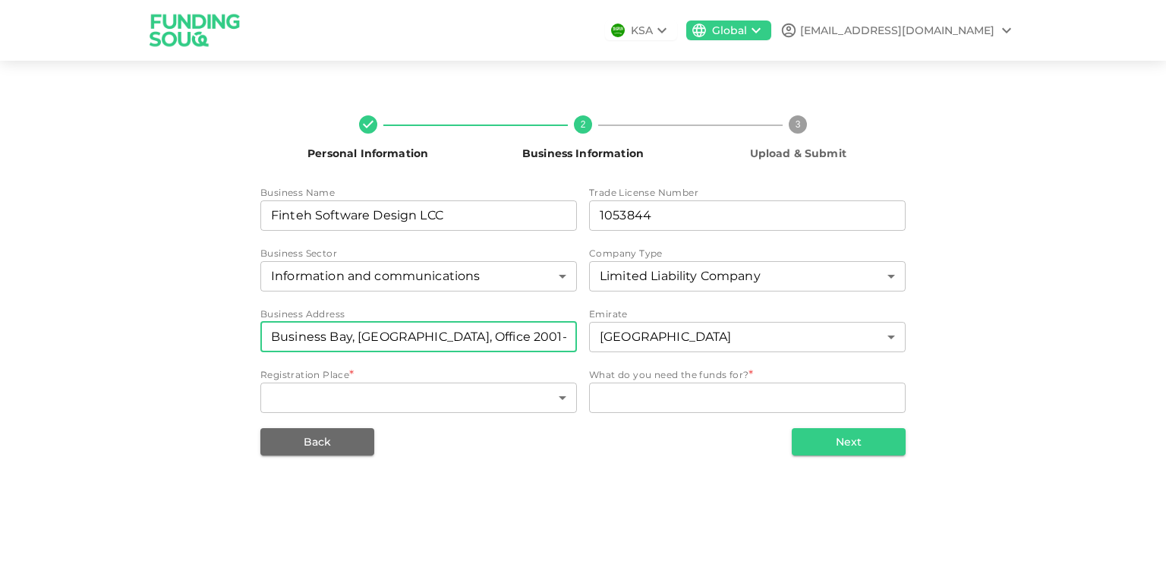
type input "Business Bay, [GEOGRAPHIC_DATA], Office 2001-72"
click at [506, 443] on div "Back Next" at bounding box center [582, 441] width 645 height 27
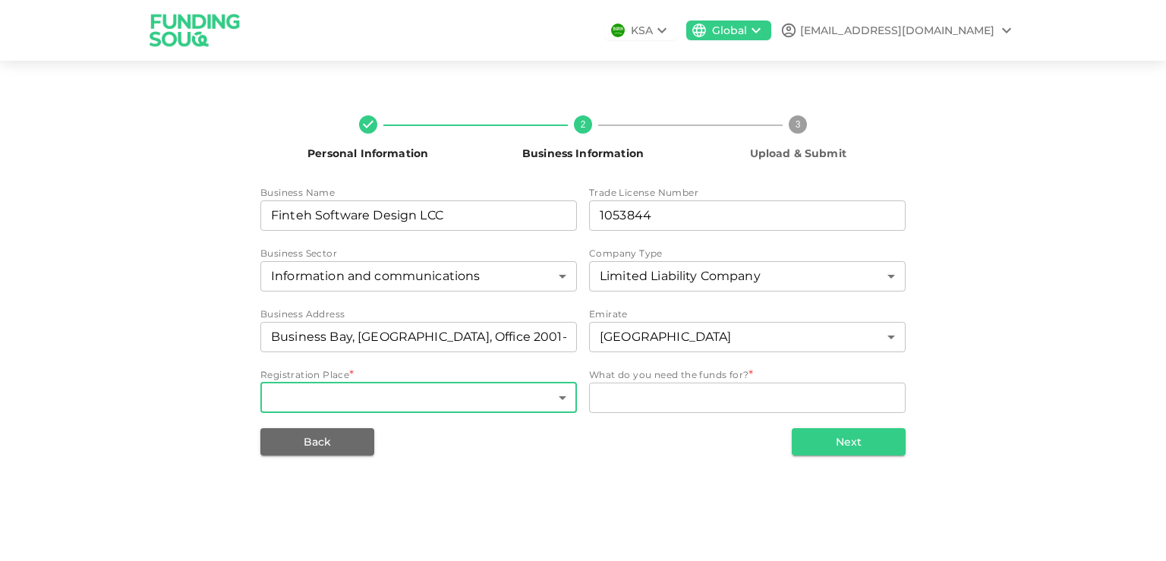
click at [480, 404] on body "KSA Global mt.zimabank@gmail.com Personal Information 2 Business Information 3 …" at bounding box center [583, 280] width 1166 height 561
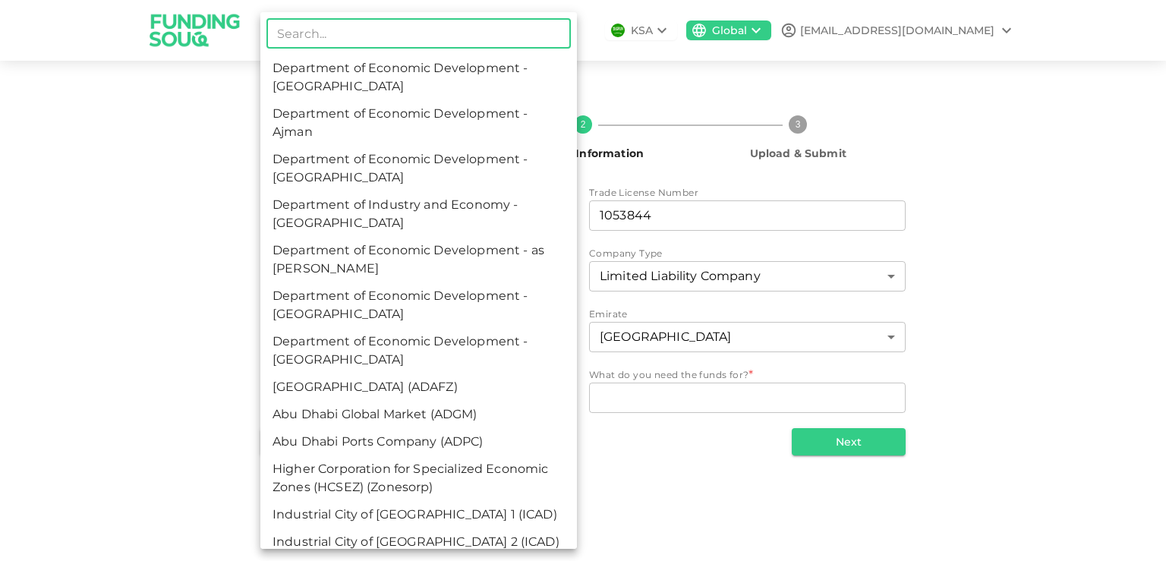
click at [446, 175] on li "Department of Economic Development - [GEOGRAPHIC_DATA]" at bounding box center [418, 169] width 316 height 46
type input "3"
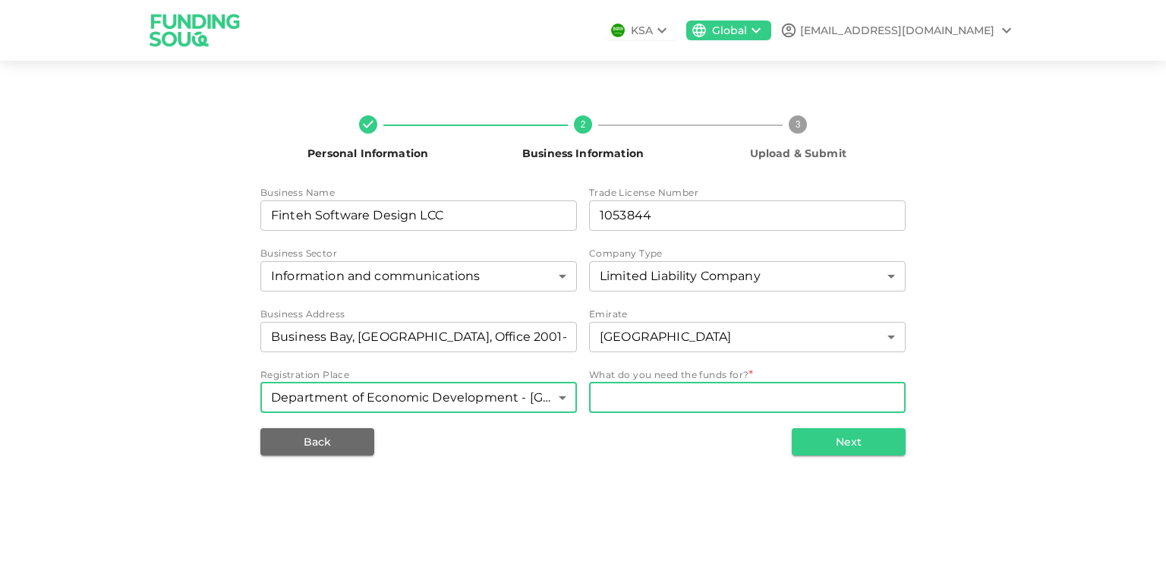
click at [630, 400] on textarea "WhatDoYouNeedFundsFor" at bounding box center [747, 397] width 295 height 17
paste textarea "The purposes of the loan are working capital, marketing, increasing staff"
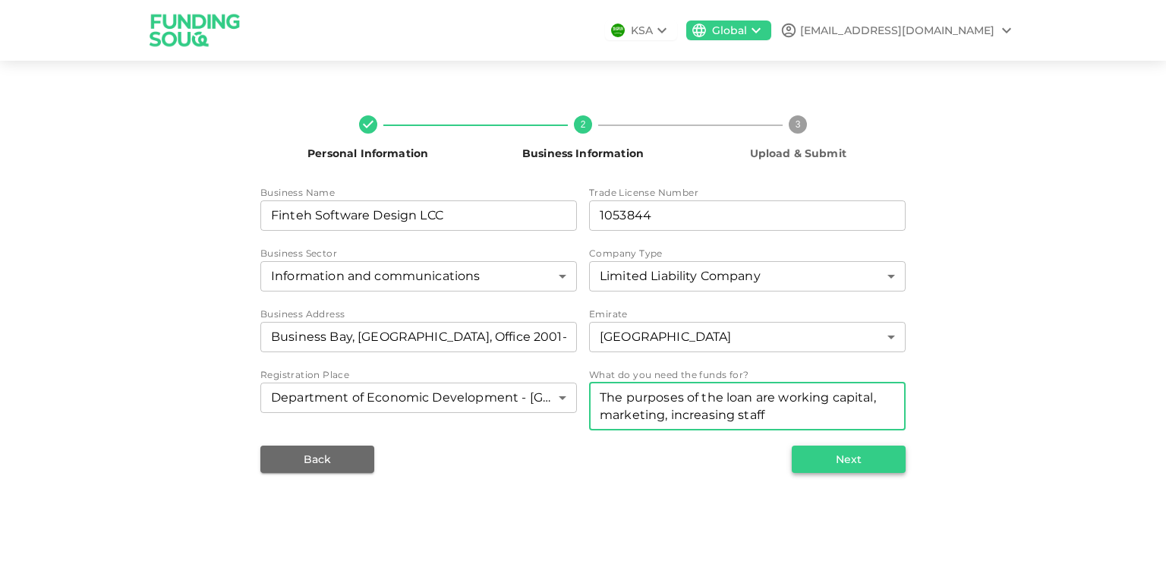
type textarea "The purposes of the loan are working capital, marketing, increasing staff"
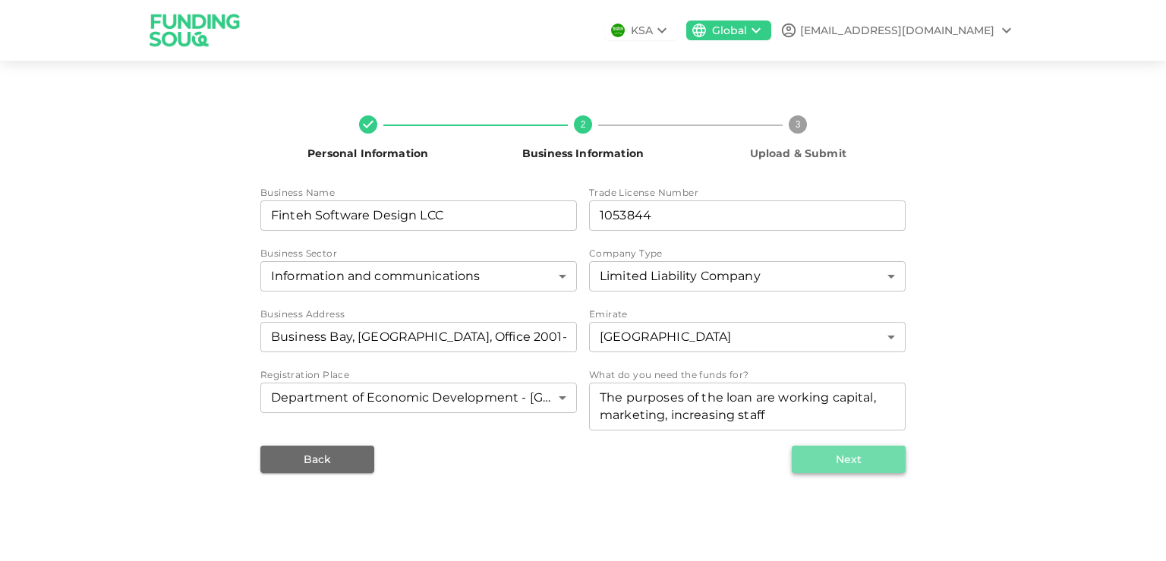
click at [845, 461] on button "Next" at bounding box center [849, 459] width 114 height 27
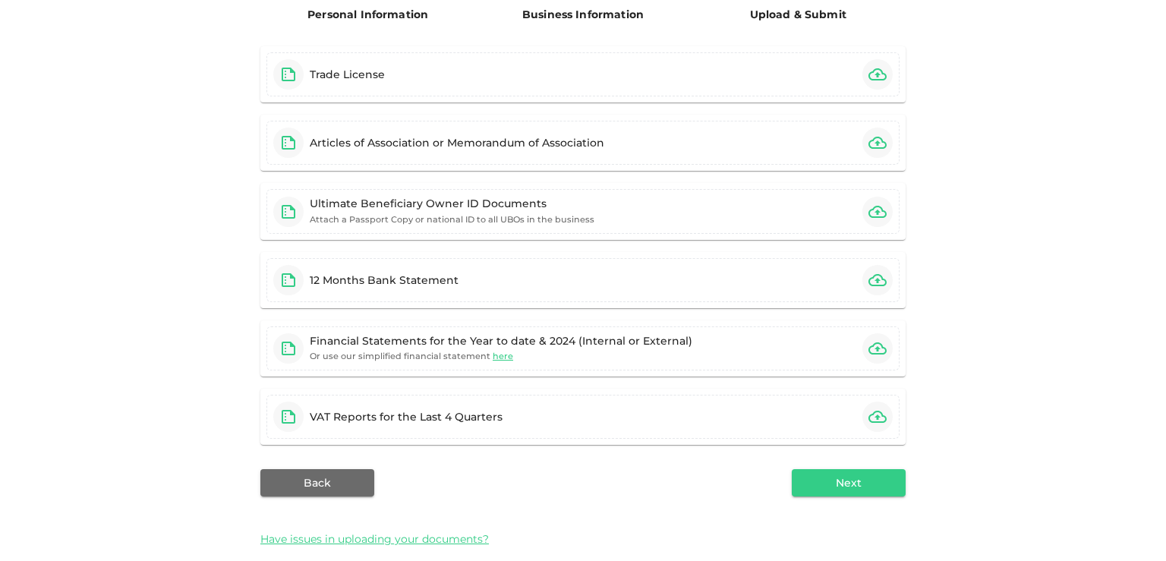
scroll to position [158, 0]
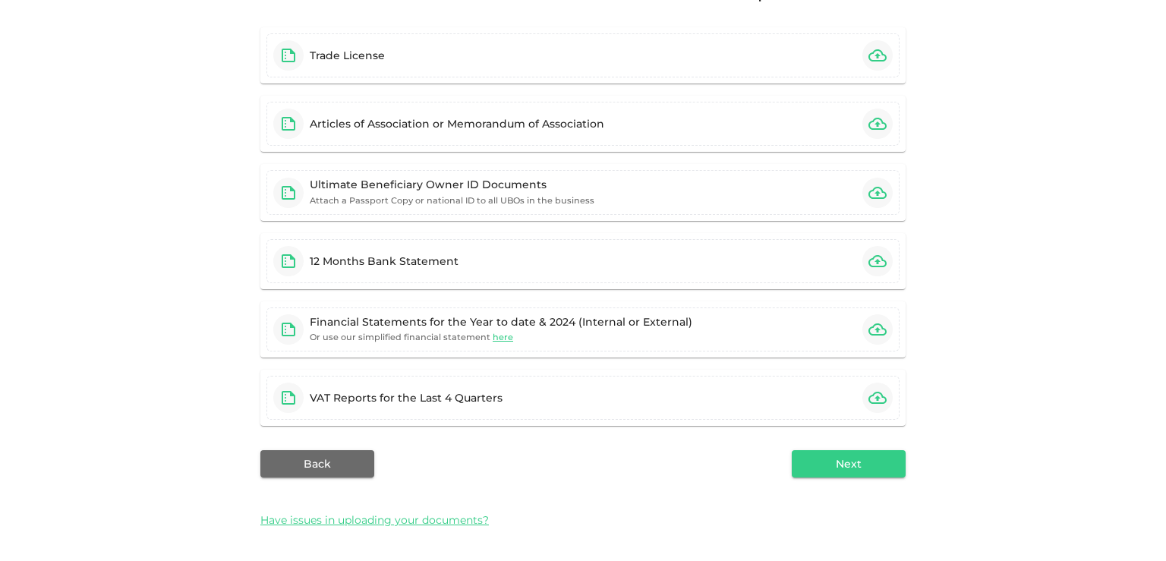
click at [150, 351] on div "Personal Information Business Information 3 Upload & Submit Trade License Artic…" at bounding box center [582, 241] width 865 height 593
click at [493, 336] on span "here" at bounding box center [503, 337] width 20 height 11
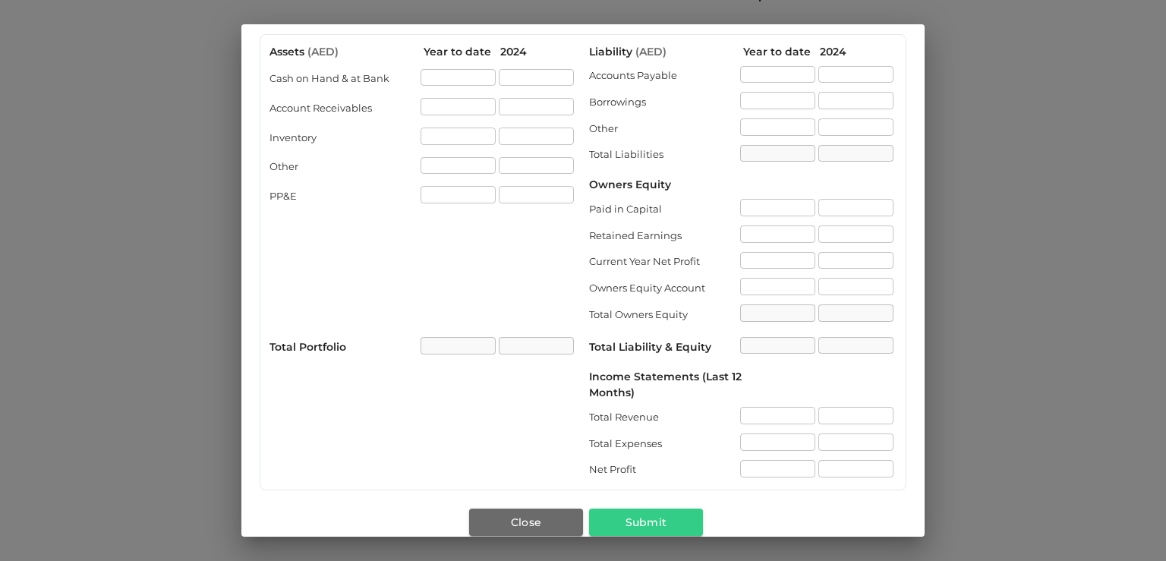
scroll to position [102, 0]
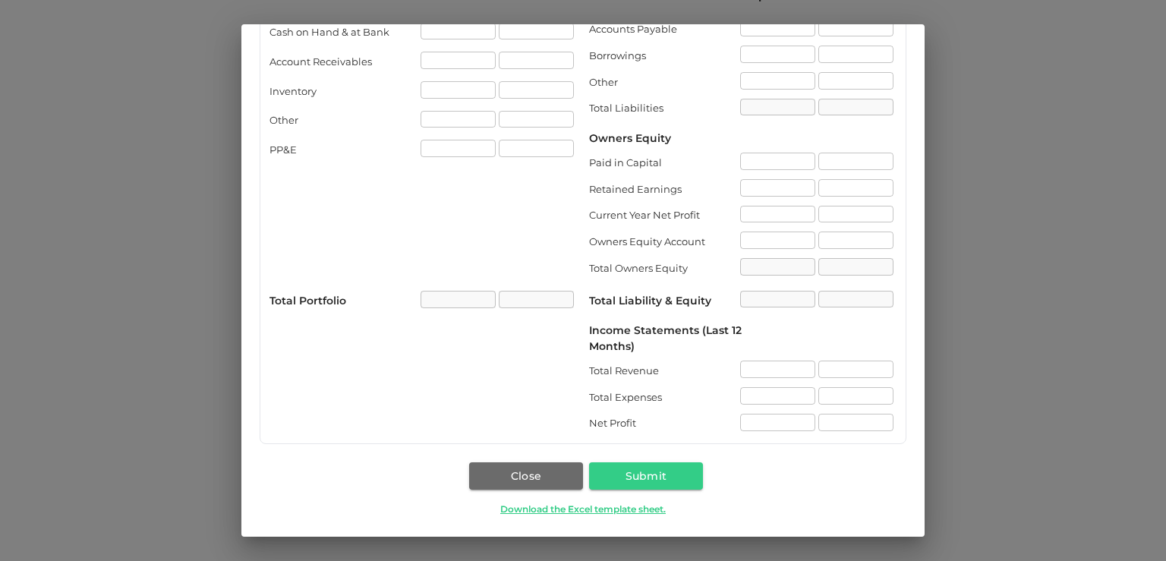
click at [1026, 442] on div "Financial Statement Short term and long term loans can be combined Assets ( AED…" at bounding box center [583, 280] width 1166 height 561
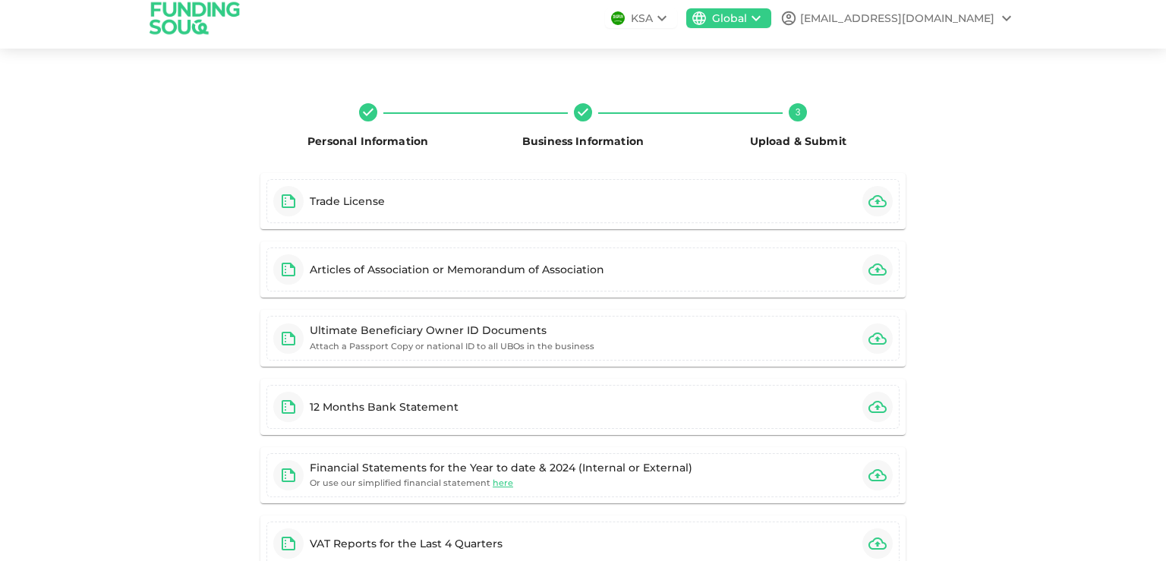
scroll to position [0, 0]
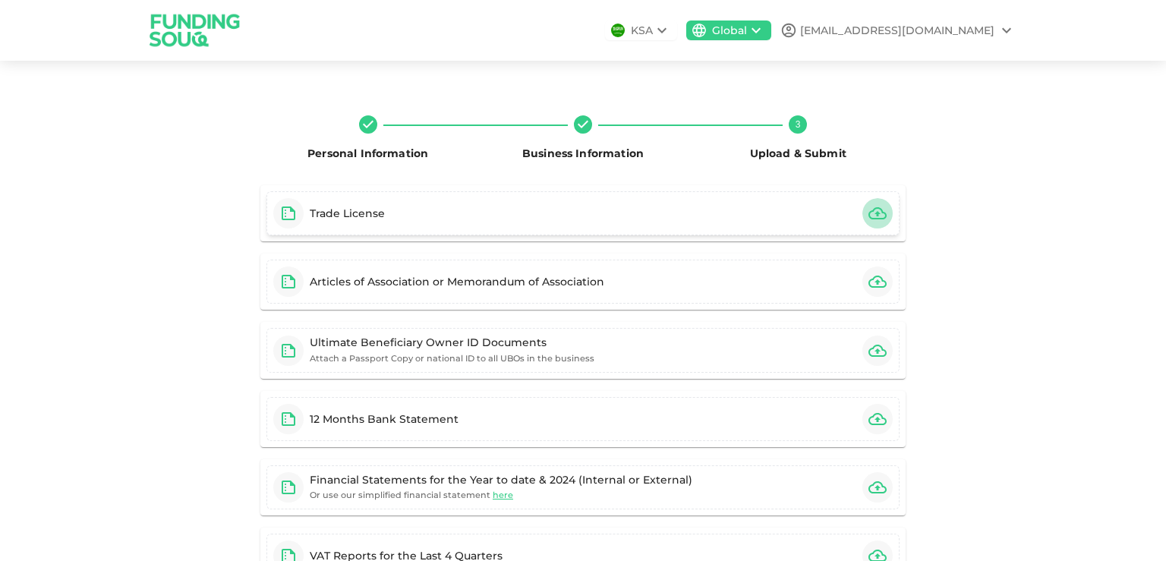
click at [868, 221] on icon "button" at bounding box center [877, 213] width 18 height 18
click at [873, 284] on icon "button" at bounding box center [877, 281] width 18 height 18
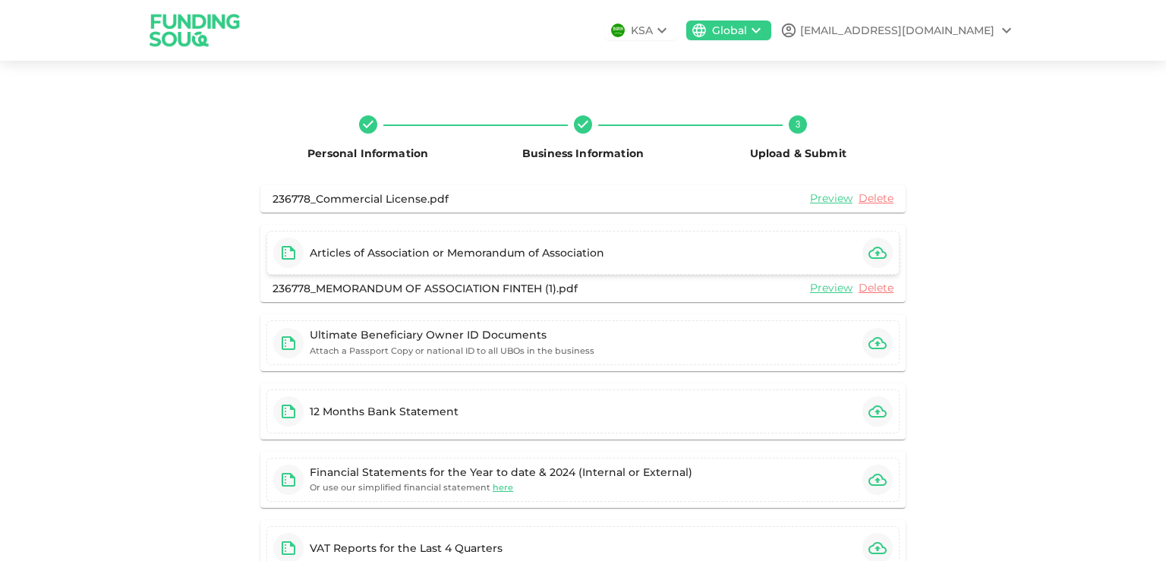
click at [952, 373] on div "Personal Information Business Information 3 Upload & Submit 236778_Commercial L…" at bounding box center [582, 395] width 865 height 585
click at [874, 345] on icon "button" at bounding box center [877, 343] width 18 height 18
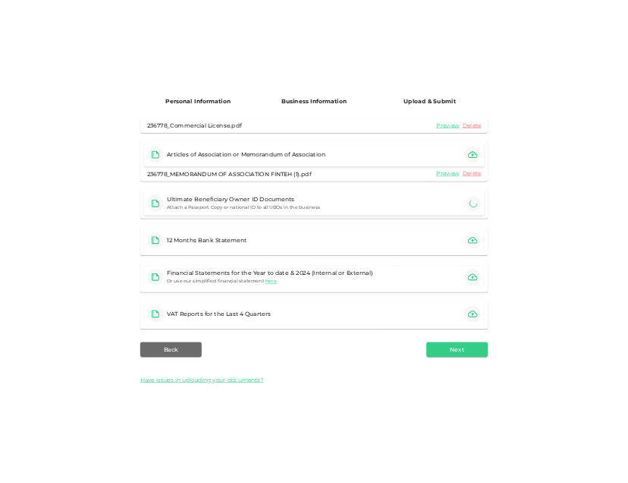
scroll to position [150, 0]
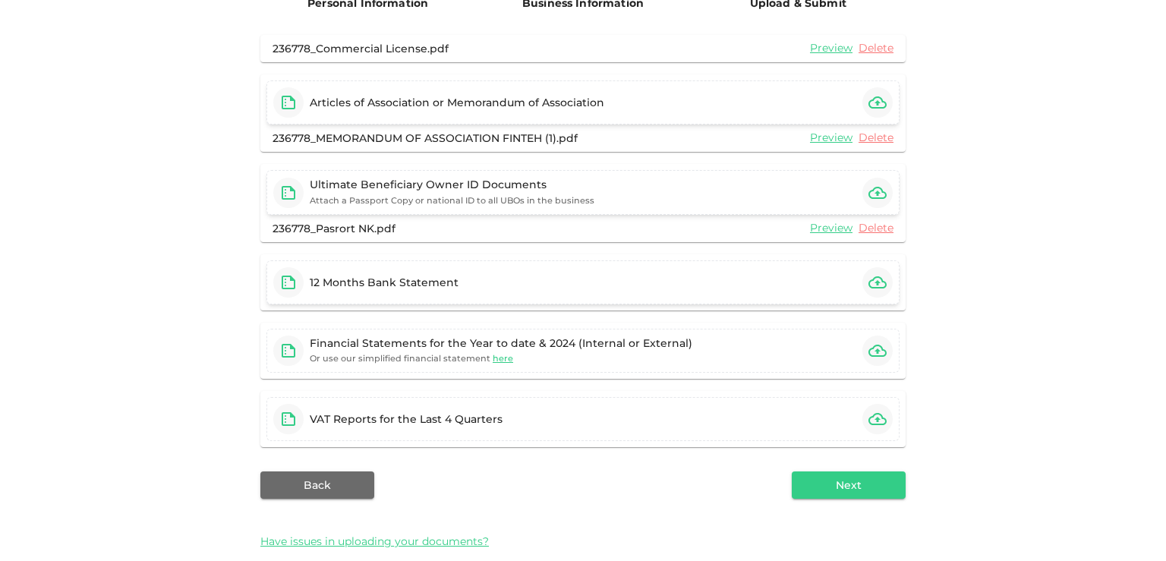
click at [436, 287] on div "12 Months Bank Statement" at bounding box center [384, 282] width 149 height 15
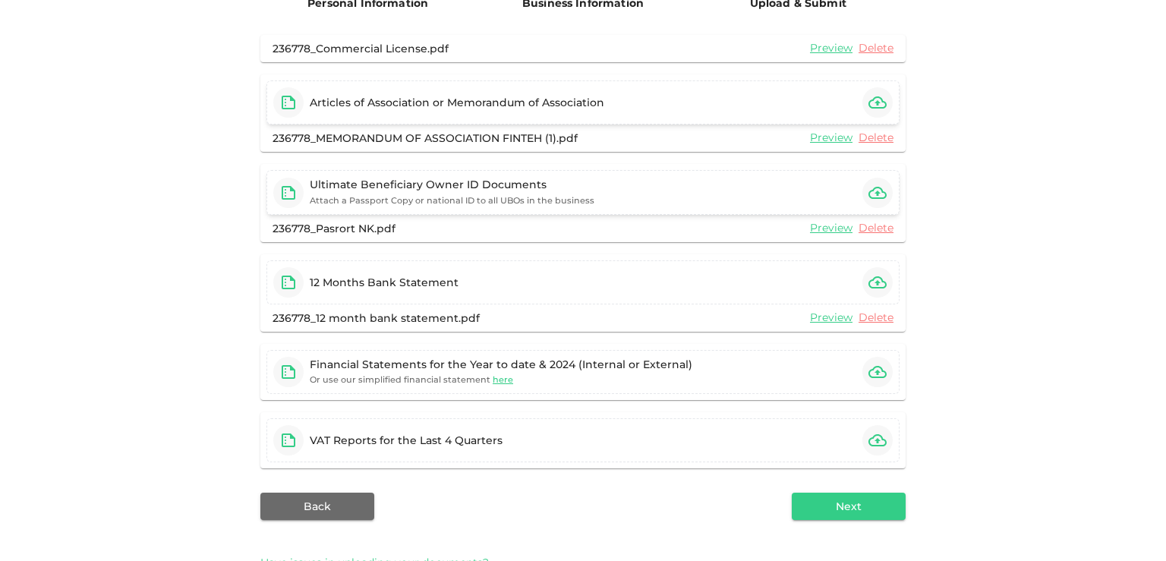
click at [1034, 301] on div "Personal Information Business Information 3 Upload & Submit 236778_Commercial L…" at bounding box center [583, 267] width 1166 height 676
click at [877, 443] on icon "button" at bounding box center [877, 440] width 18 height 18
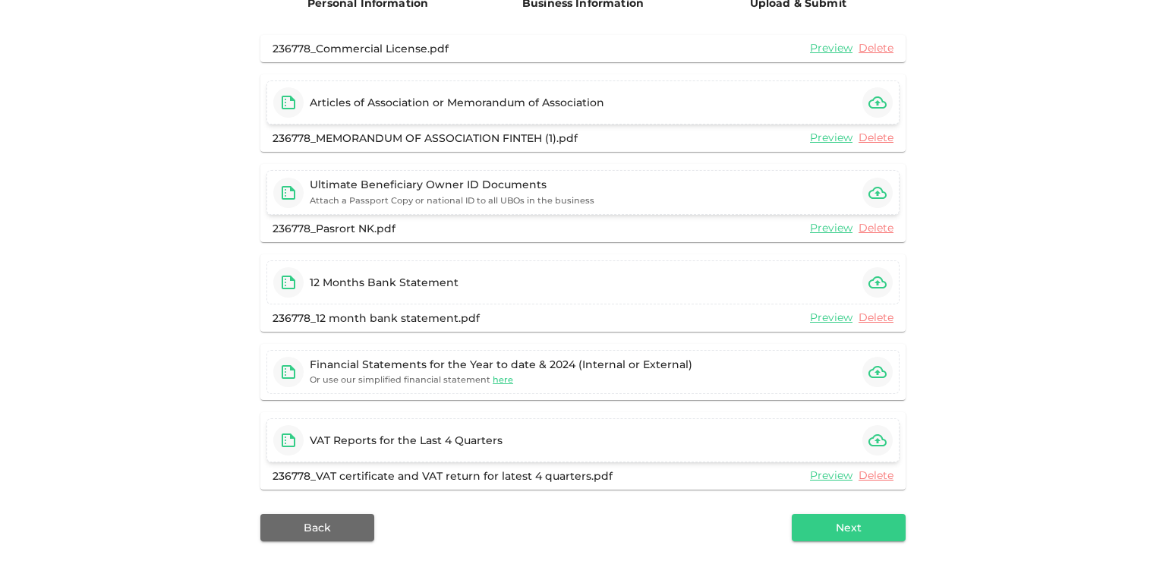
click at [117, 456] on div "Personal Information Business Information 3 Upload & Submit 236778_Commercial L…" at bounding box center [583, 277] width 1166 height 697
drag, startPoint x: 302, startPoint y: 361, endPoint x: 694, endPoint y: 361, distance: 391.6
click at [694, 361] on div "Financial Statements for the Year to date & 2024 (Internal or External) Or use …" at bounding box center [582, 372] width 633 height 44
click at [138, 372] on div "Personal Information Business Information 3 Upload & Submit 236778_Commercial L…" at bounding box center [583, 277] width 1166 height 697
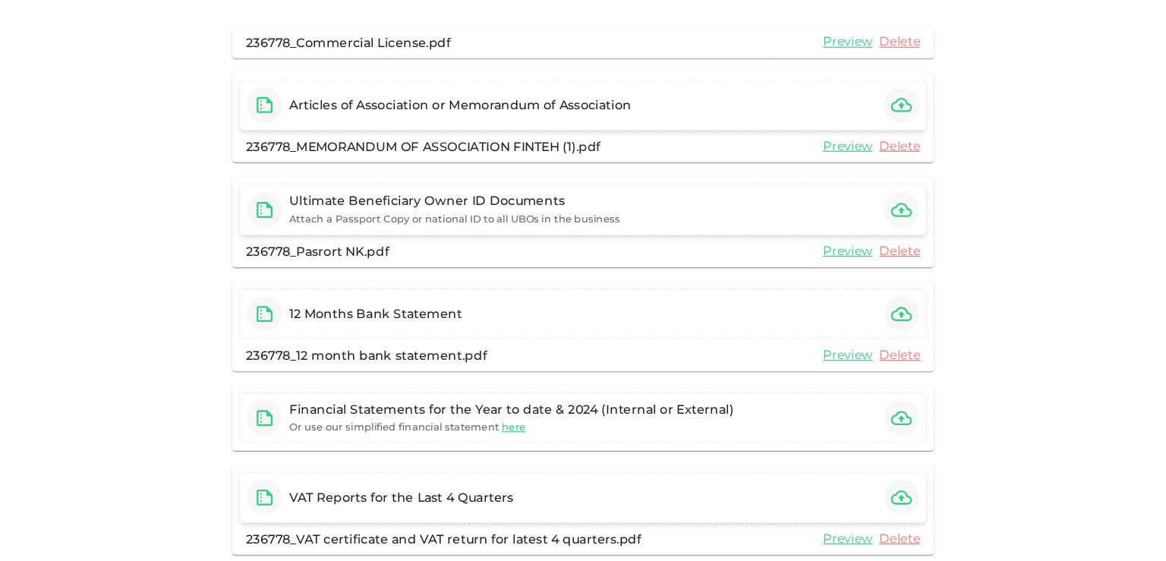
scroll to position [268, 0]
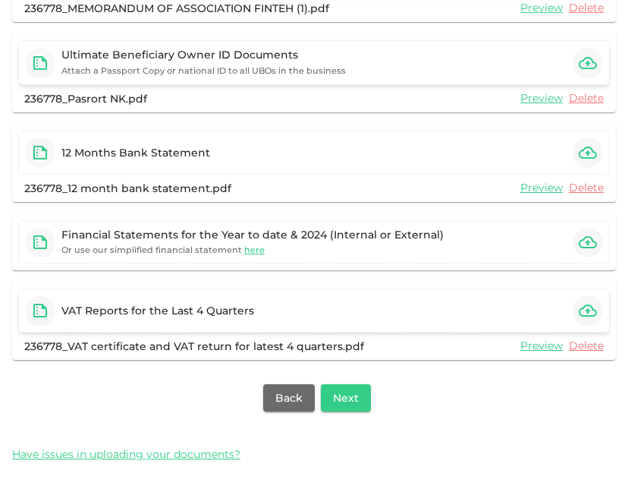
click at [430, 455] on div "Have issues in uploading your documents?" at bounding box center [314, 454] width 604 height 16
click at [38, 405] on div "Back Next" at bounding box center [314, 397] width 604 height 27
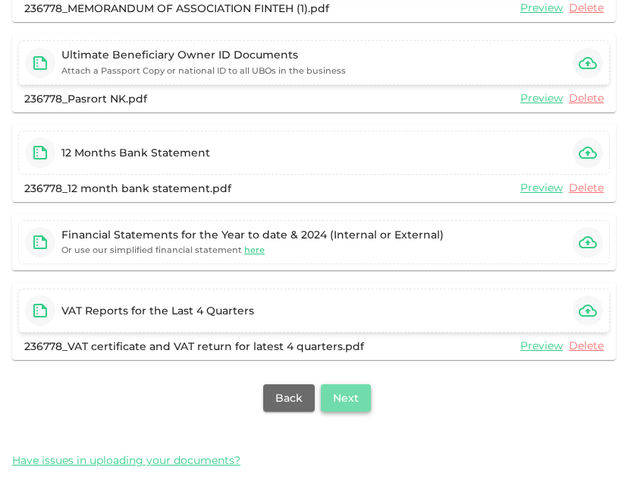
click at [354, 402] on button "Next" at bounding box center [346, 397] width 50 height 27
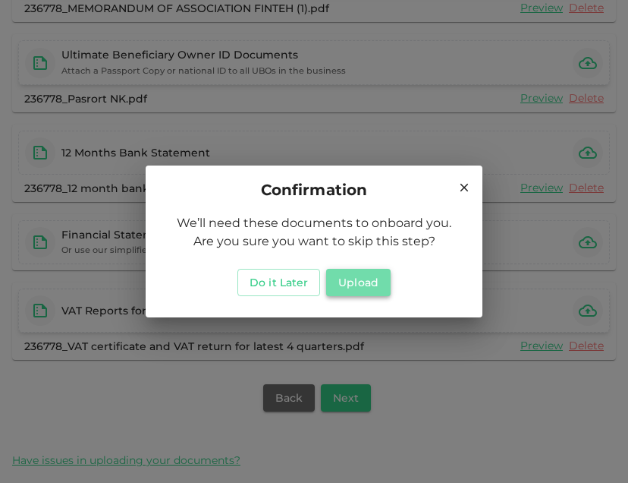
click at [370, 287] on button "Upload" at bounding box center [358, 282] width 65 height 27
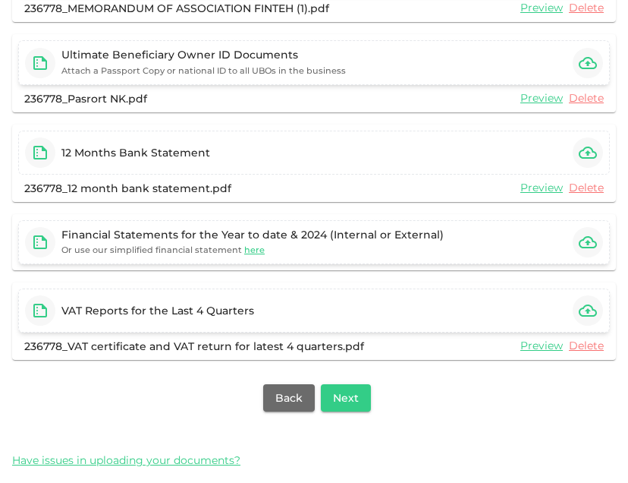
click at [579, 241] on icon "button" at bounding box center [588, 242] width 18 height 12
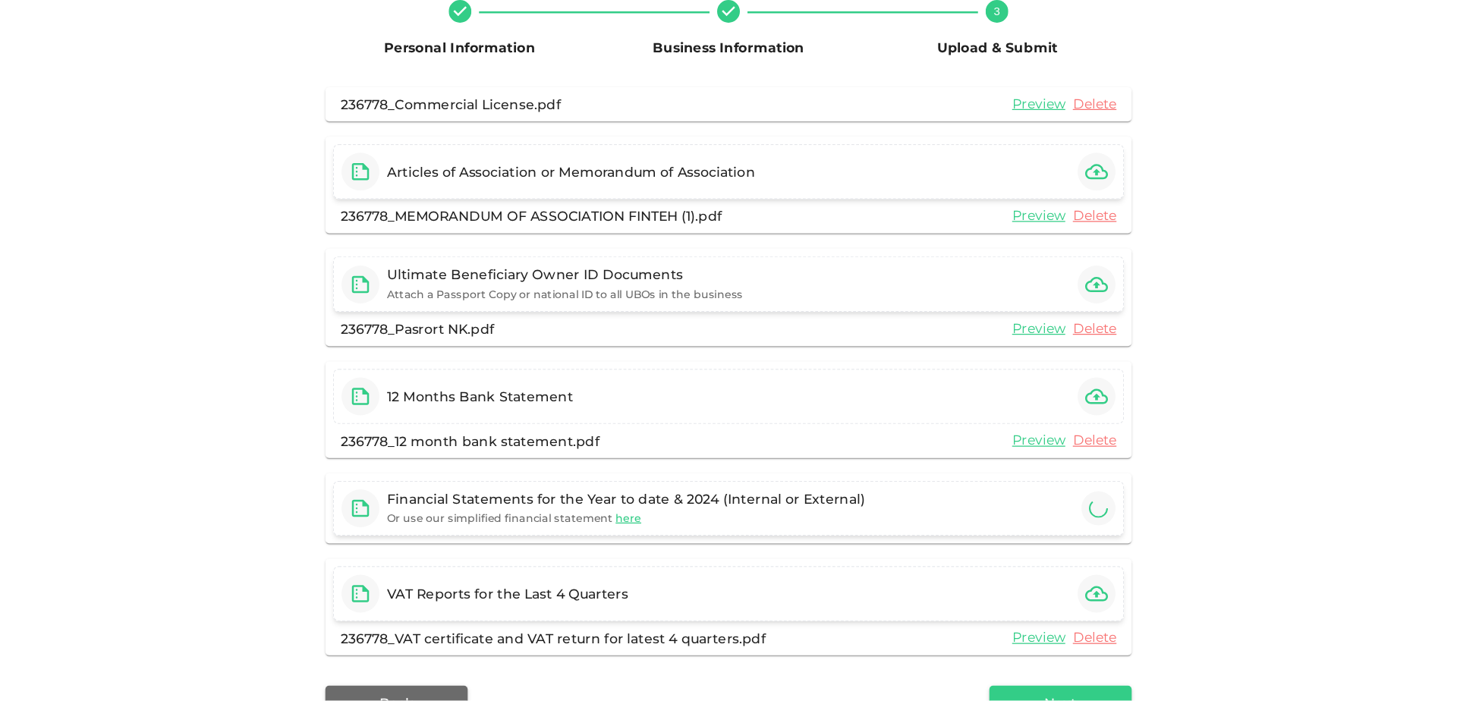
scroll to position [87, 0]
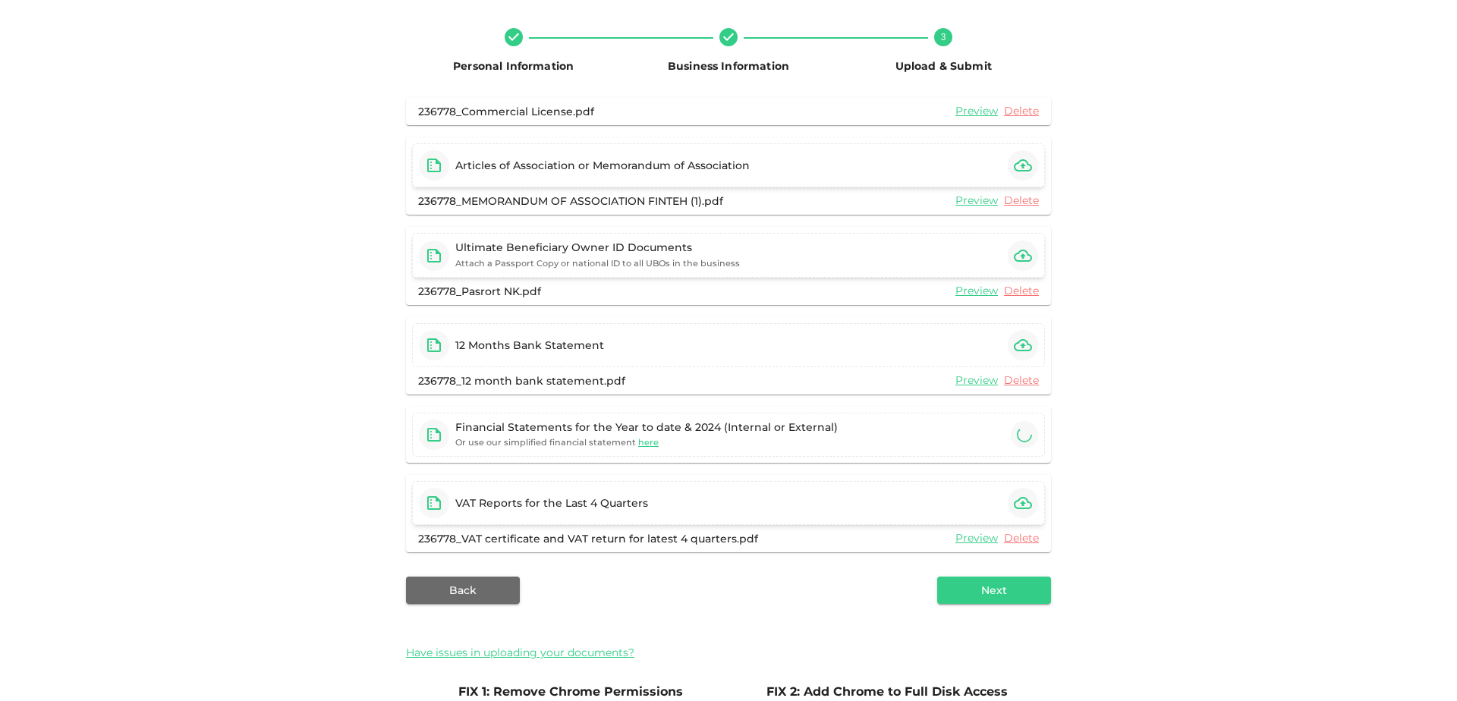
click at [1102, 376] on div "Personal Information Business Information 3 Upload & Submit 236778_Commercial L…" at bounding box center [728, 439] width 865 height 846
click at [638, 442] on span "here" at bounding box center [648, 442] width 20 height 11
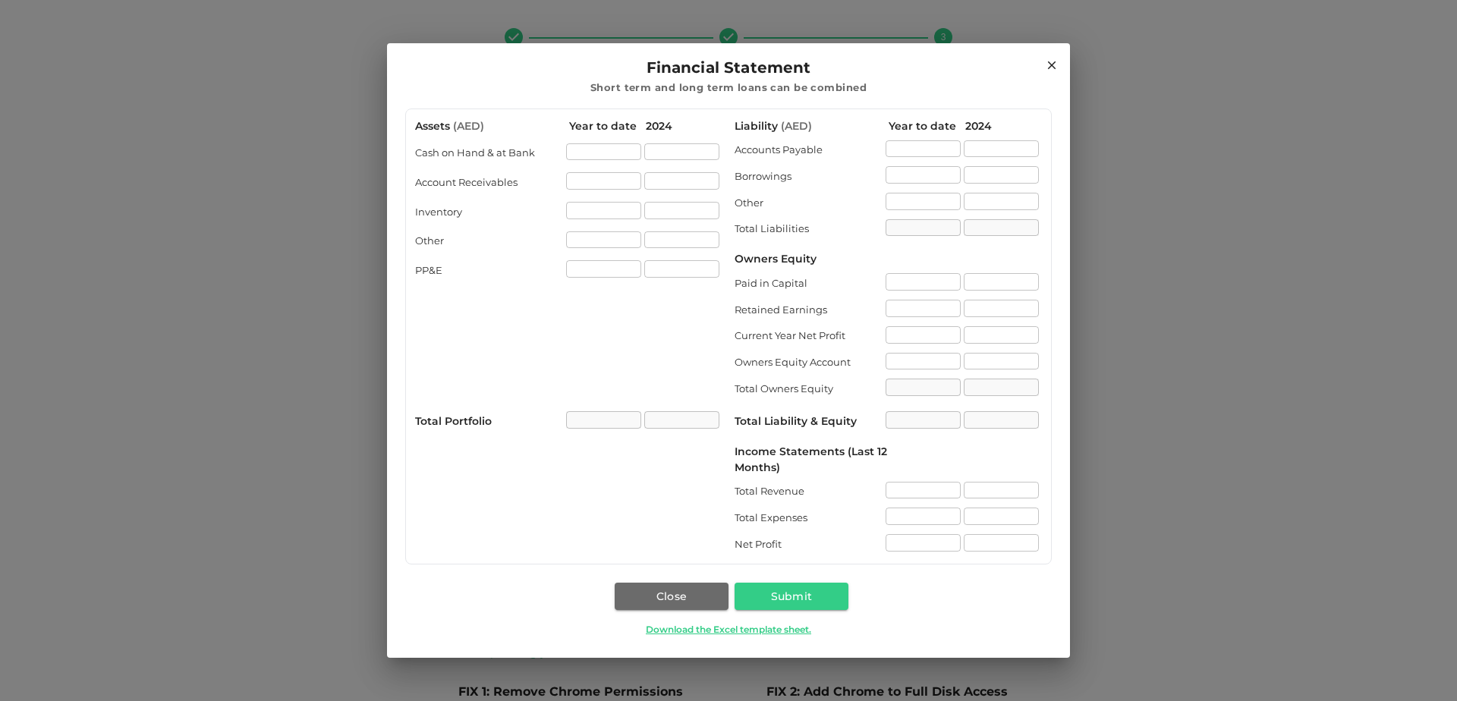
click at [1054, 65] on icon at bounding box center [1052, 65] width 14 height 14
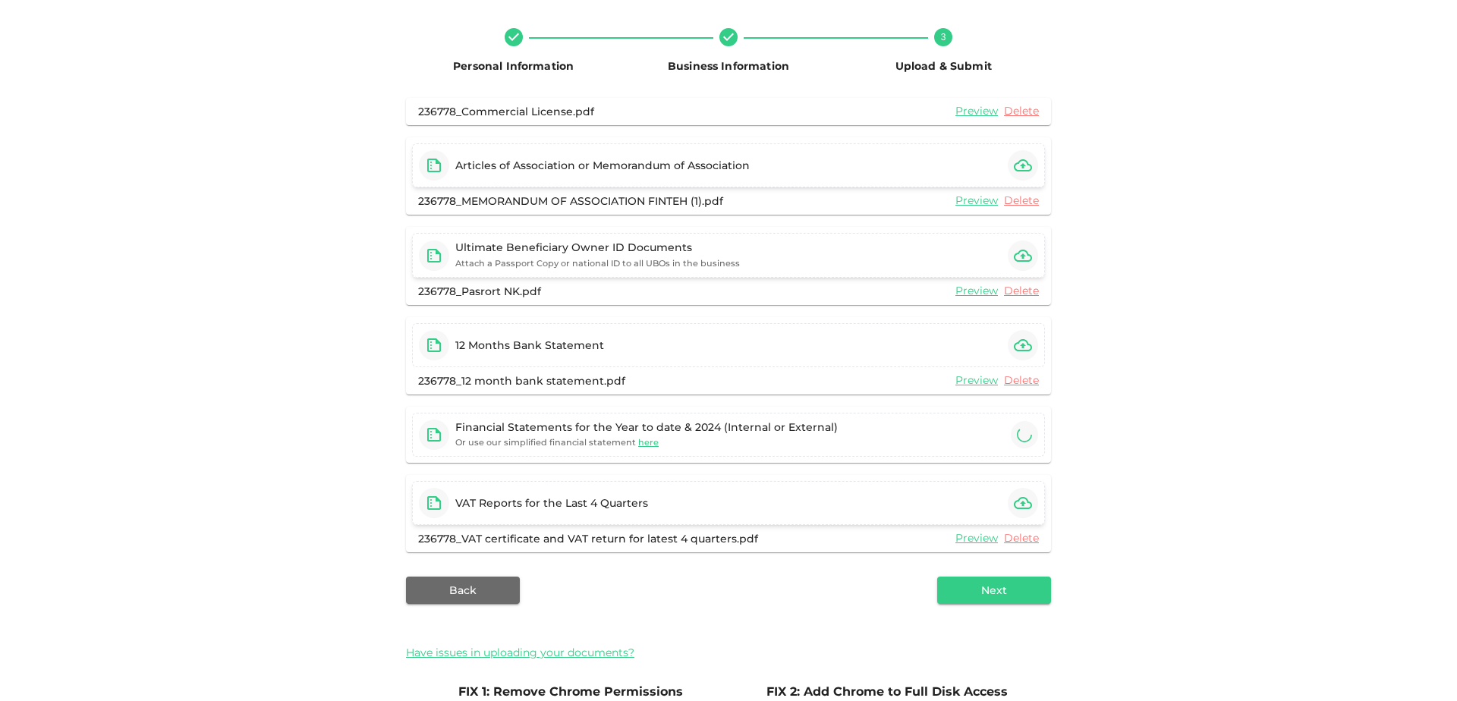
click at [187, 482] on div "Personal Information Business Information 3 Upload & Submit 236778_Commercial L…" at bounding box center [728, 439] width 1457 height 895
click at [991, 442] on div "Financial Statements for the Year to date & 2024 (Internal or External) Or use …" at bounding box center [728, 435] width 633 height 44
click at [1019, 435] on icon "button" at bounding box center [1024, 434] width 15 height 15
click at [1093, 456] on div "Personal Information Business Information 3 Upload & Submit 236778_Commercial L…" at bounding box center [728, 439] width 865 height 846
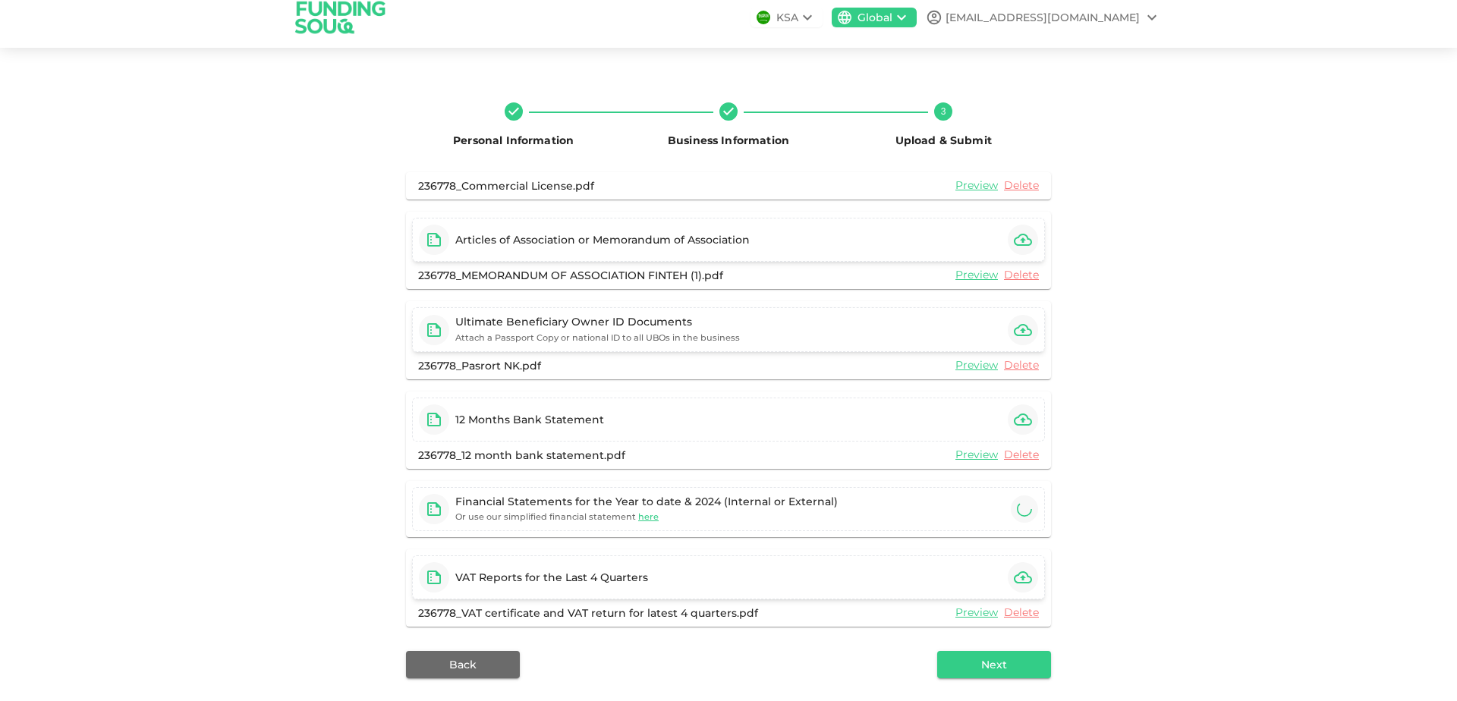
scroll to position [186, 0]
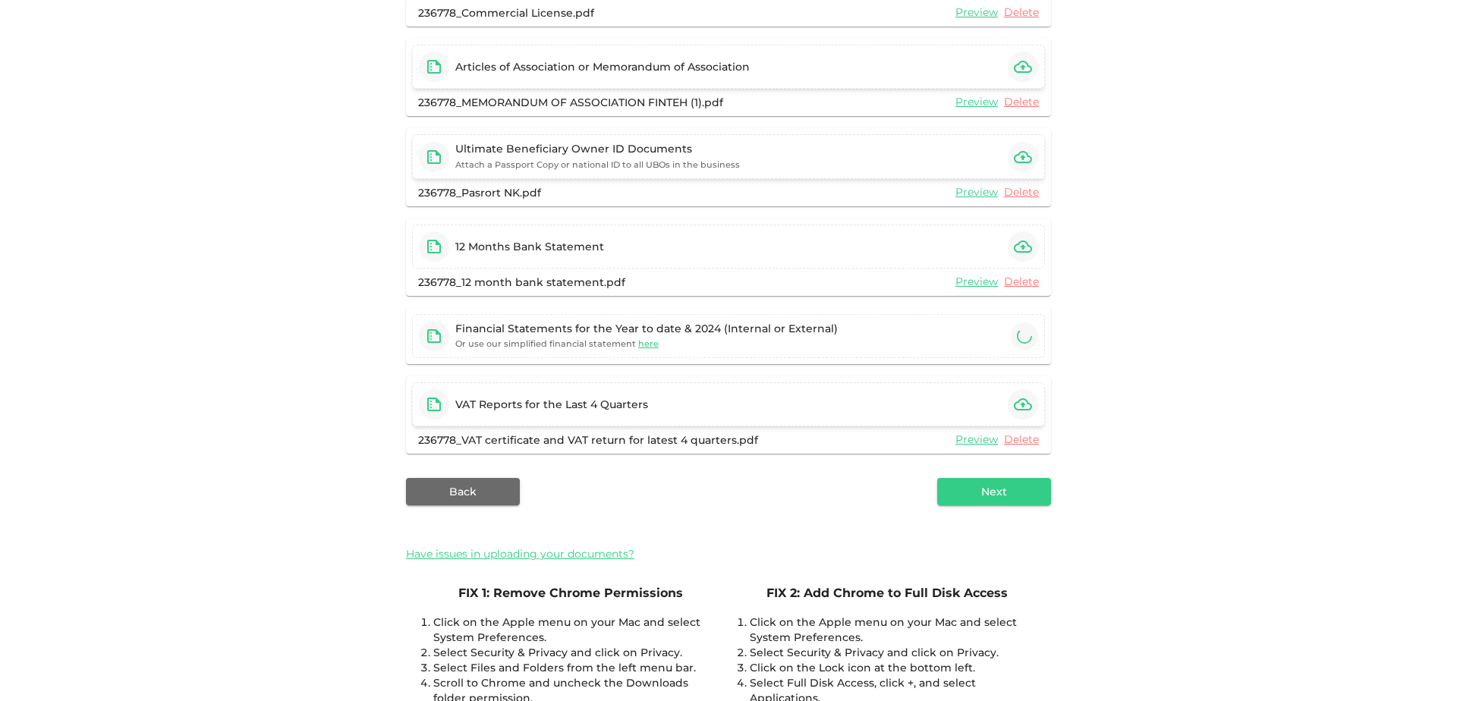
click at [956, 506] on div "236778_Commercial License.pdf Preview Delete Articles of Association or Memoran…" at bounding box center [728, 381] width 645 height 764
click at [955, 493] on button "Next" at bounding box center [994, 491] width 114 height 27
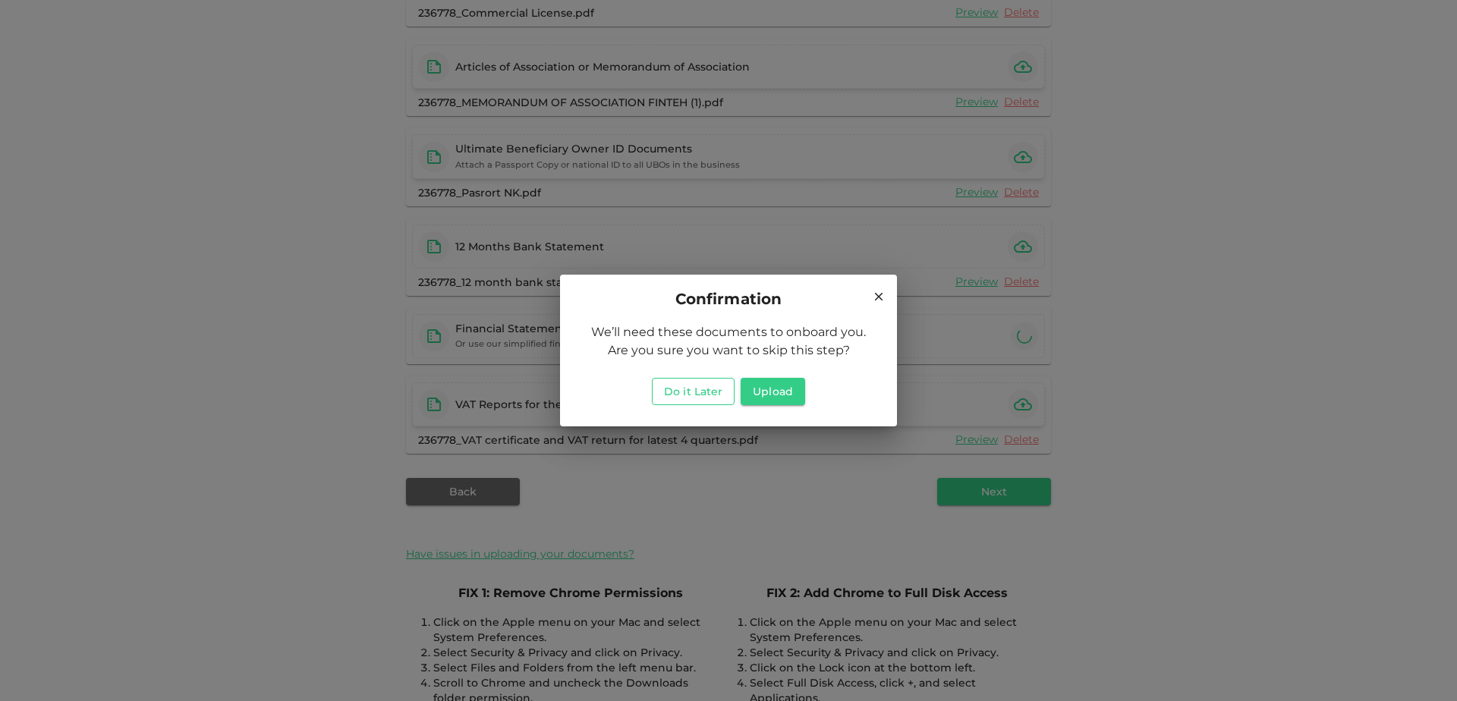
click at [694, 397] on button "Do it Later" at bounding box center [693, 391] width 83 height 27
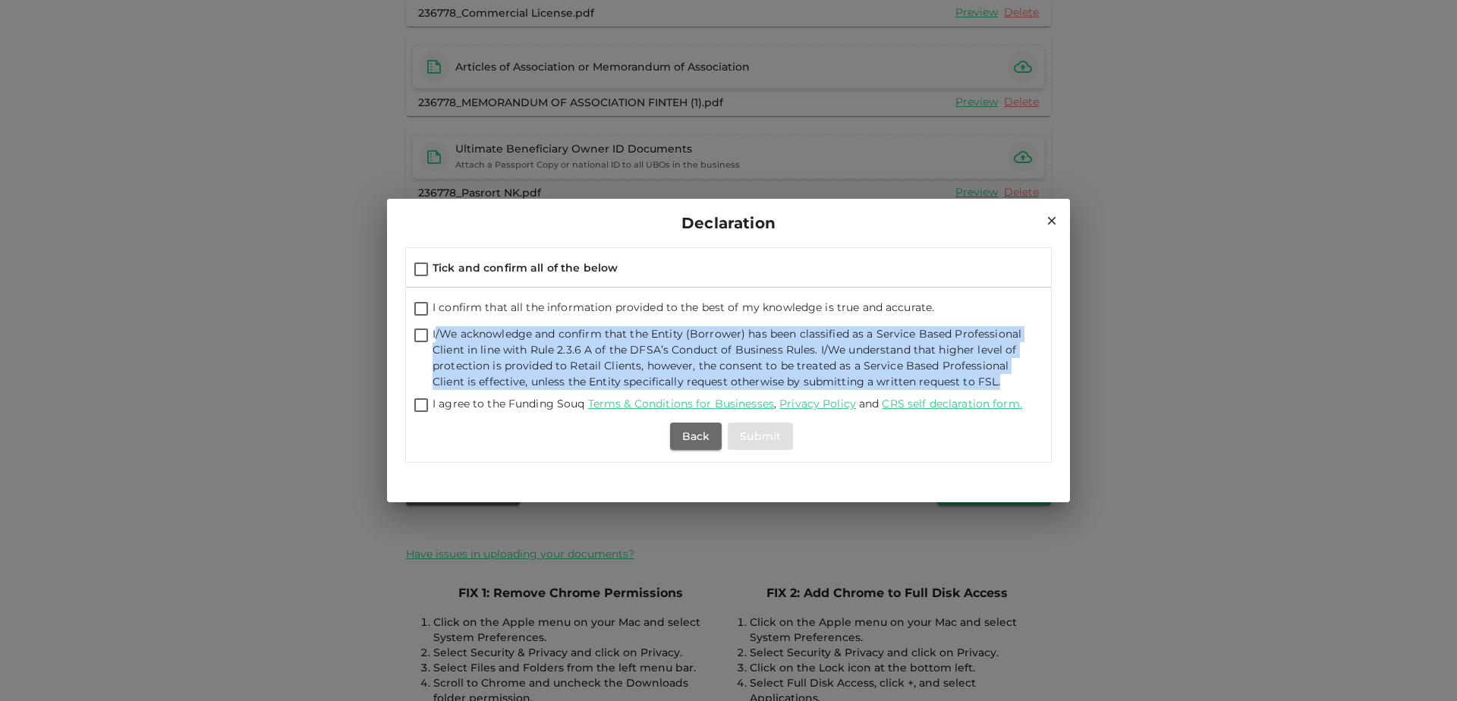
drag, startPoint x: 1000, startPoint y: 383, endPoint x: 435, endPoint y: 329, distance: 567.2
click at [435, 329] on span "I/We acknowledge and confirm that the Entity (Borrower) has been classified as …" at bounding box center [730, 358] width 594 height 64
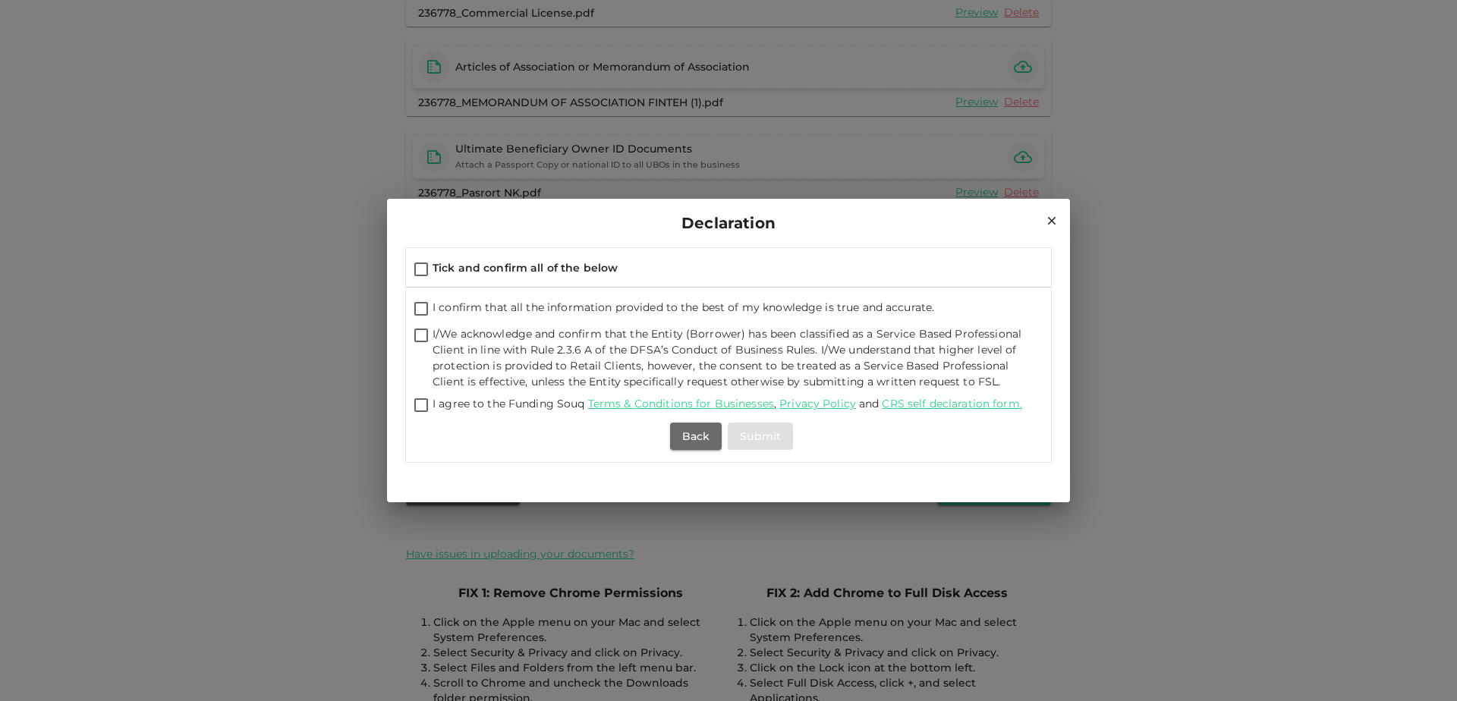
click at [423, 266] on input "Tick and confirm all of the below" at bounding box center [421, 270] width 23 height 20
checkbox input "true"
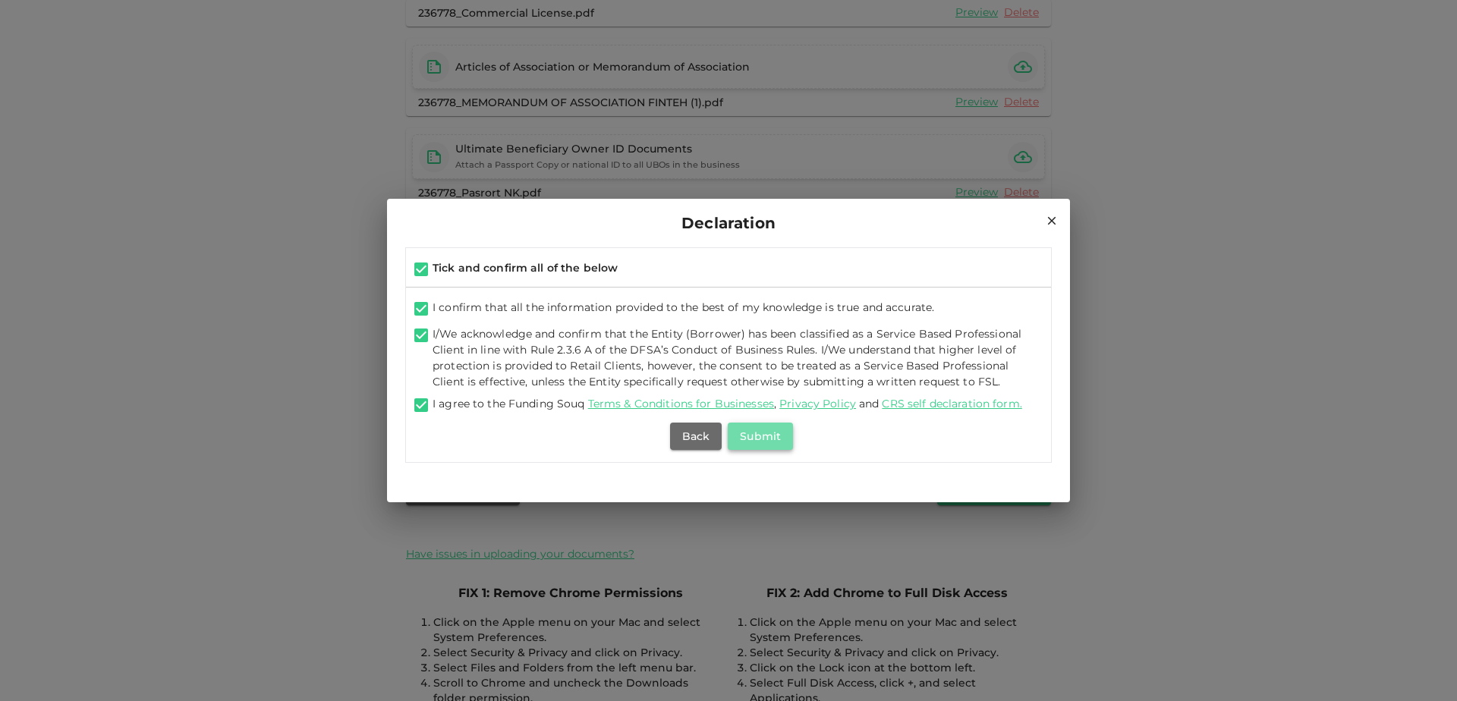
click at [773, 446] on button "Submit" at bounding box center [760, 436] width 65 height 27
click at [562, 444] on div "Back Loading" at bounding box center [728, 436] width 621 height 27
click at [747, 480] on div at bounding box center [728, 481] width 647 height 12
click at [1051, 219] on icon at bounding box center [1052, 221] width 8 height 8
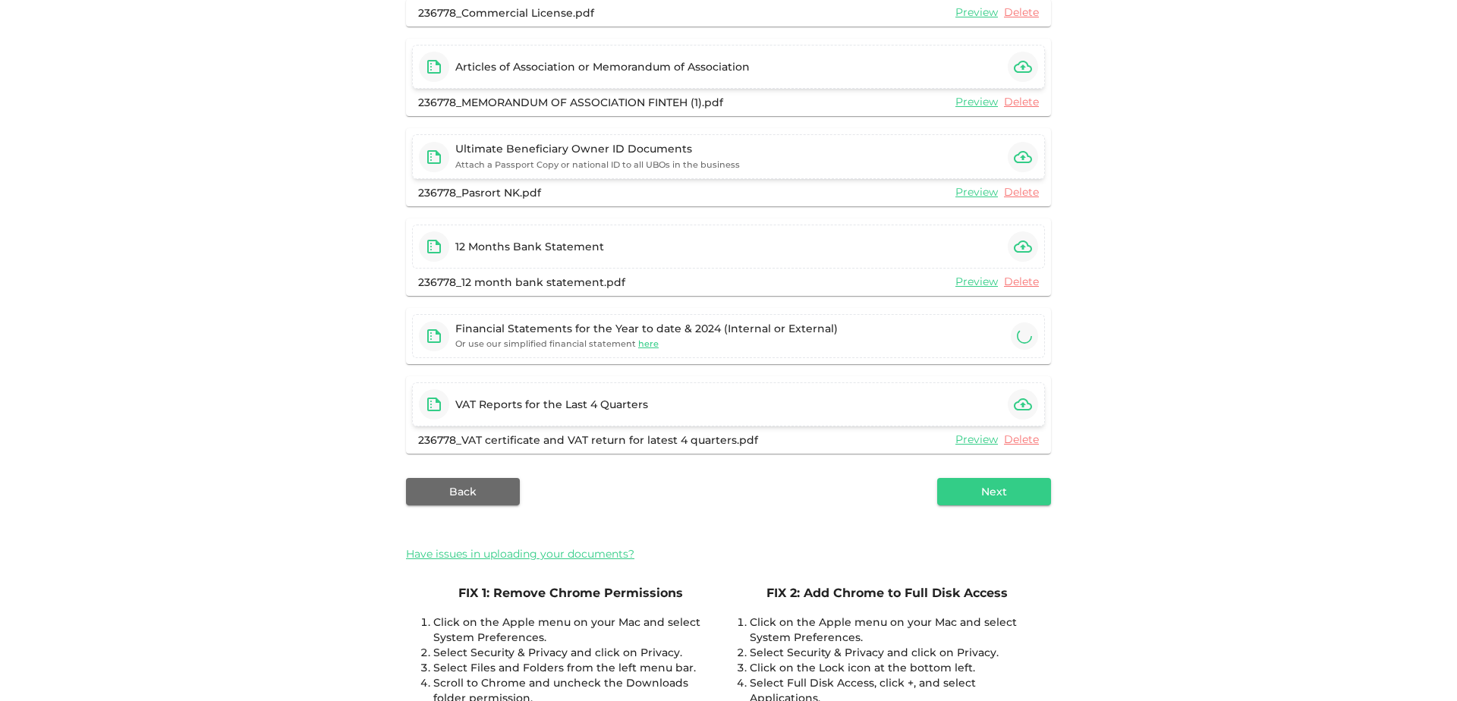
click at [1144, 417] on div "Personal Information Business Information 3 Upload & Submit 236778_Commercial L…" at bounding box center [728, 340] width 865 height 846
click at [427, 492] on button "Back" at bounding box center [463, 491] width 114 height 27
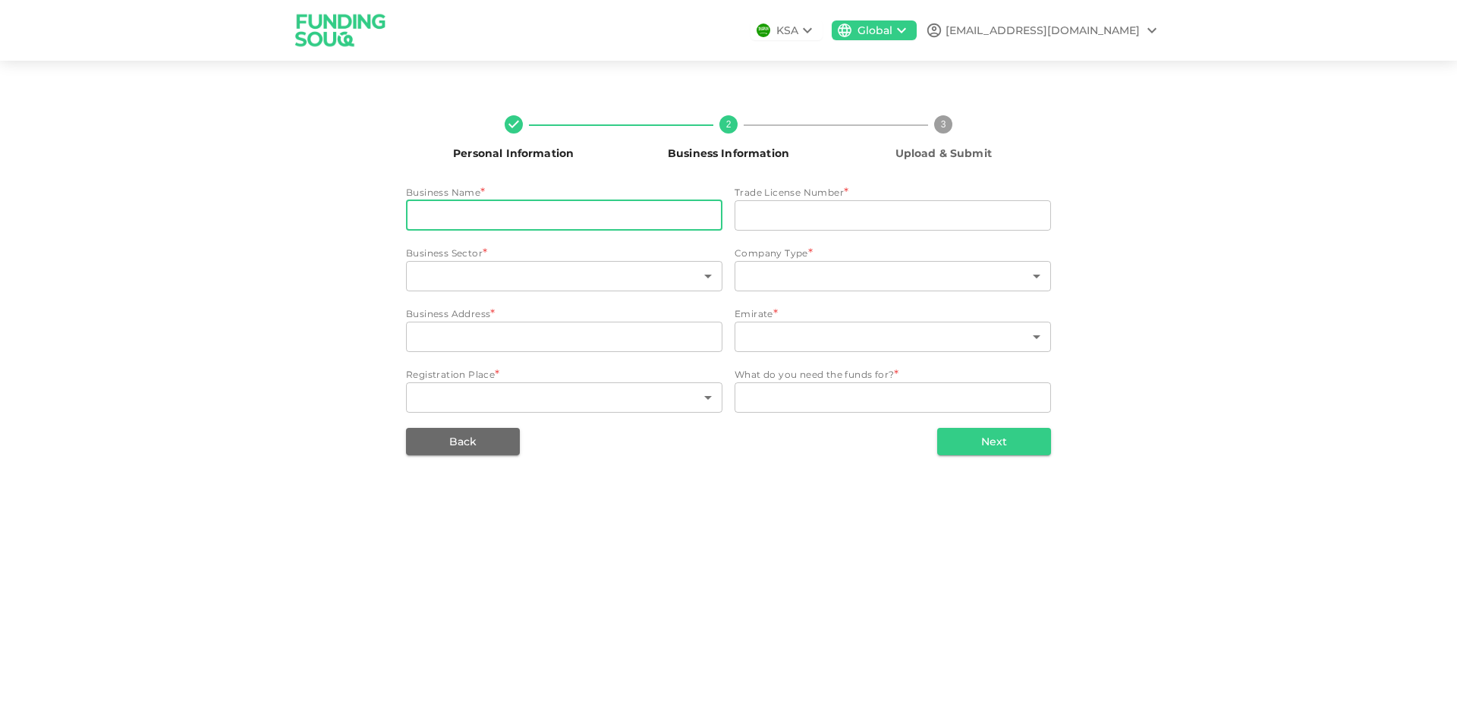
click at [568, 206] on input "businessName" at bounding box center [564, 215] width 316 height 30
click at [1003, 449] on button "Next" at bounding box center [994, 441] width 114 height 27
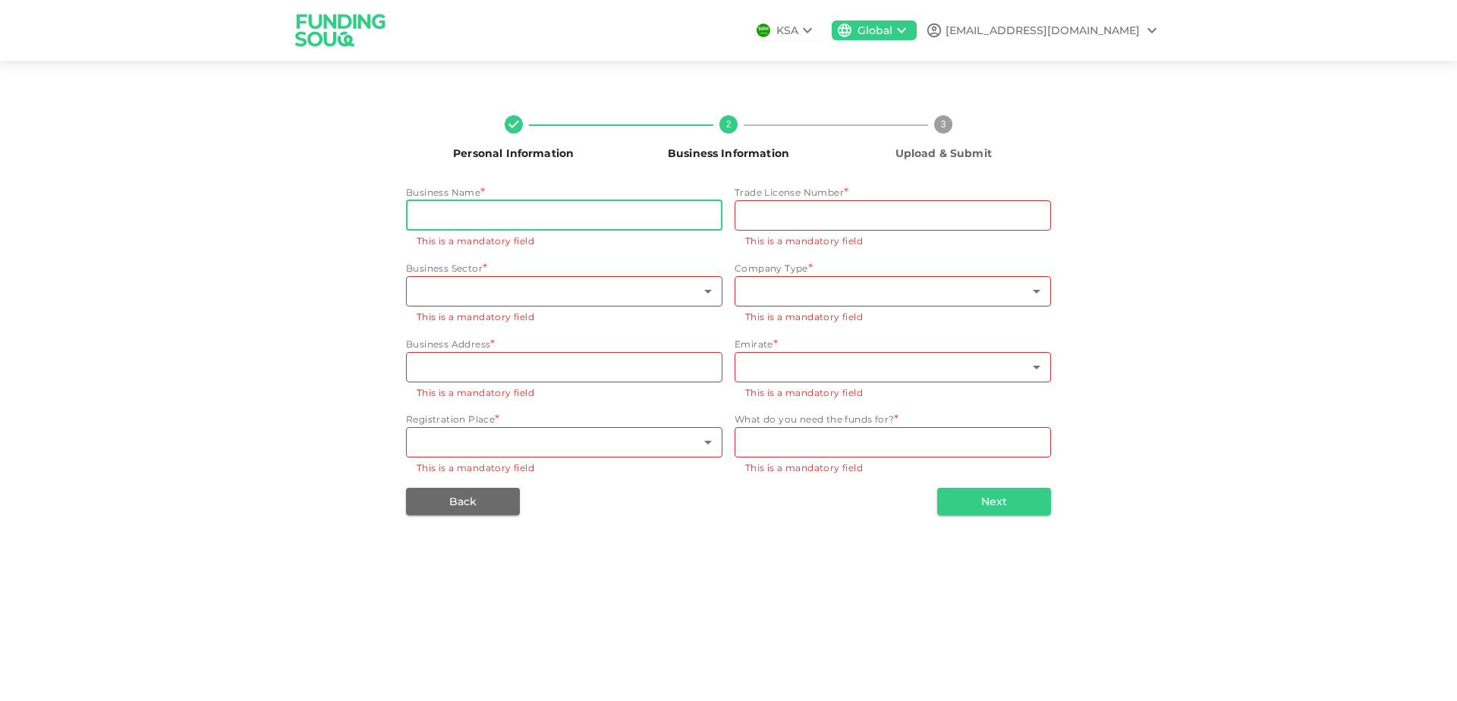
click at [598, 209] on input "businessName" at bounding box center [564, 215] width 316 height 30
click at [1165, 315] on div "Personal Information 2 Business Information 3 Upload & Submit Business Name * b…" at bounding box center [728, 309] width 1457 height 461
click at [555, 208] on input "businessName" at bounding box center [564, 215] width 316 height 30
paste input "FINTEH SOFTWARE DESIGN LLC"
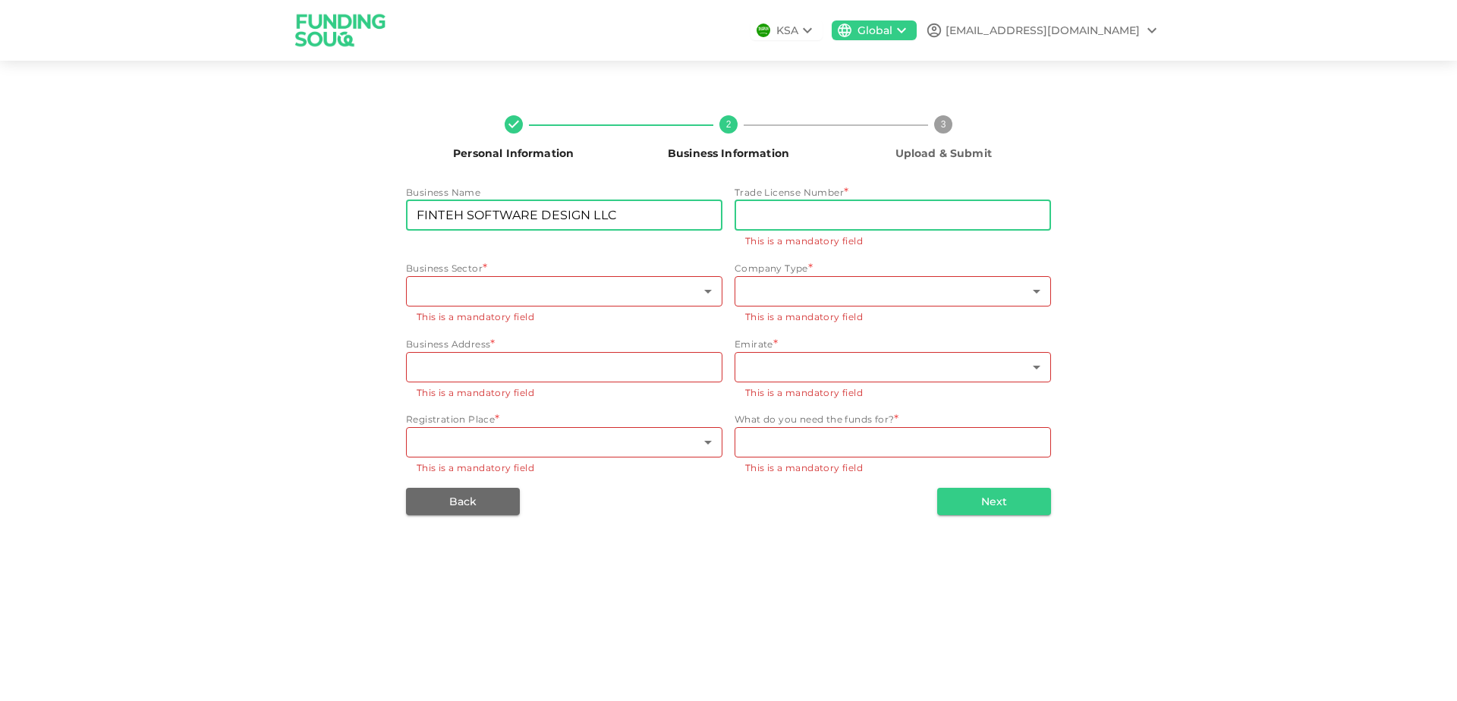
type input "FINTEH SOFTWARE DESIGN LLC"
click at [771, 220] on input "tradeLicenseNumber" at bounding box center [893, 215] width 316 height 30
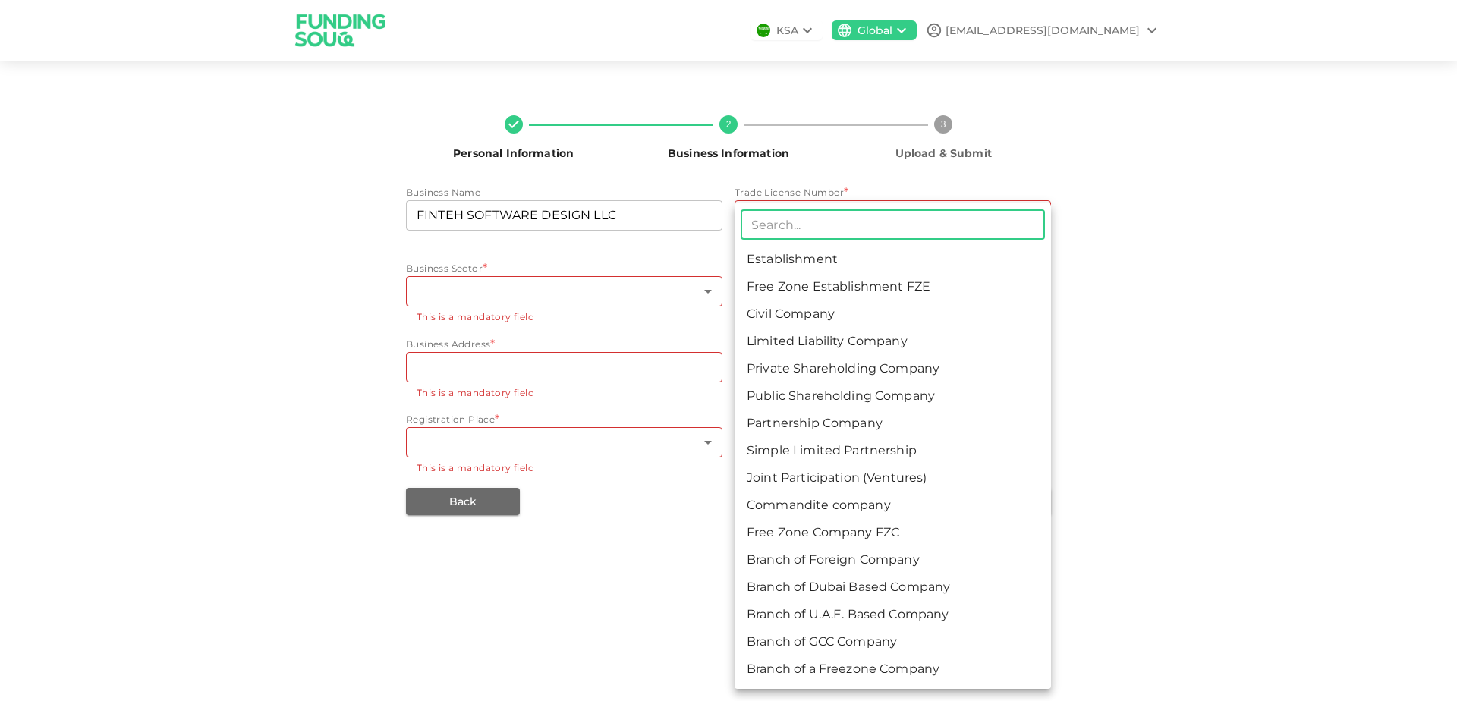
click at [777, 295] on body "KSA Global mt.zimabank@gmail.com Personal Information 2 Business Information 3 …" at bounding box center [728, 350] width 1457 height 701
click at [773, 339] on li "Limited Liability Company" at bounding box center [893, 341] width 316 height 27
type input "4"
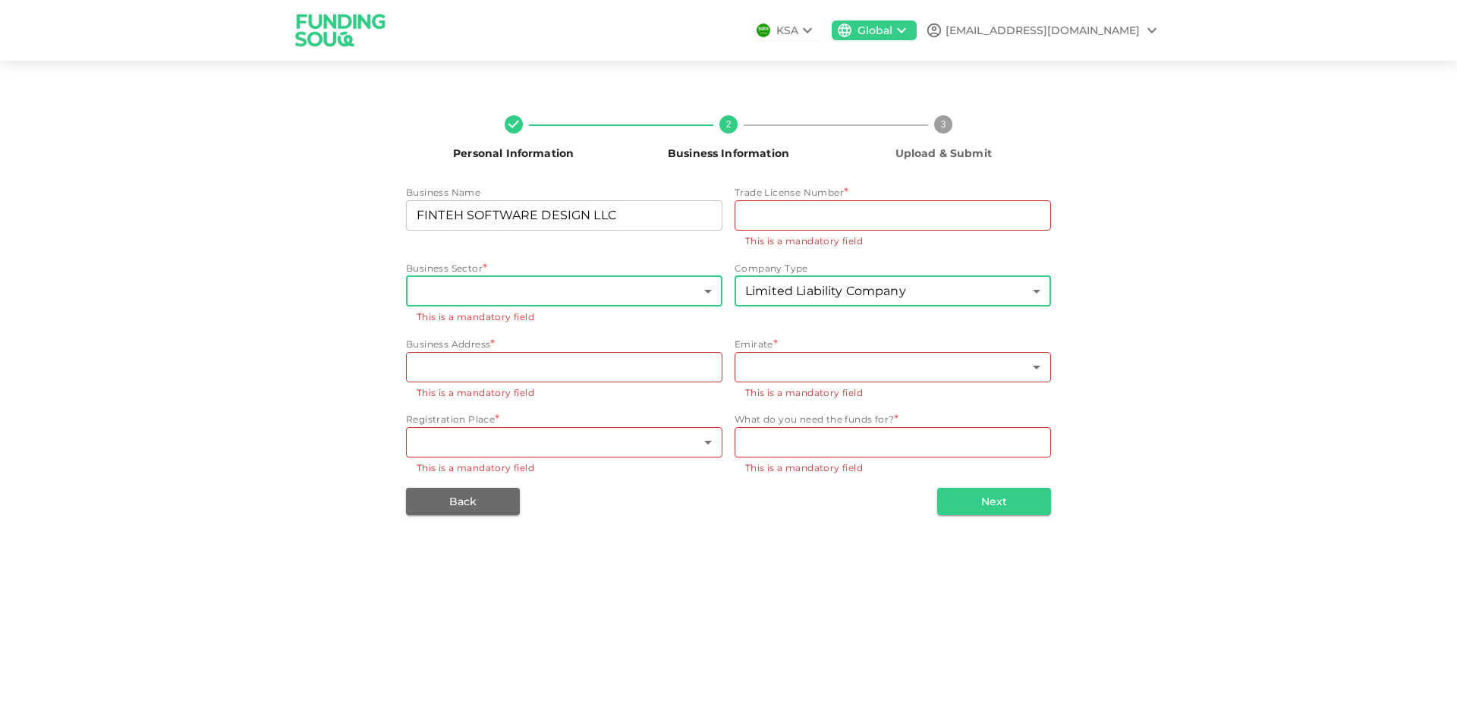
click at [539, 288] on body "KSA Global mt.zimabank@gmail.com Personal Information 2 Business Information 3 …" at bounding box center [728, 350] width 1457 height 701
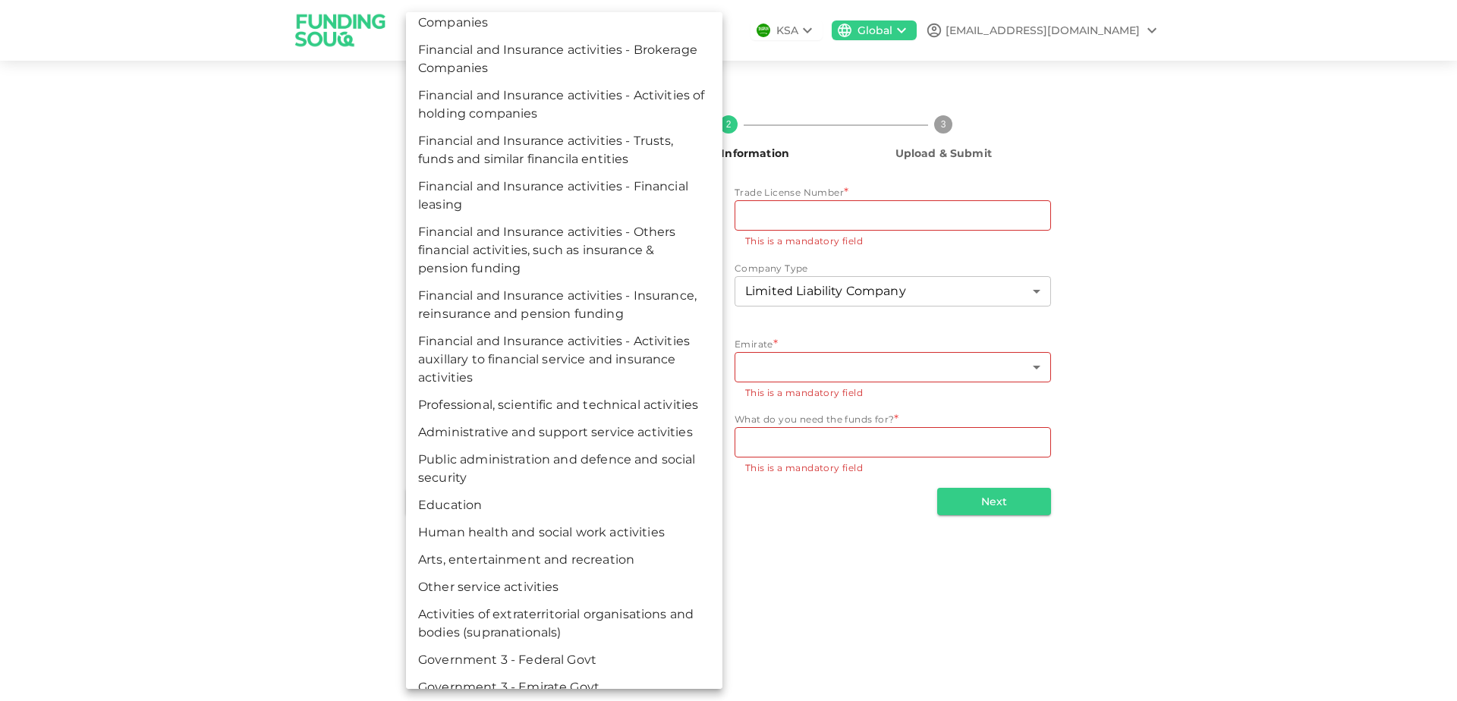
scroll to position [7559, 0]
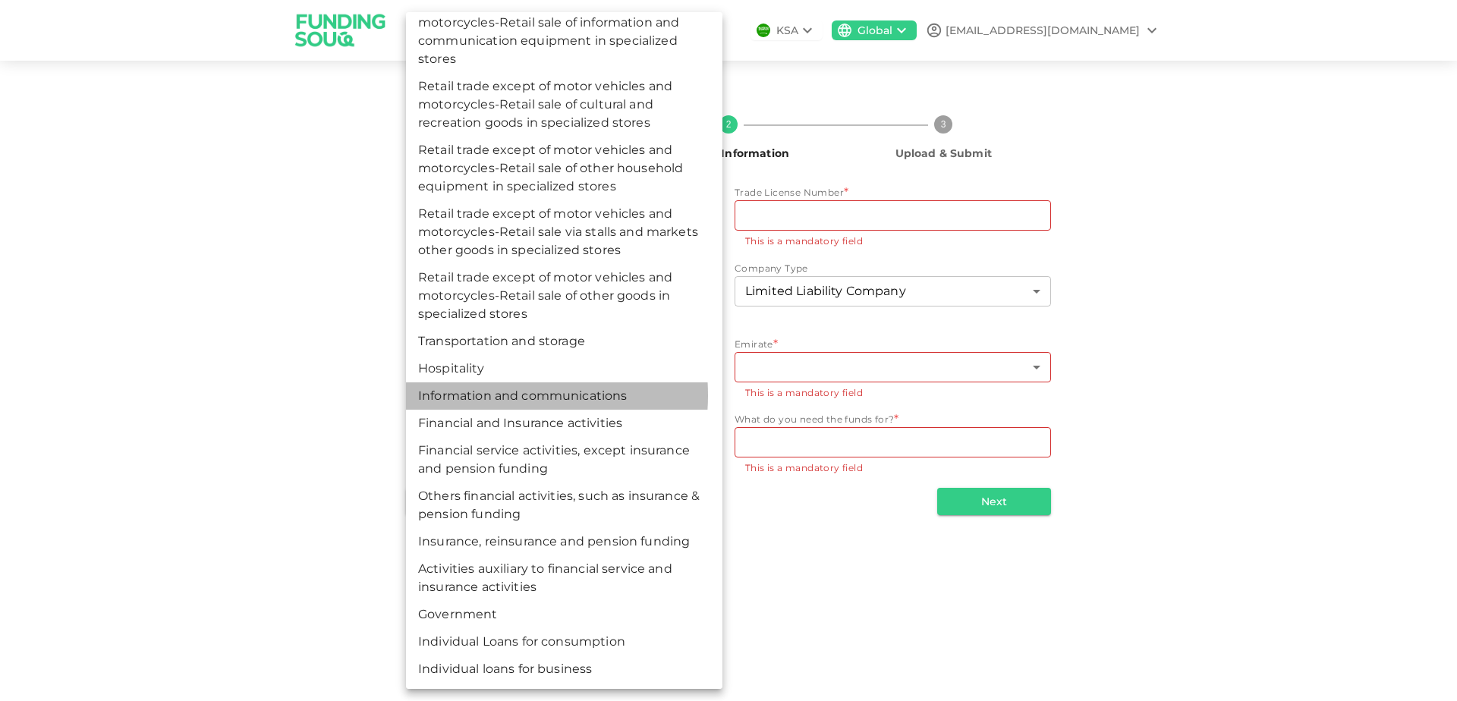
click at [492, 395] on li "Information and communications" at bounding box center [564, 396] width 316 height 27
type input "161"
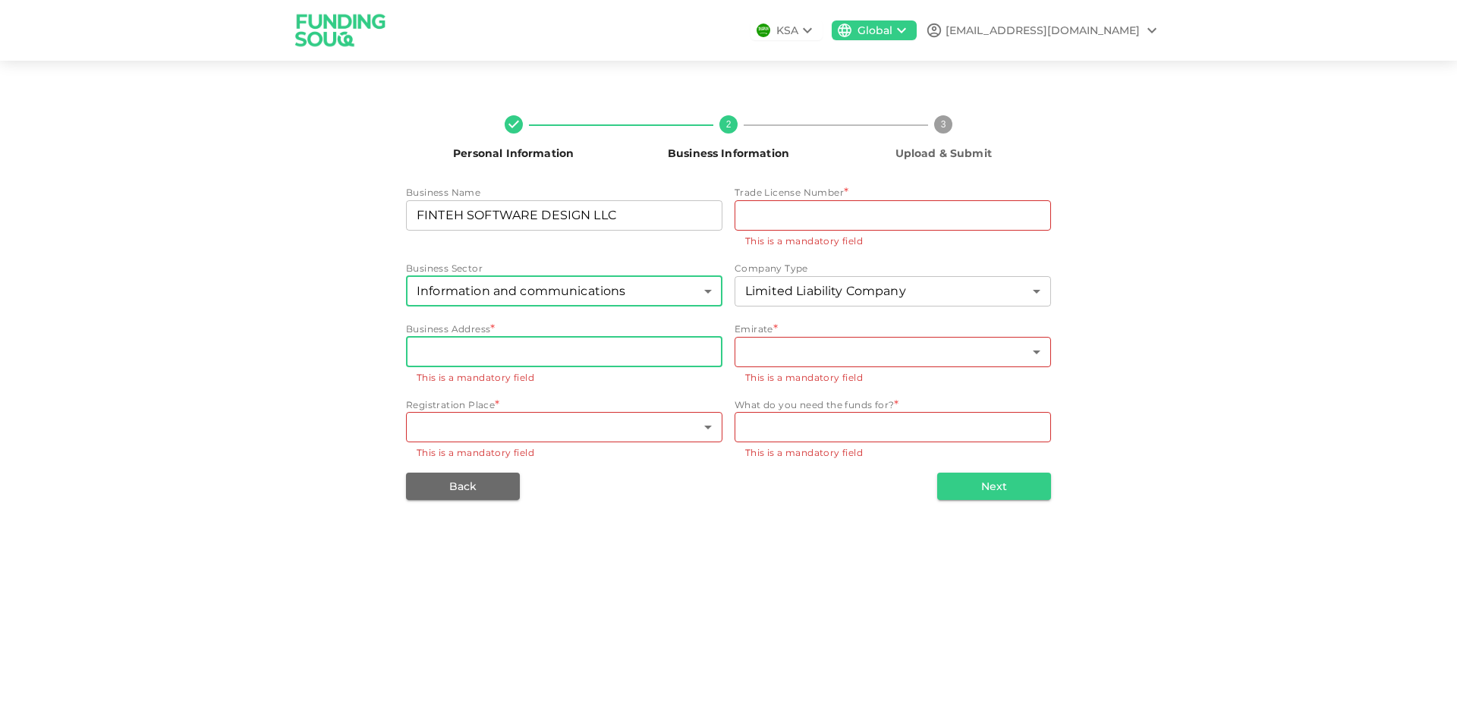
click at [566, 350] on input "businessAddress" at bounding box center [564, 352] width 316 height 30
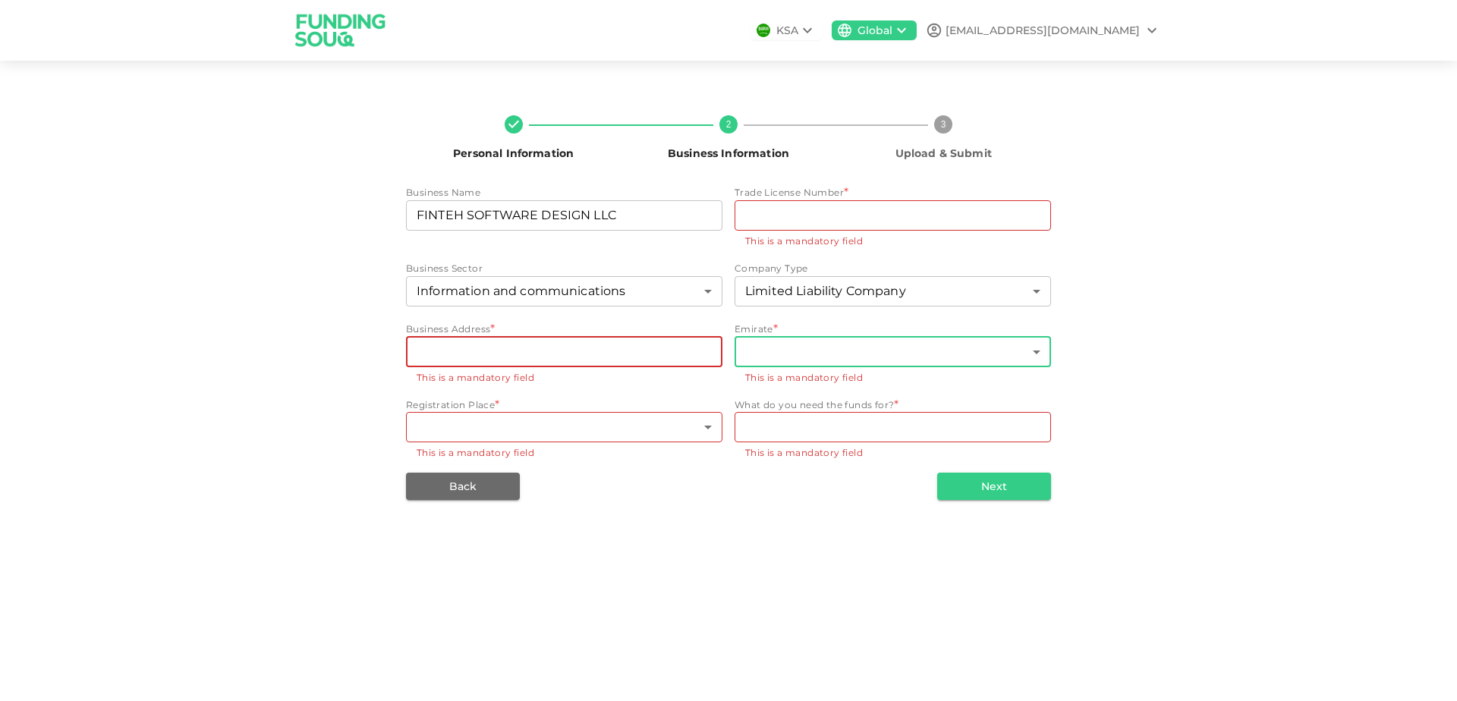
click at [786, 351] on body "KSA Global mt.zimabank@gmail.com Personal Information 2 Business Information 3 …" at bounding box center [728, 350] width 1457 height 701
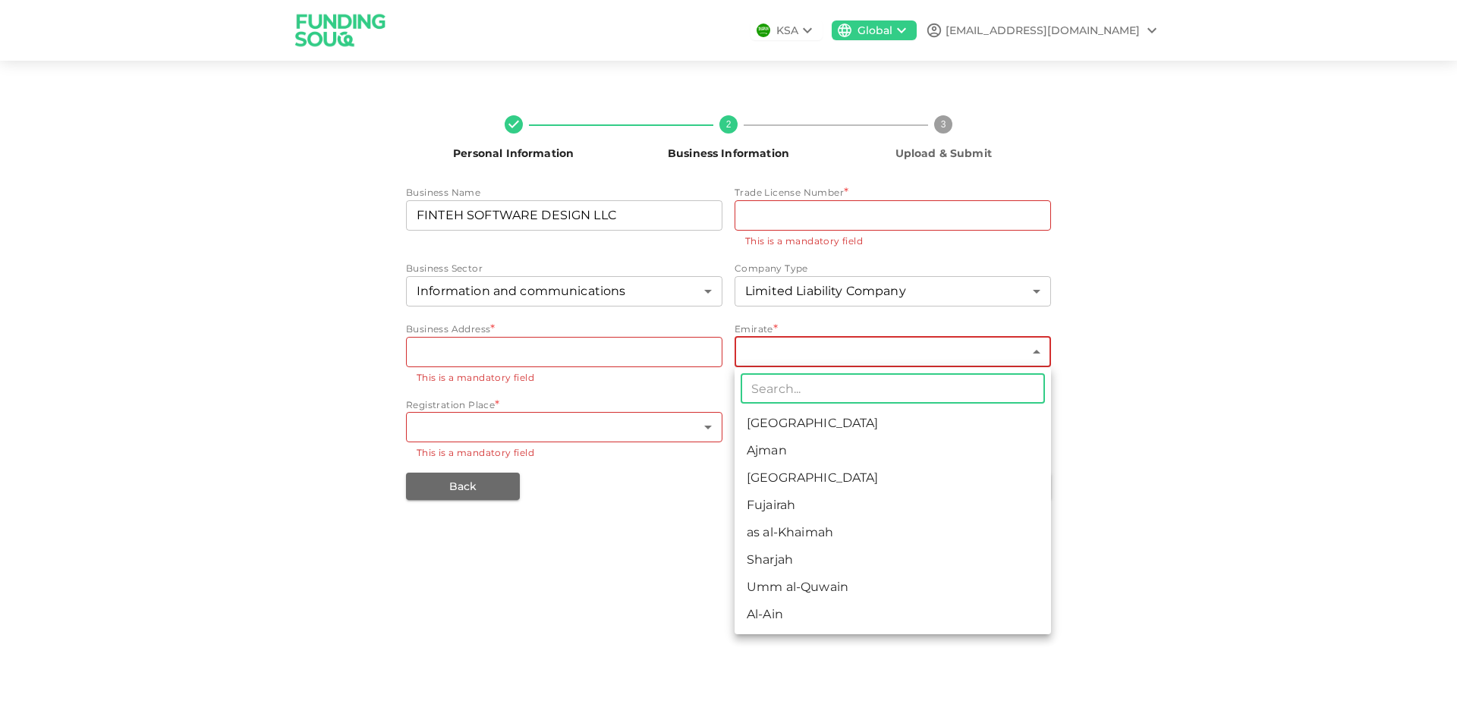
click at [789, 478] on li "[GEOGRAPHIC_DATA]" at bounding box center [893, 477] width 316 height 27
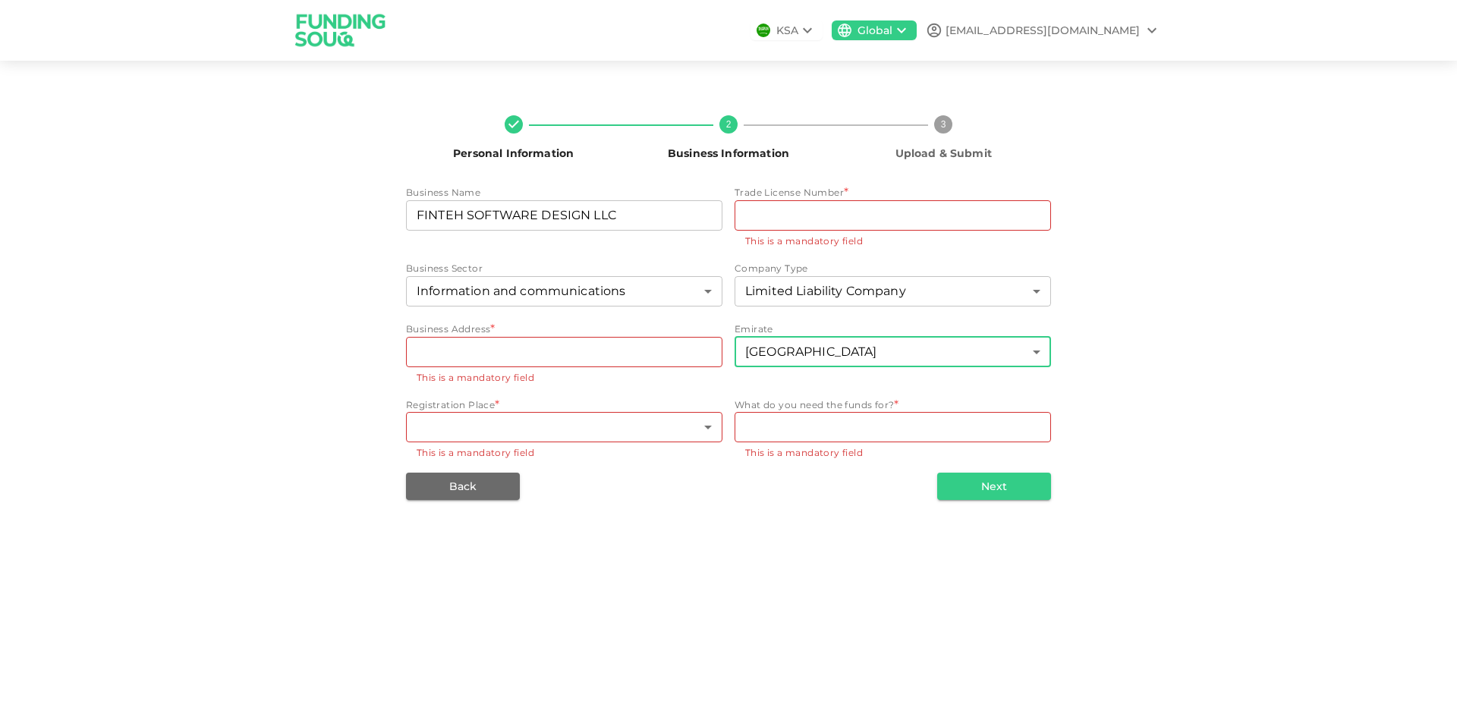
type input "3"
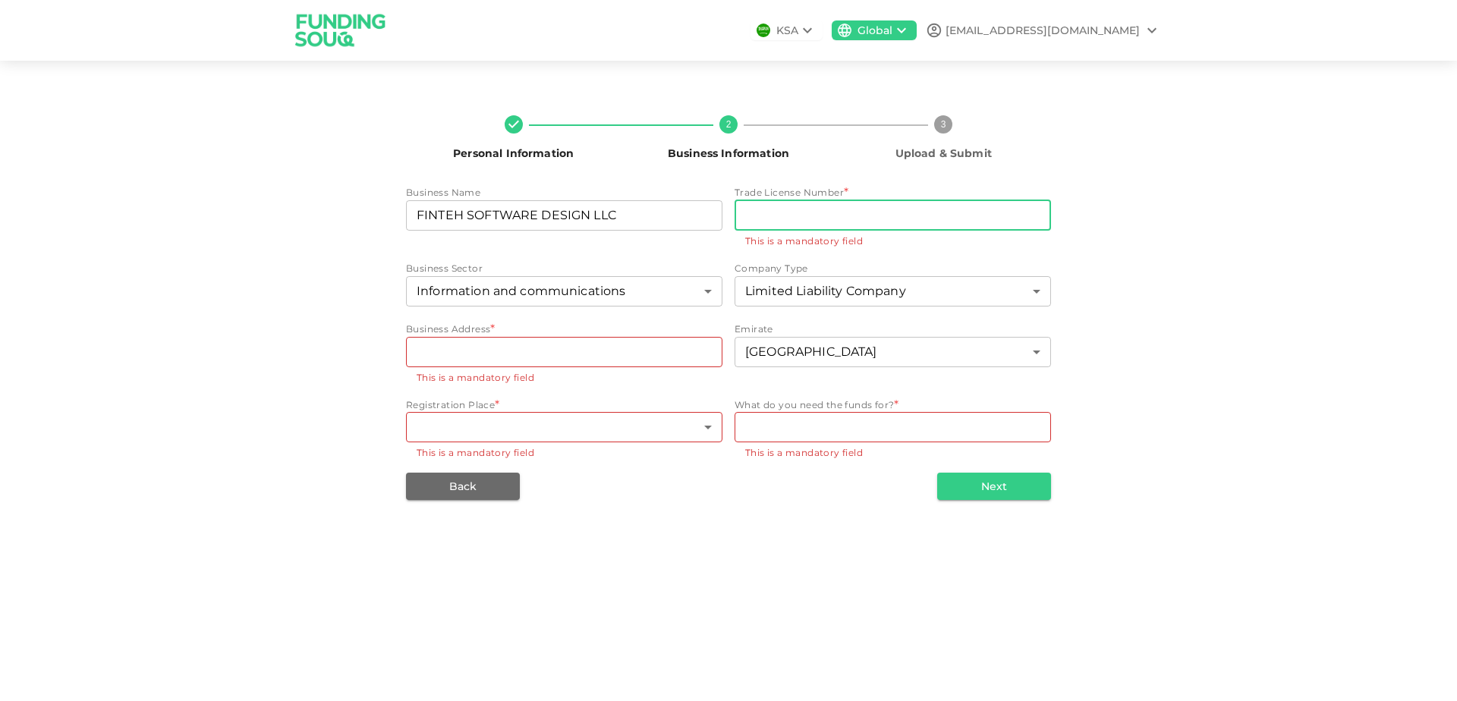
click at [811, 219] on input "tradeLicenseNumber" at bounding box center [893, 215] width 316 height 30
paste input "1053844"
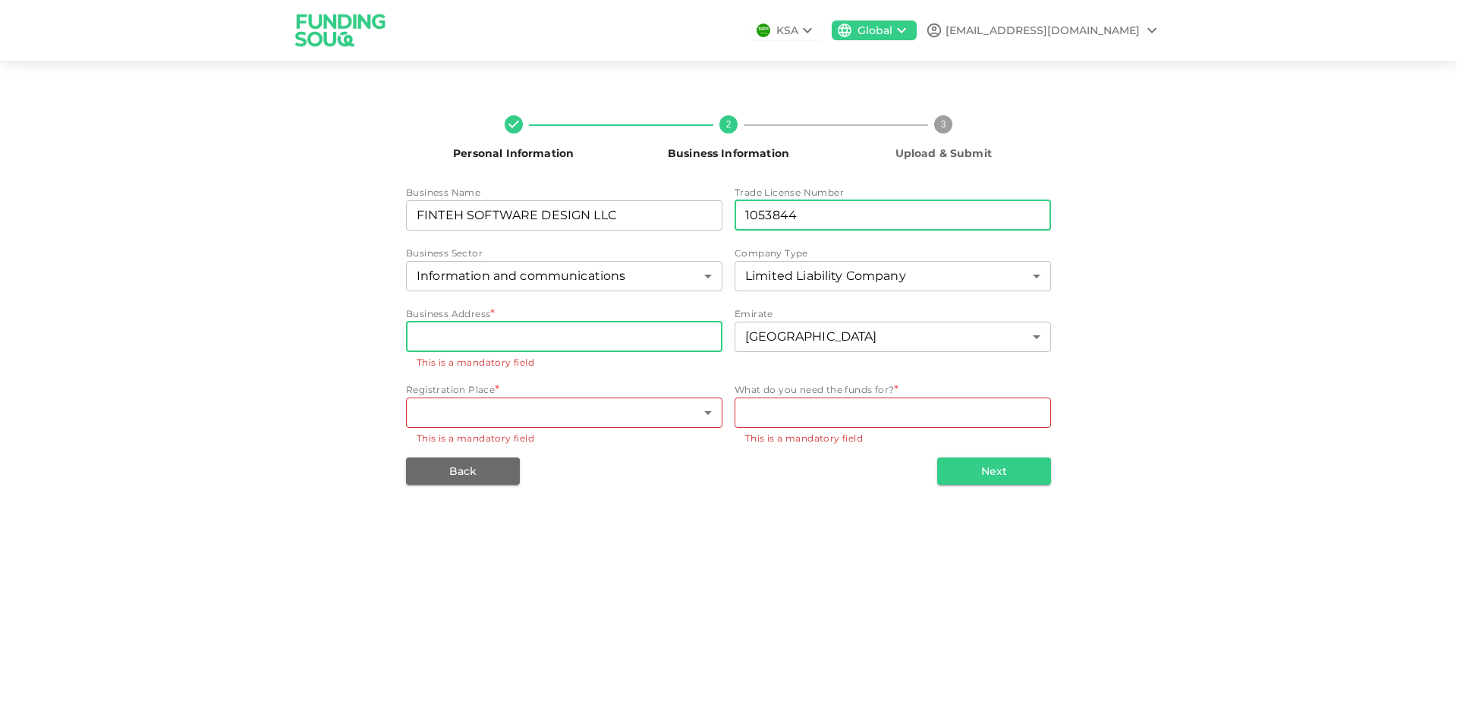
type input "1053844"
click at [562, 344] on input "businessAddress" at bounding box center [564, 337] width 316 height 30
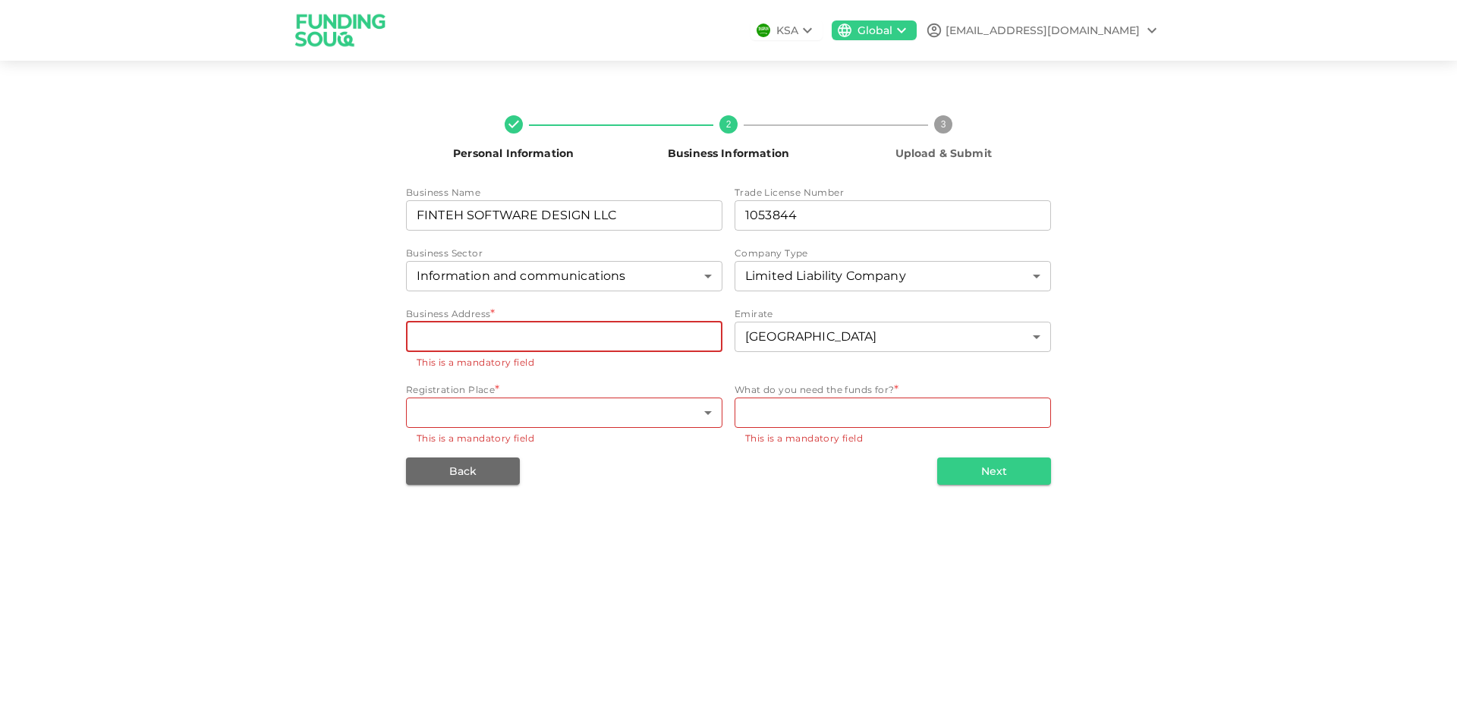
paste input "Business Bay, [GEOGRAPHIC_DATA], Office 2001-72"
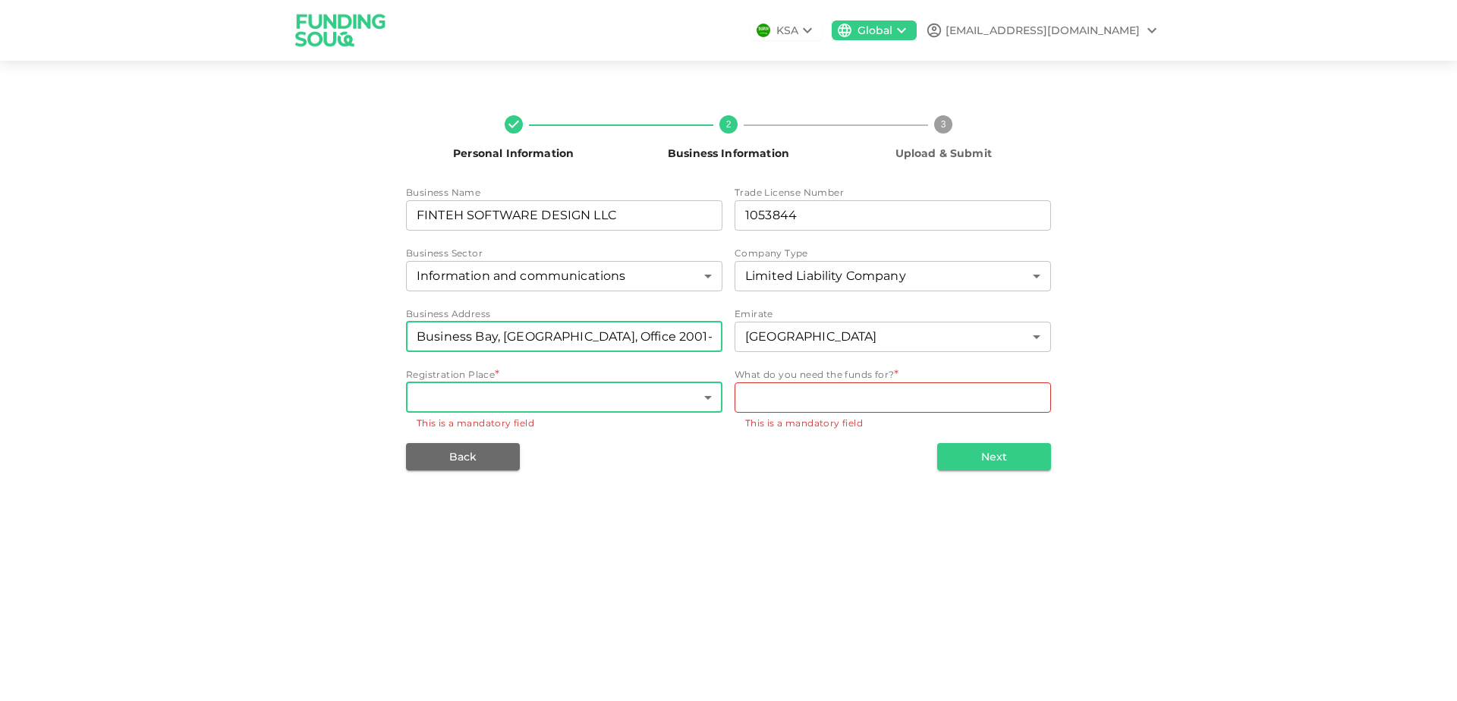
type input "Business Bay, [GEOGRAPHIC_DATA], Office 2001-72"
click at [572, 398] on body "KSA Global mt.zimabank@gmail.com Personal Information 2 Business Information 3 …" at bounding box center [728, 350] width 1457 height 701
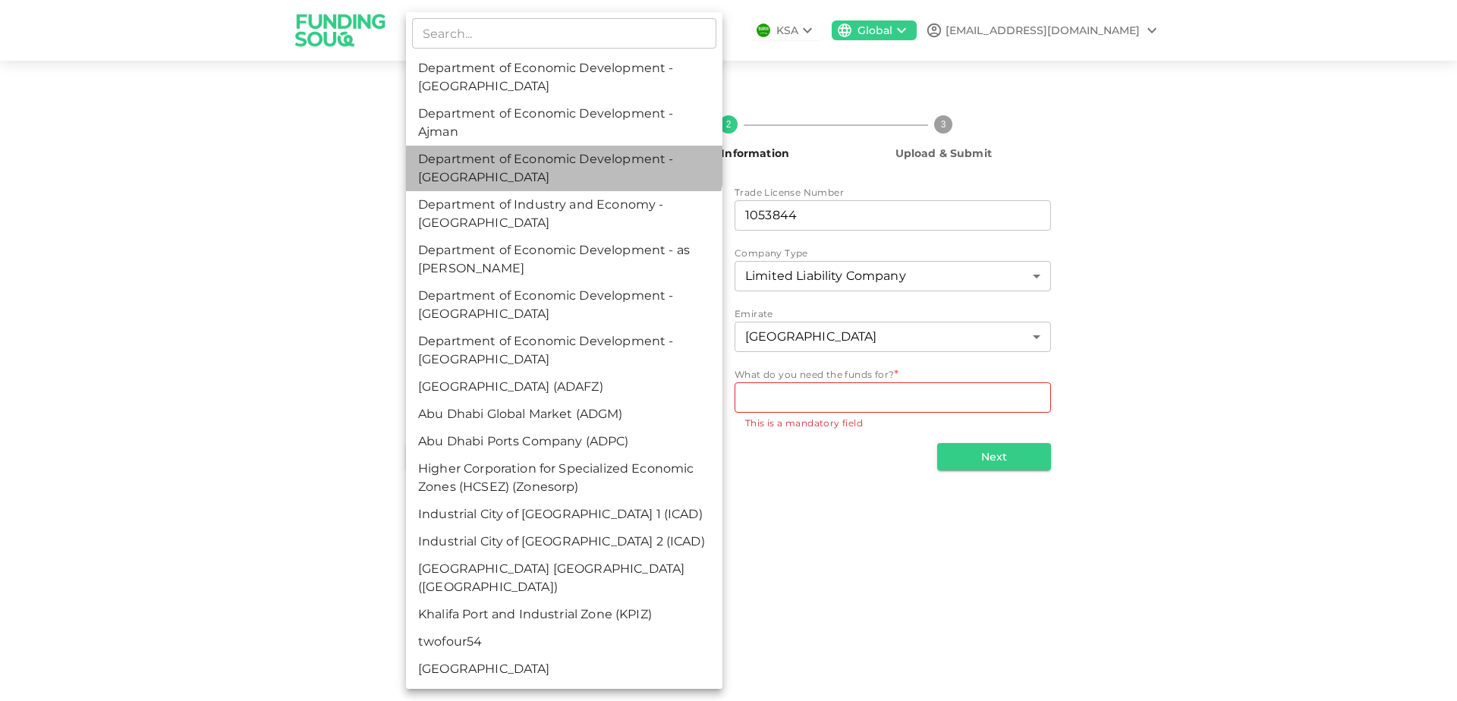
click at [563, 158] on li "Department of Economic Development - [GEOGRAPHIC_DATA]" at bounding box center [564, 169] width 316 height 46
type input "3"
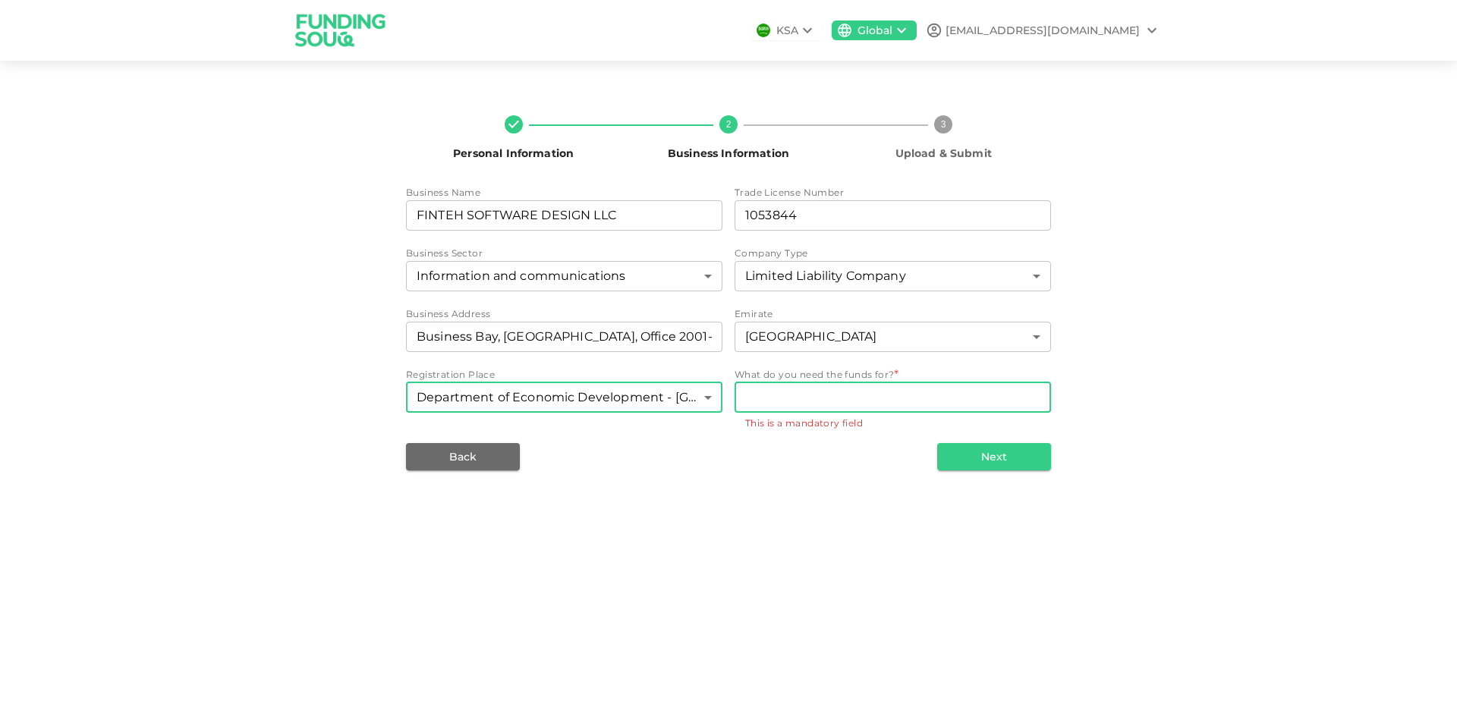
click at [811, 400] on textarea "WhatDoYouNeedFundsFor" at bounding box center [892, 397] width 295 height 17
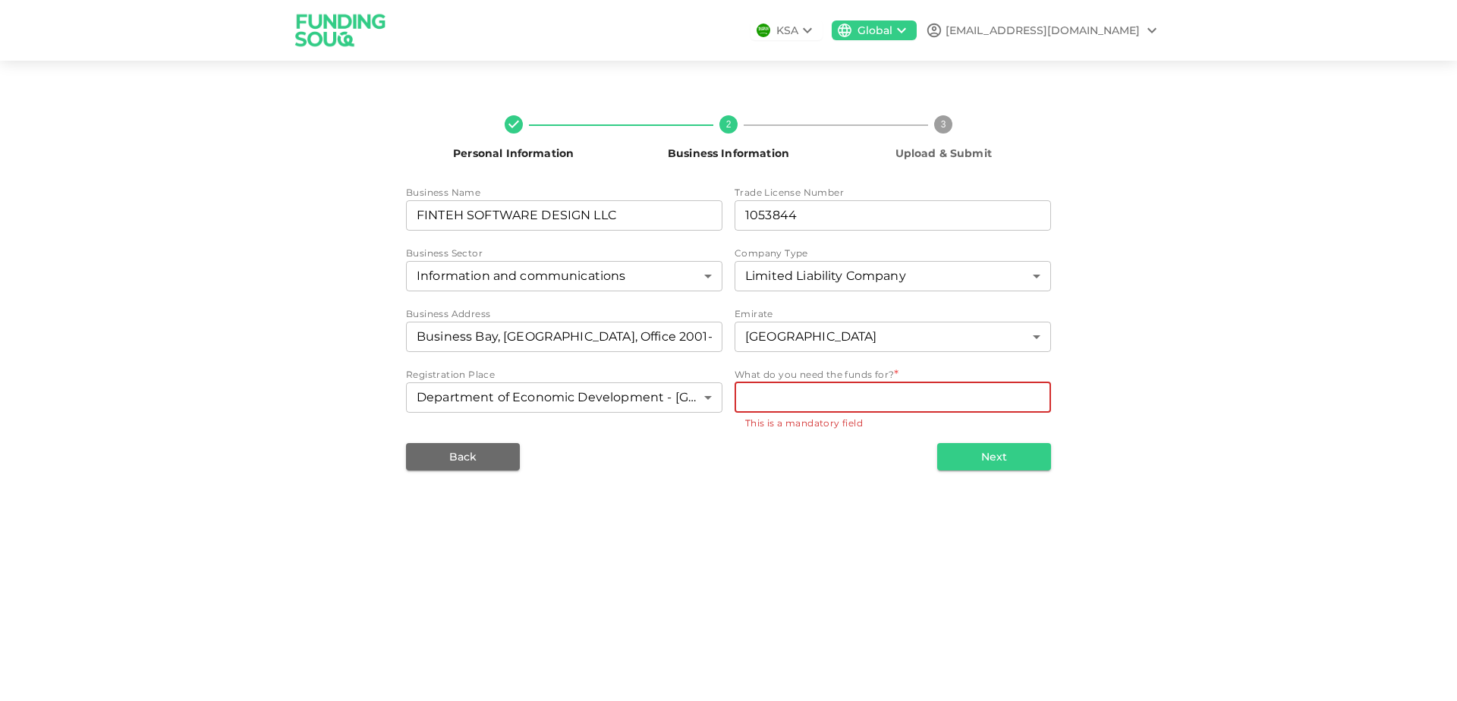
paste textarea "The purposes of the loan are working capital, marketing, increasing staff"
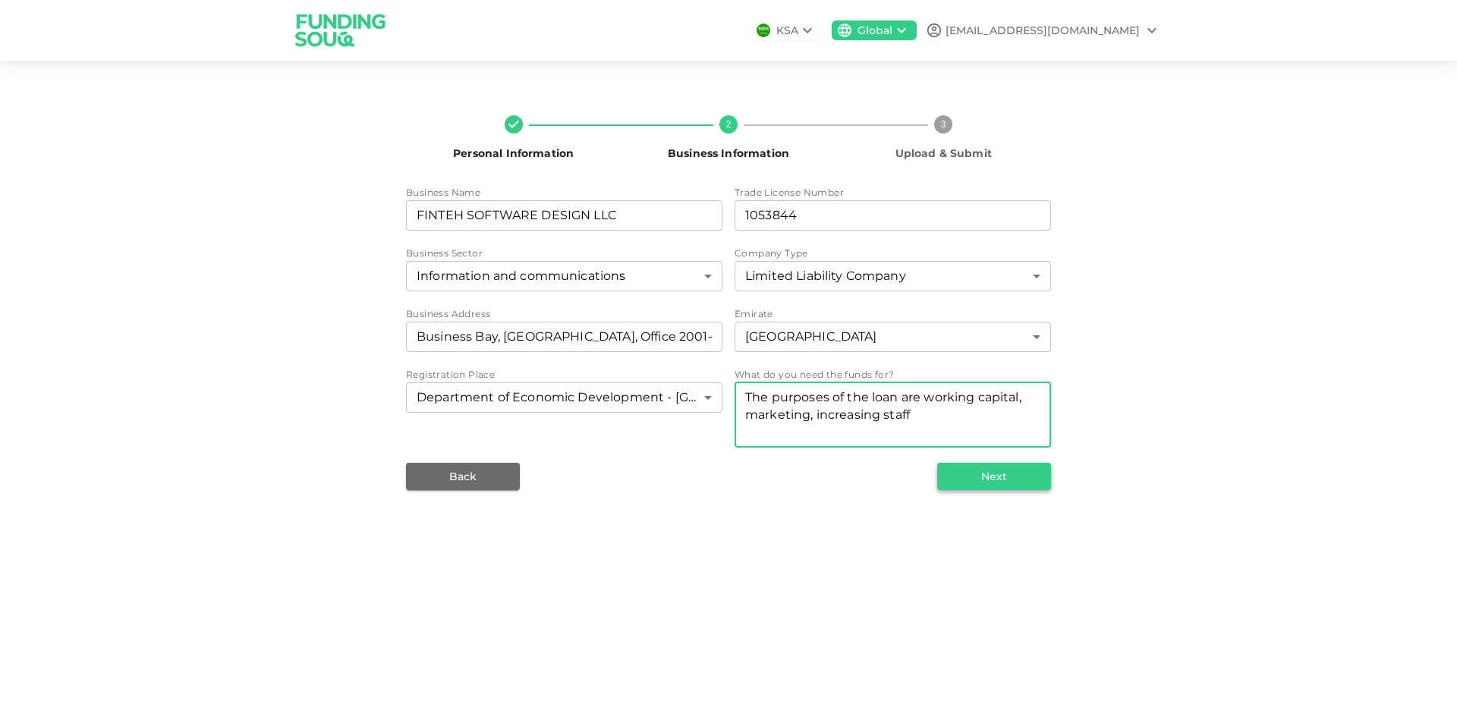
click at [968, 480] on button "Next" at bounding box center [994, 476] width 114 height 27
click at [898, 432] on textarea "The purposes of the loan are working capital, marketing, increasing staff" at bounding box center [892, 415] width 295 height 52
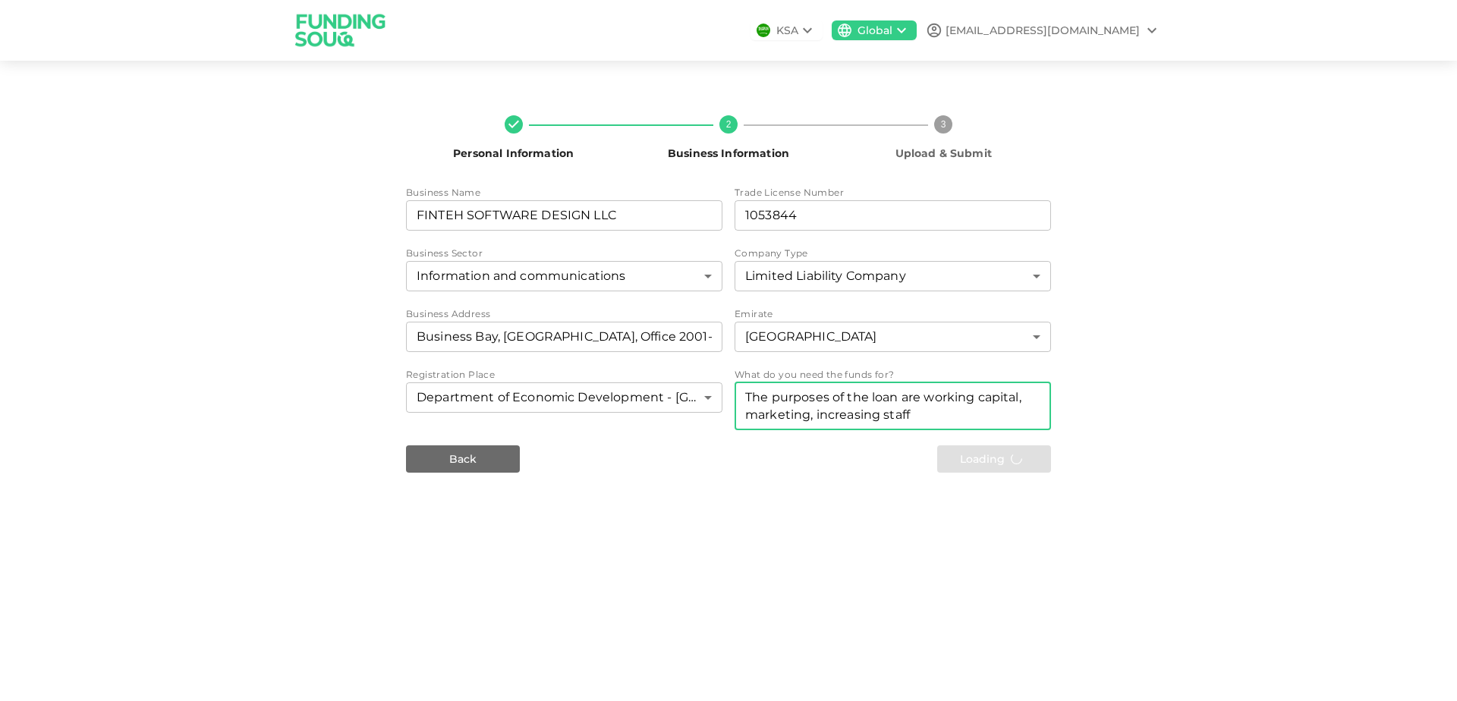
type textarea "The purposes of the loan are working capital, marketing, increasing staff"
click at [1106, 35] on div "[EMAIL_ADDRESS][DOMAIN_NAME]" at bounding box center [1043, 31] width 194 height 16
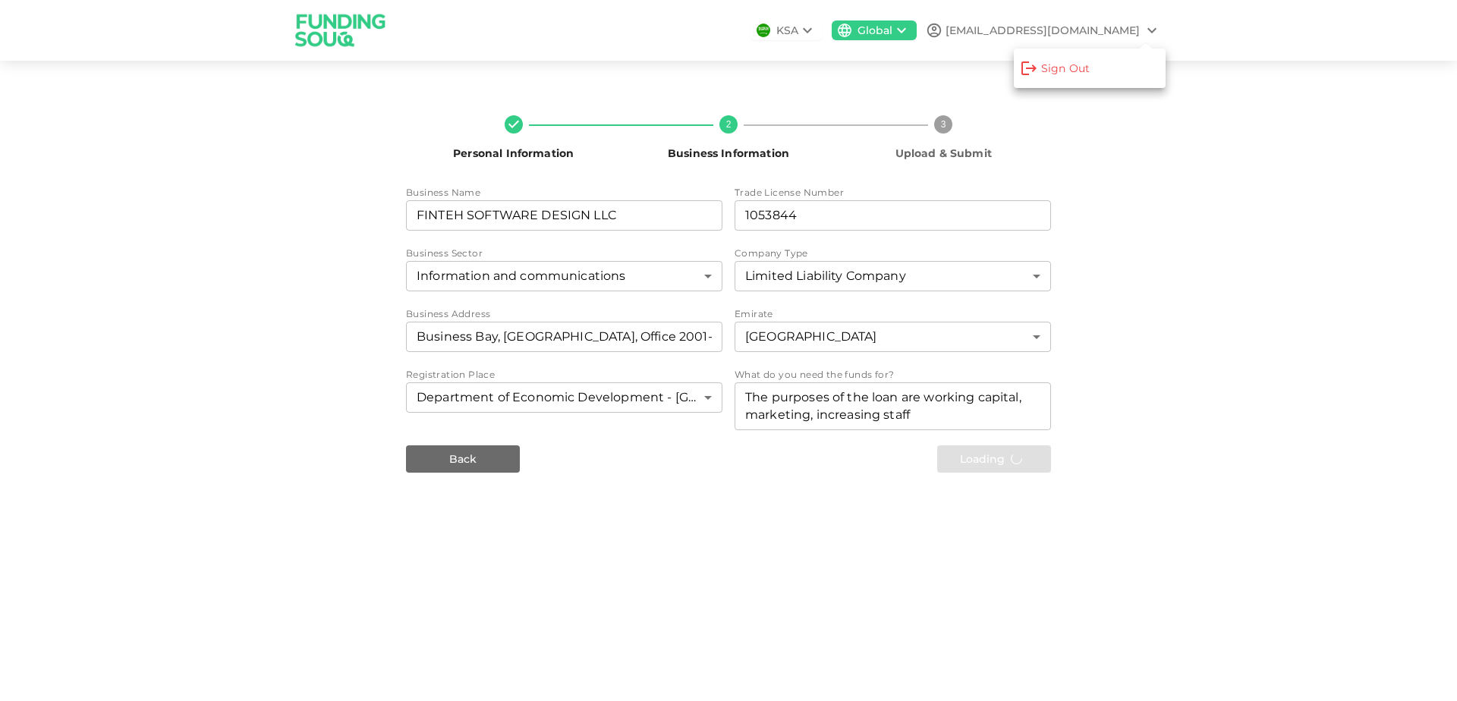
click at [1165, 199] on div at bounding box center [728, 350] width 1457 height 701
click at [998, 458] on button "Next" at bounding box center [994, 459] width 114 height 27
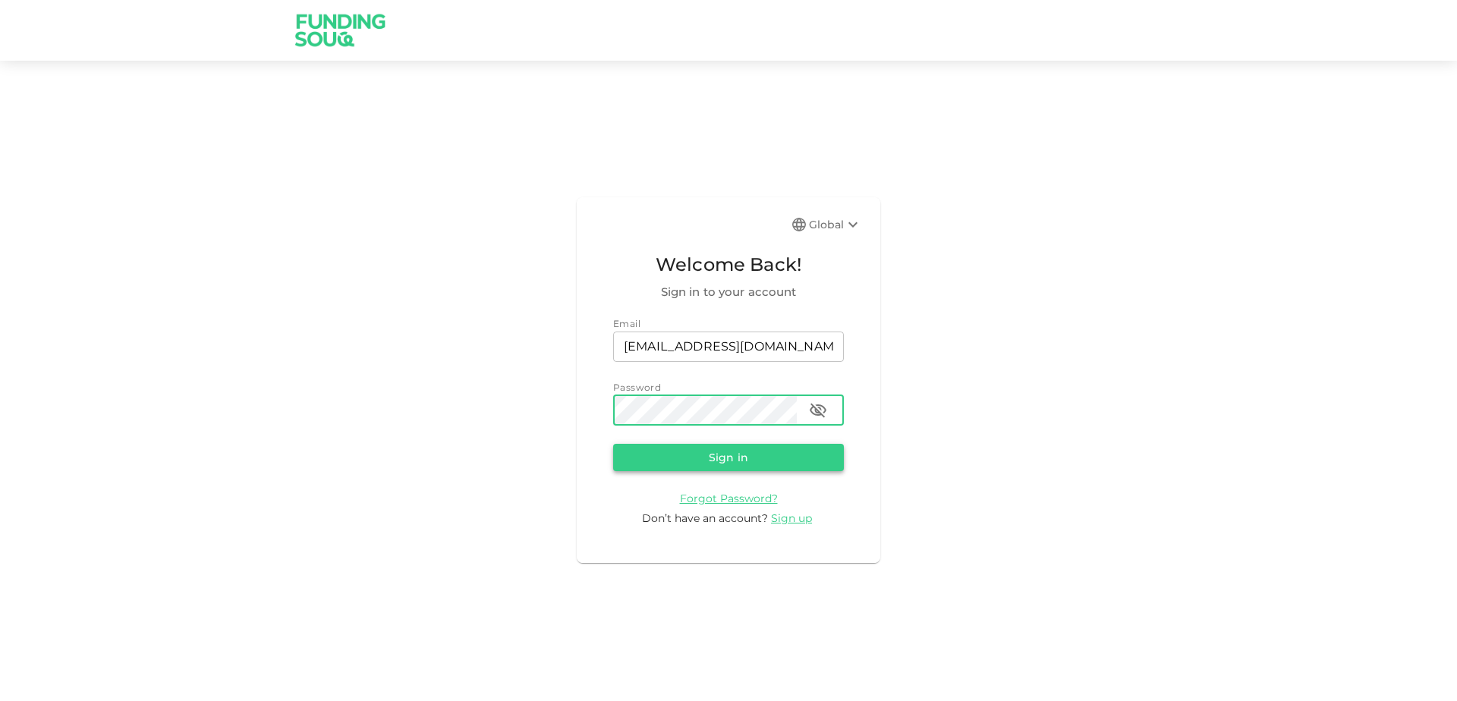
click at [739, 464] on button "Sign in" at bounding box center [728, 457] width 231 height 27
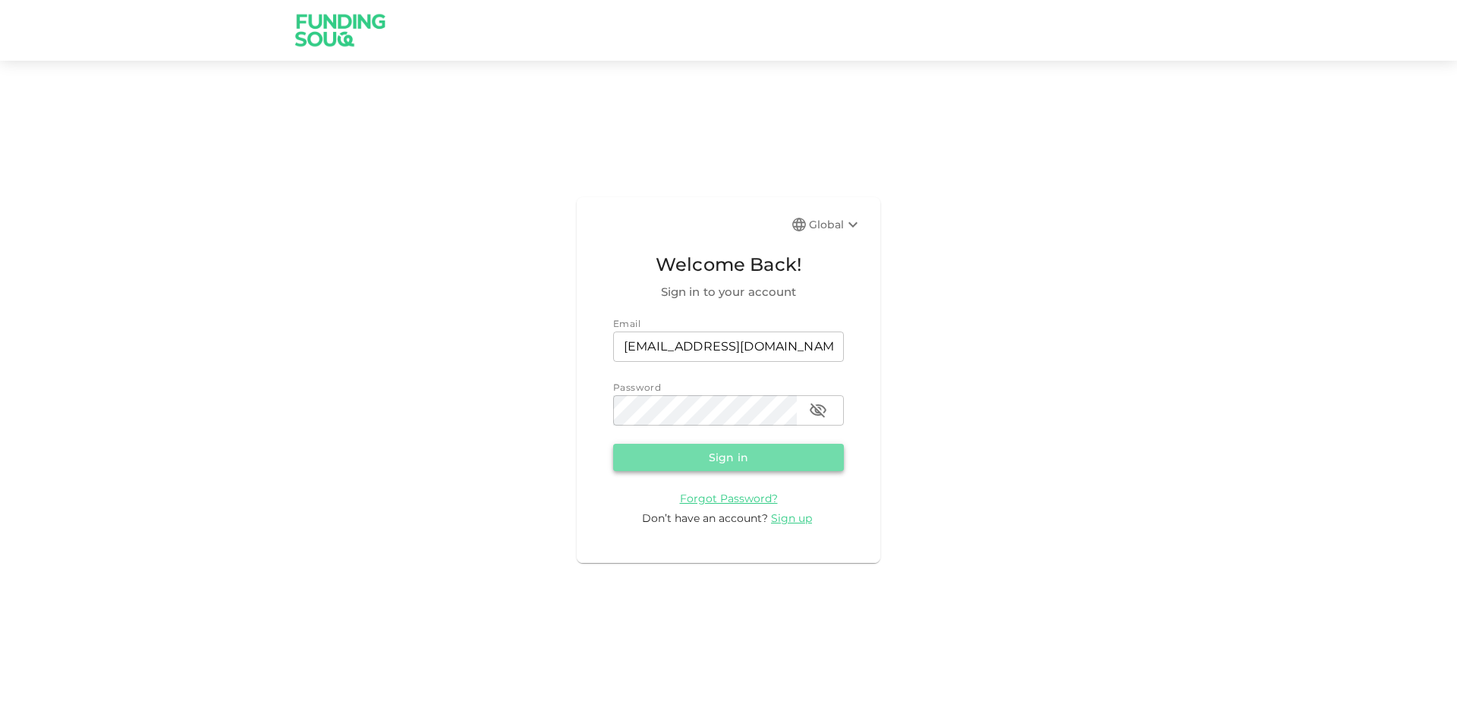
click at [748, 457] on button "Sign in" at bounding box center [728, 457] width 231 height 27
click at [820, 219] on div "Global" at bounding box center [835, 225] width 53 height 18
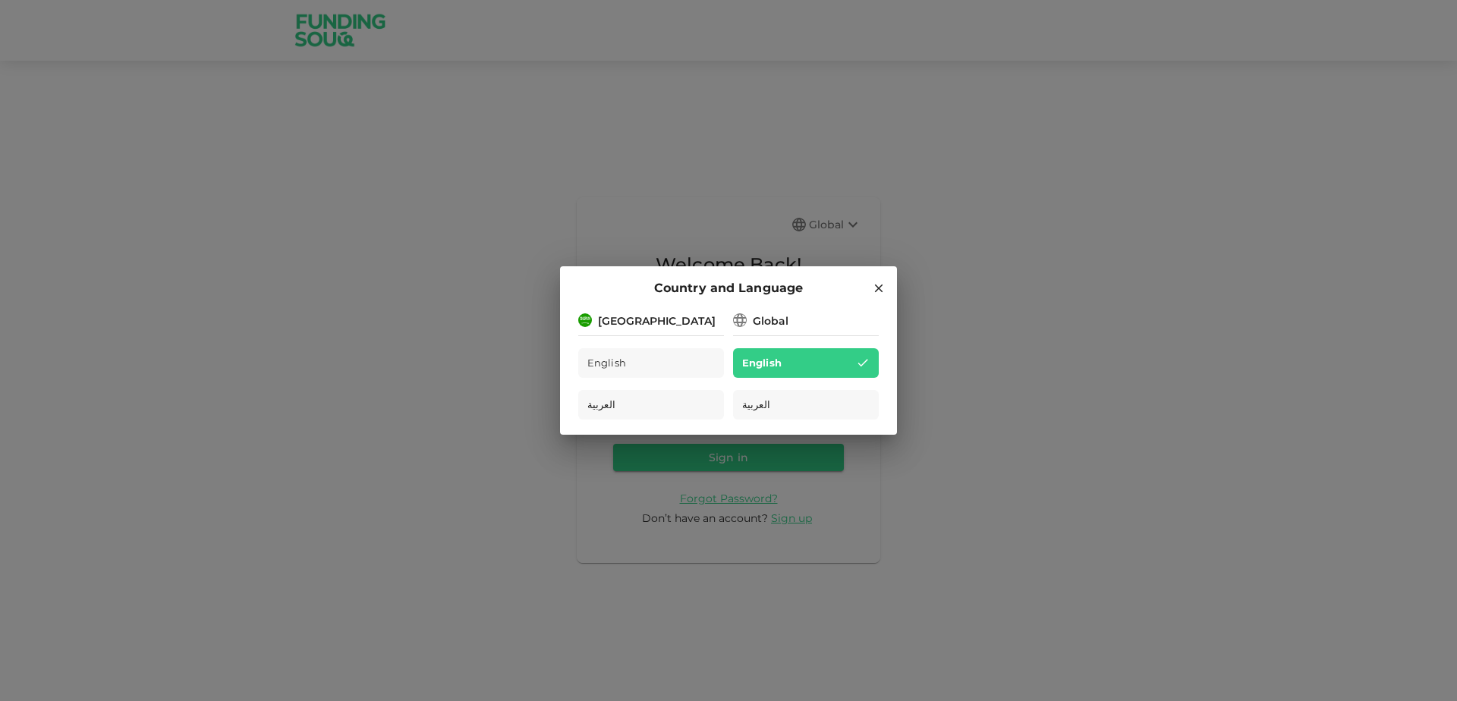
click at [1044, 250] on div "Country and Language [GEOGRAPHIC_DATA] English العربية Global English العربية" at bounding box center [728, 350] width 1457 height 701
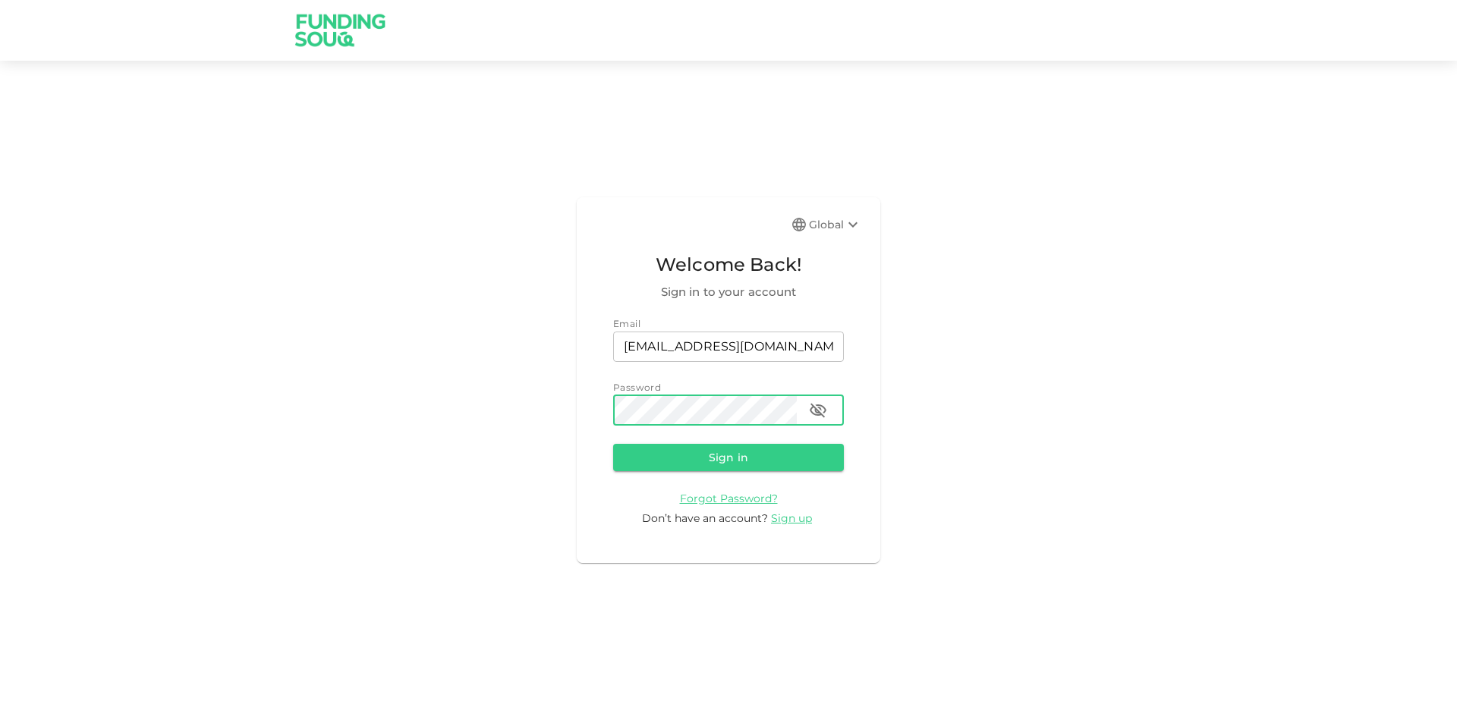
click at [824, 410] on icon "button" at bounding box center [818, 410] width 18 height 18
click at [613, 444] on button "Sign in" at bounding box center [728, 457] width 231 height 27
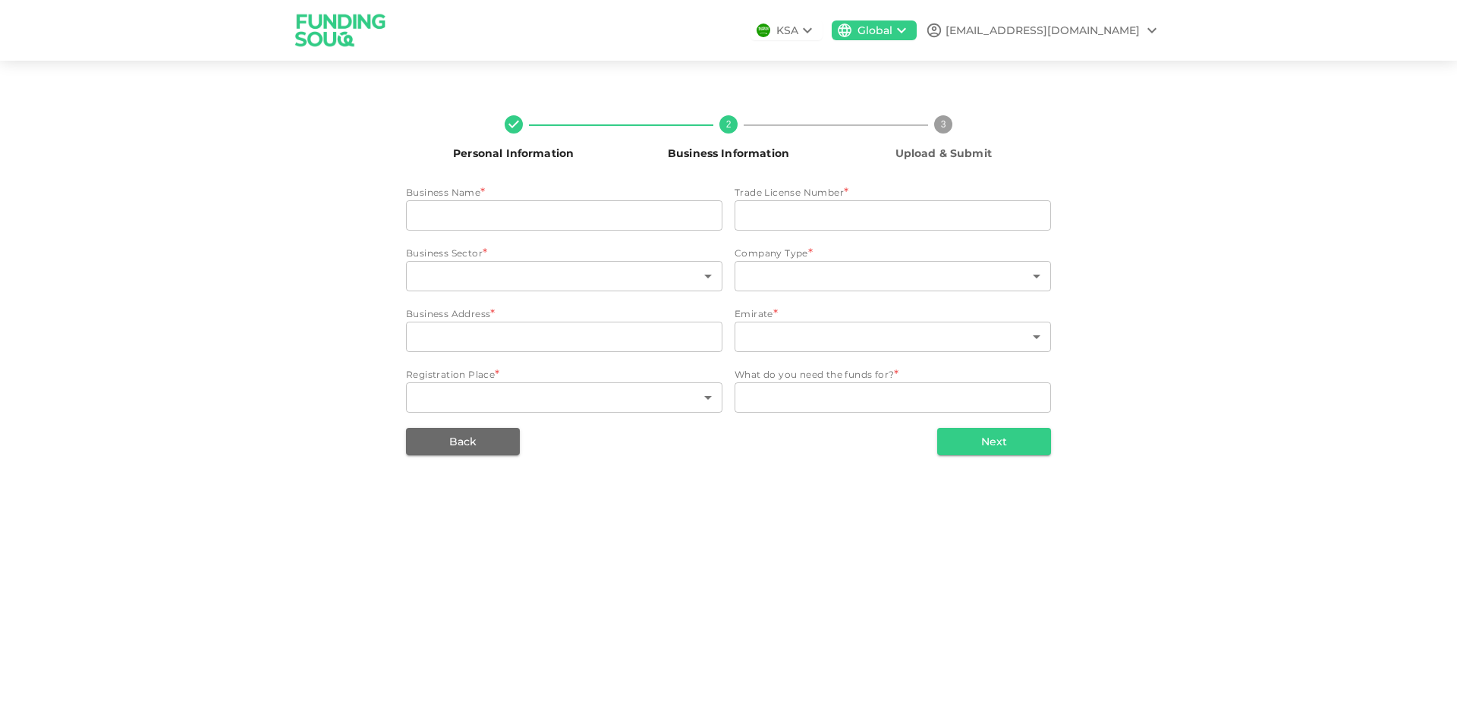
type input "Finteh Software Design LCC"
type input "1053844"
type input "161"
type input "4"
type input "Business Bay, [GEOGRAPHIC_DATA], Office 2001-72"
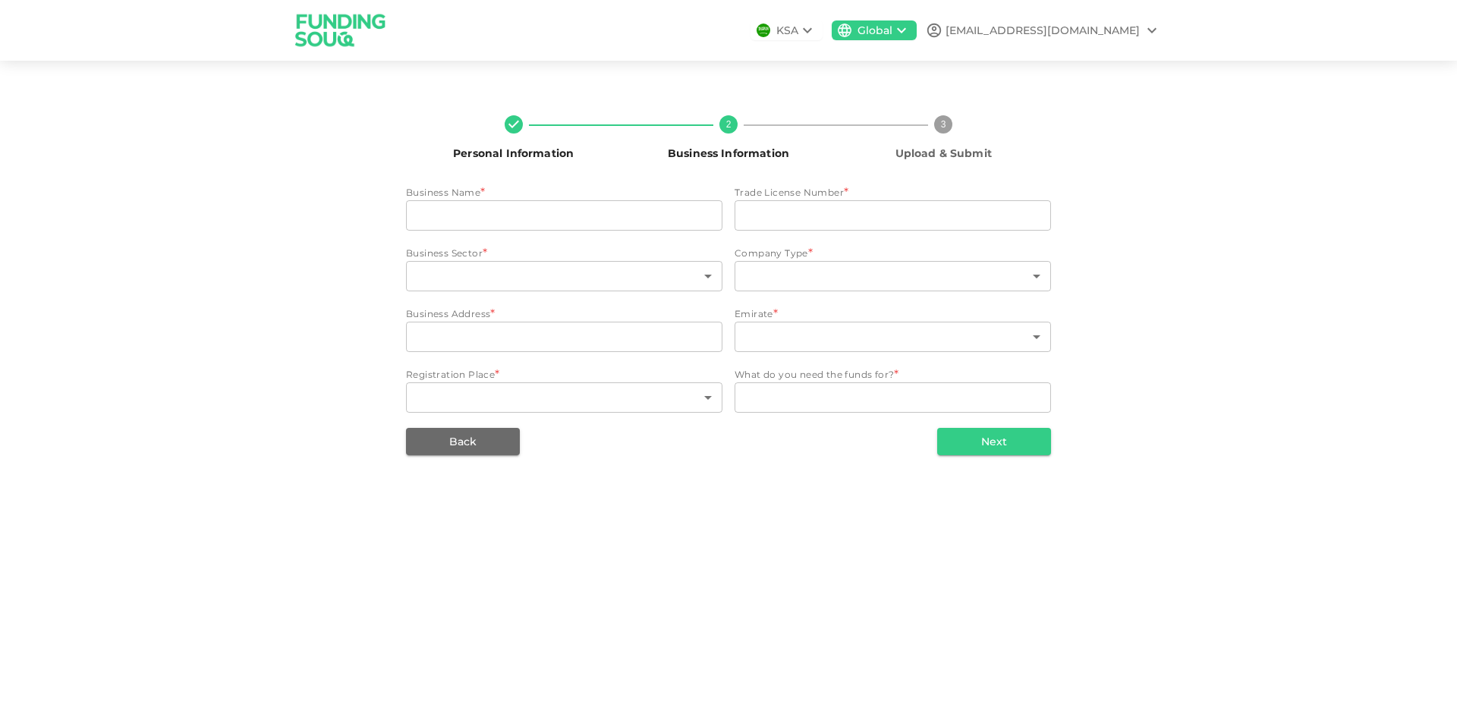
type input "3"
type textarea "The purposes of the loan are working capital, marketing, increasing staff"
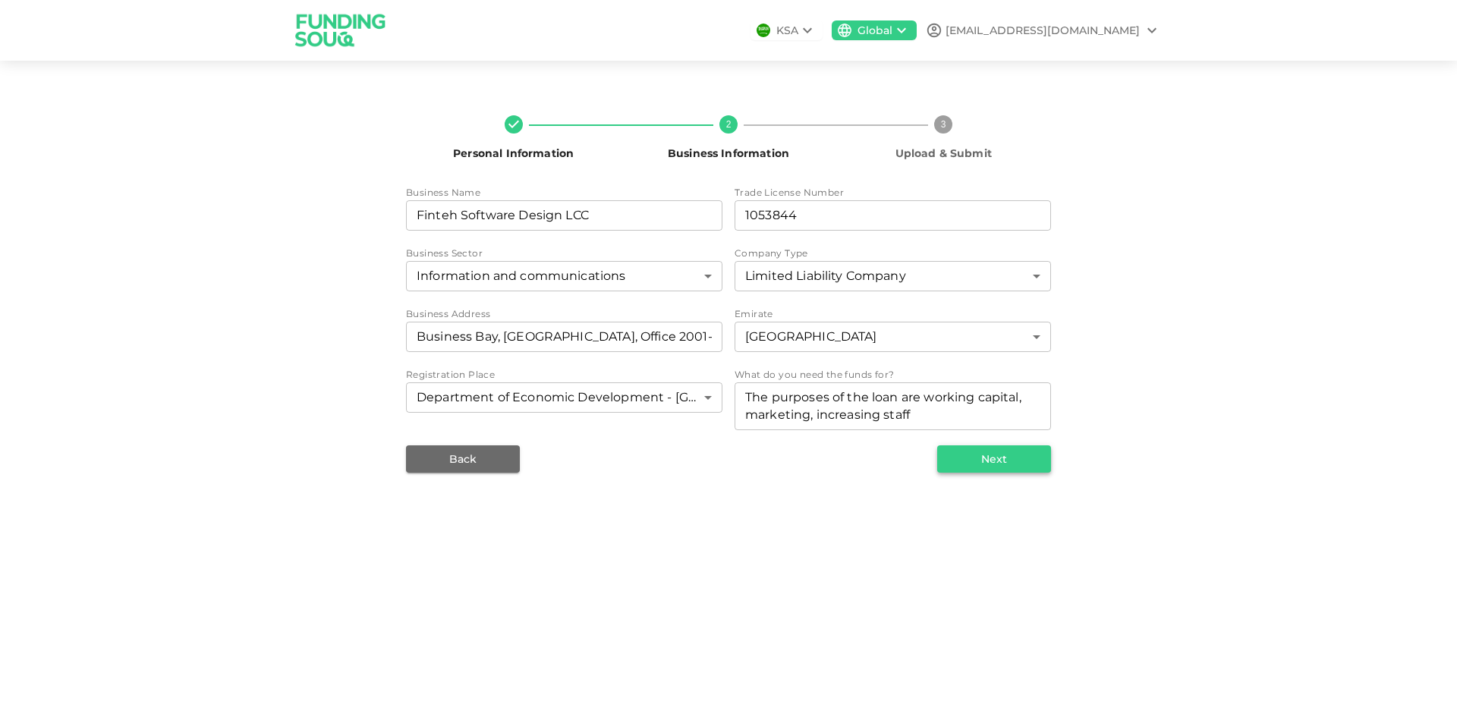
click at [1019, 464] on button "Next" at bounding box center [994, 459] width 114 height 27
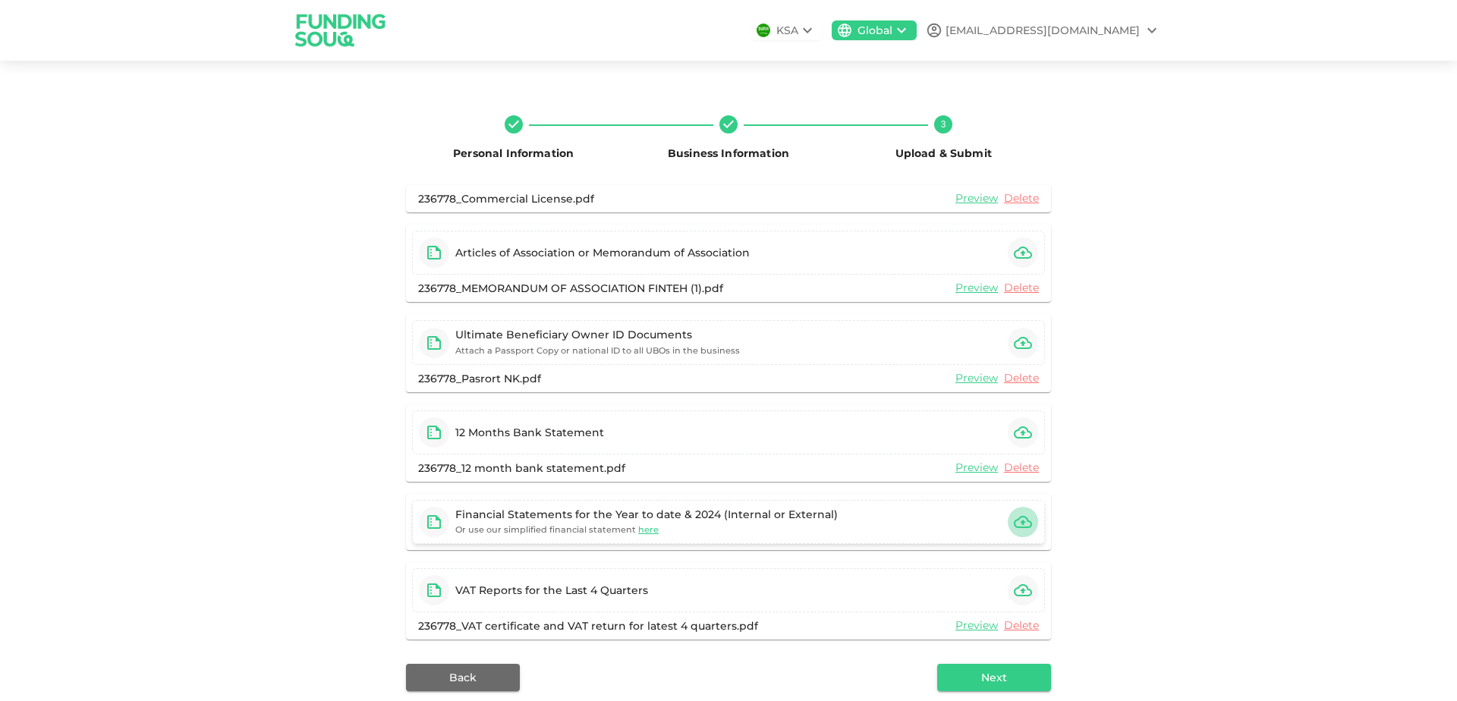
click at [1015, 522] on icon "button" at bounding box center [1023, 522] width 18 height 12
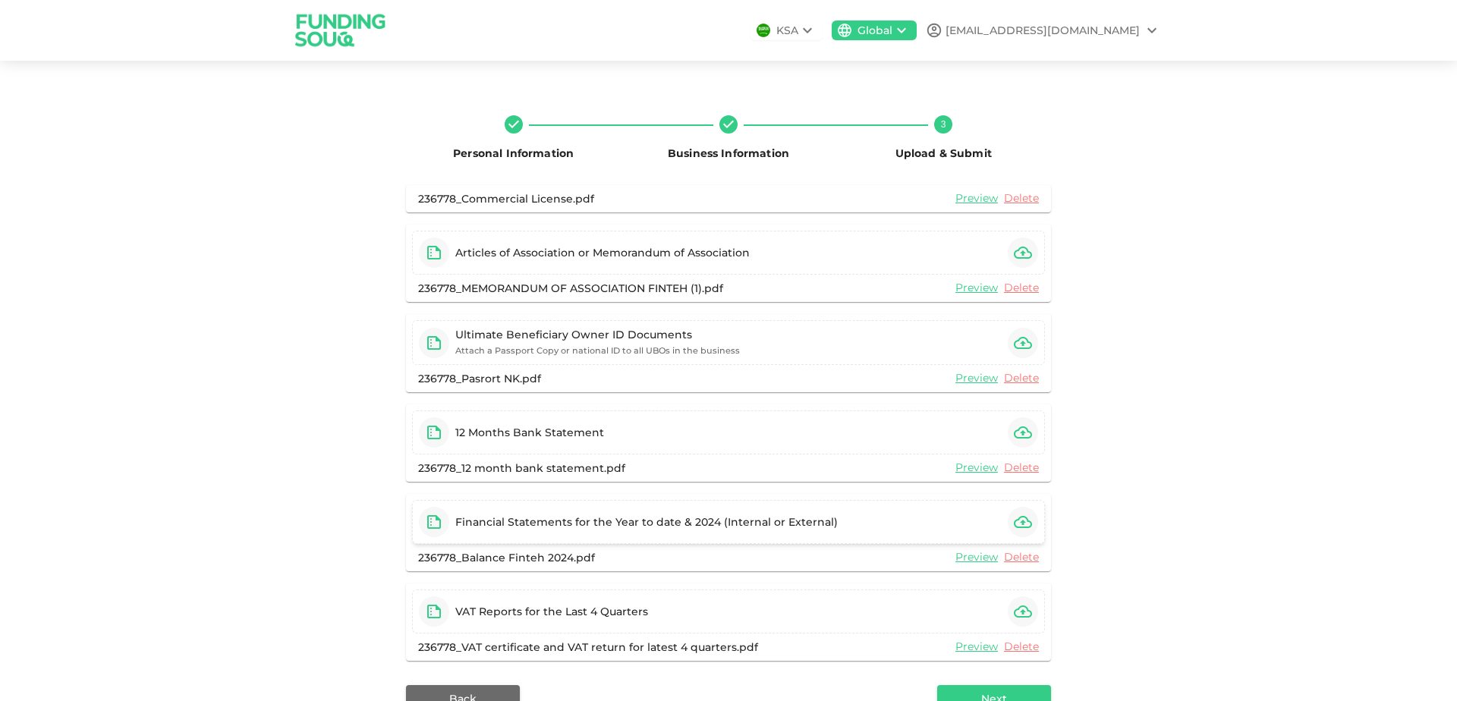
click at [235, 368] on div "Personal Information Business Information 3 Upload & Submit 236778_Commercial L…" at bounding box center [728, 438] width 1457 height 719
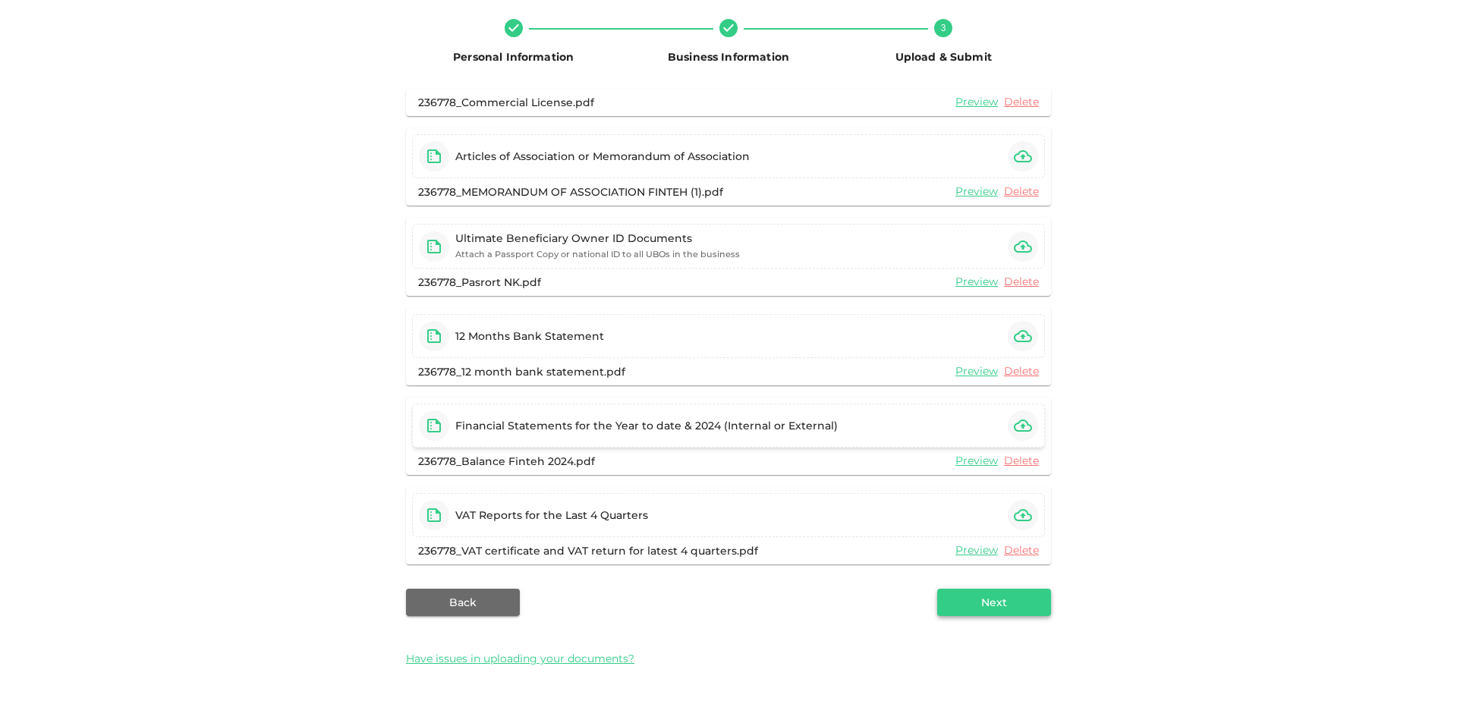
click at [996, 600] on button "Next" at bounding box center [994, 602] width 114 height 27
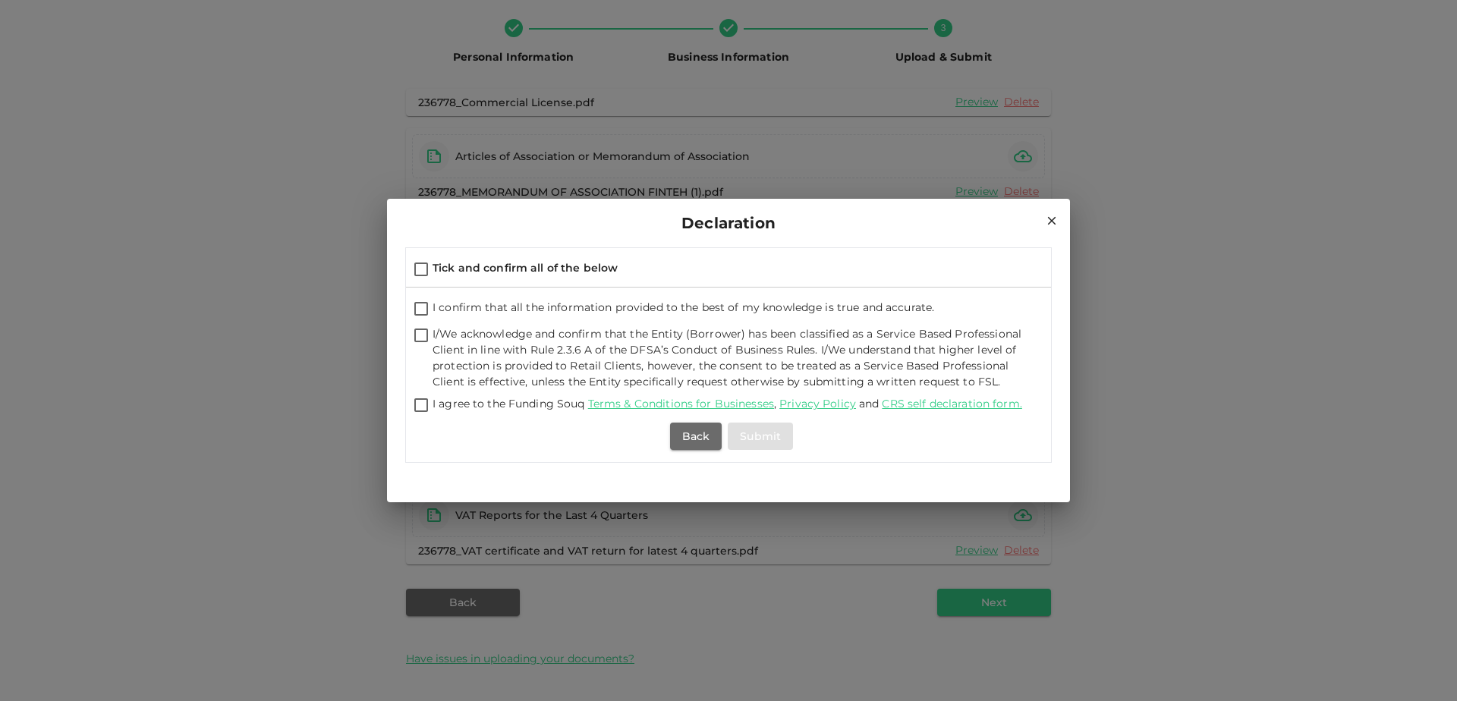
click at [425, 269] on input "Tick and confirm all of the below" at bounding box center [421, 270] width 23 height 20
checkbox input "true"
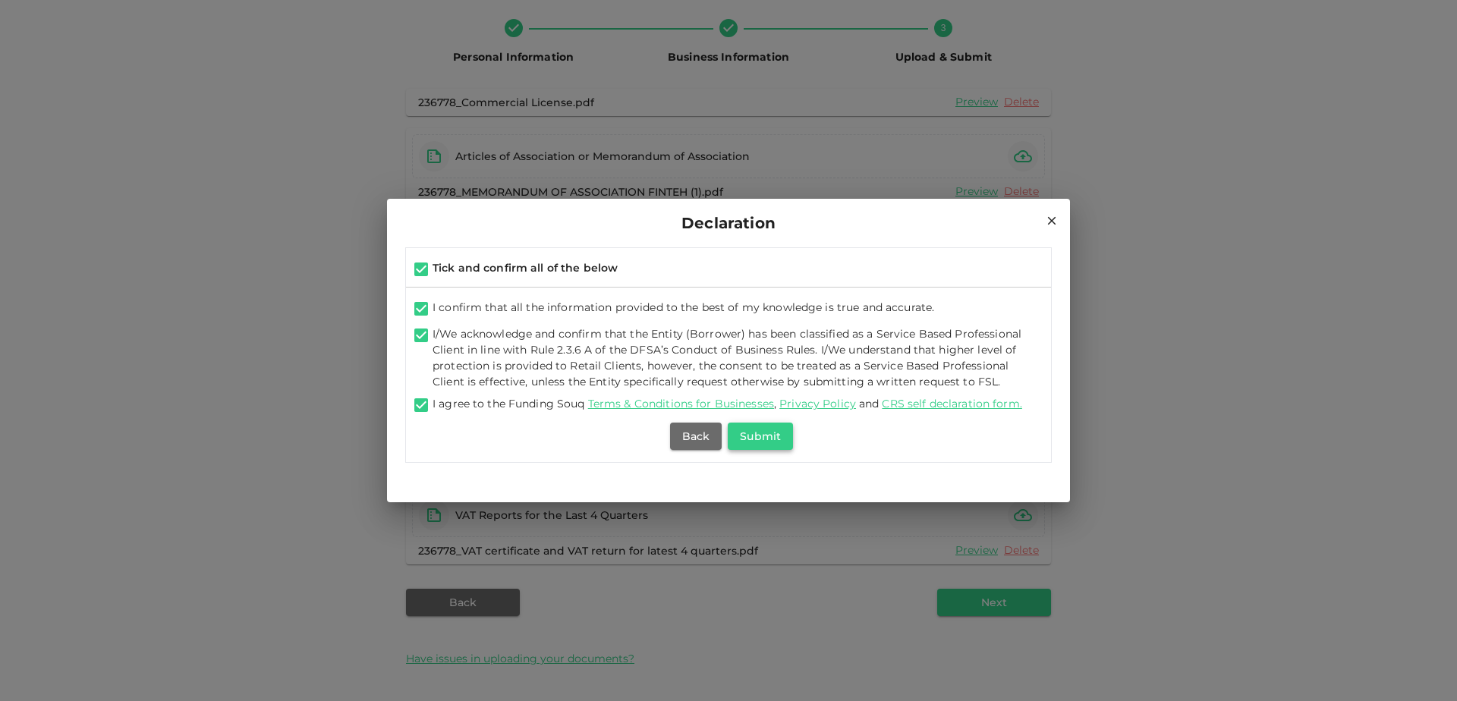
click at [768, 440] on button "Submit" at bounding box center [760, 436] width 65 height 27
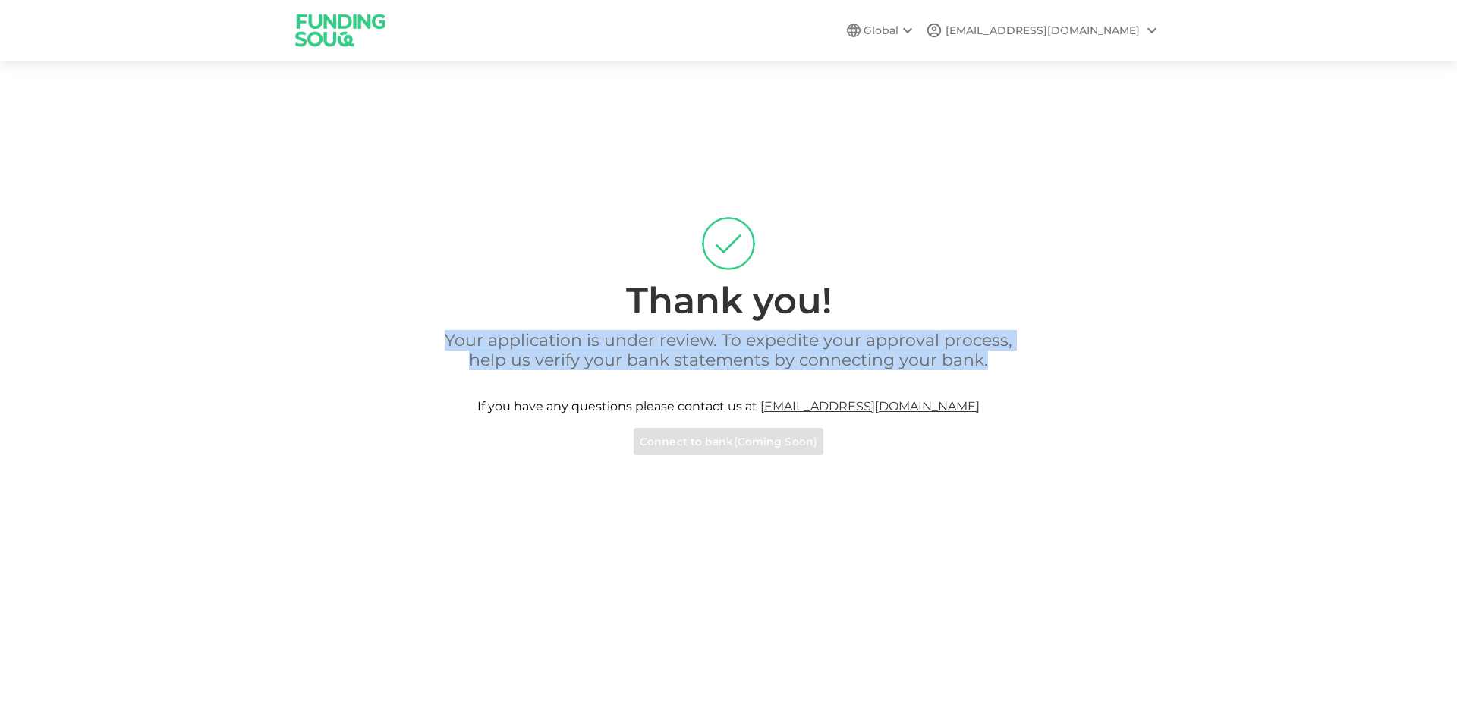
drag, startPoint x: 430, startPoint y: 342, endPoint x: 1010, endPoint y: 364, distance: 581.0
click at [1010, 364] on p "Your application is under review. To expedite your approval process, help us ve…" at bounding box center [729, 350] width 606 height 39
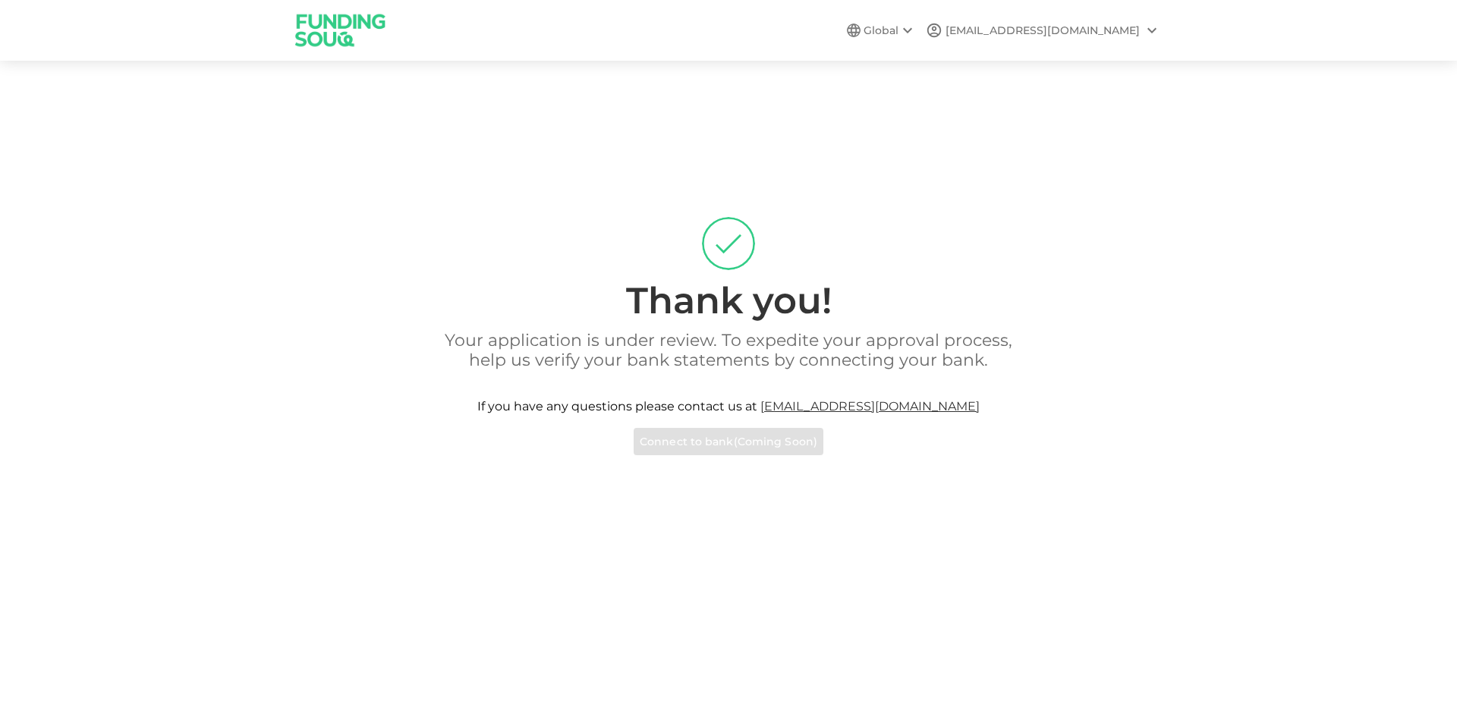
click at [905, 445] on div "Your application is under review. To expedite your approval process, help us ve…" at bounding box center [728, 393] width 865 height 124
